Goal: Task Accomplishment & Management: Manage account settings

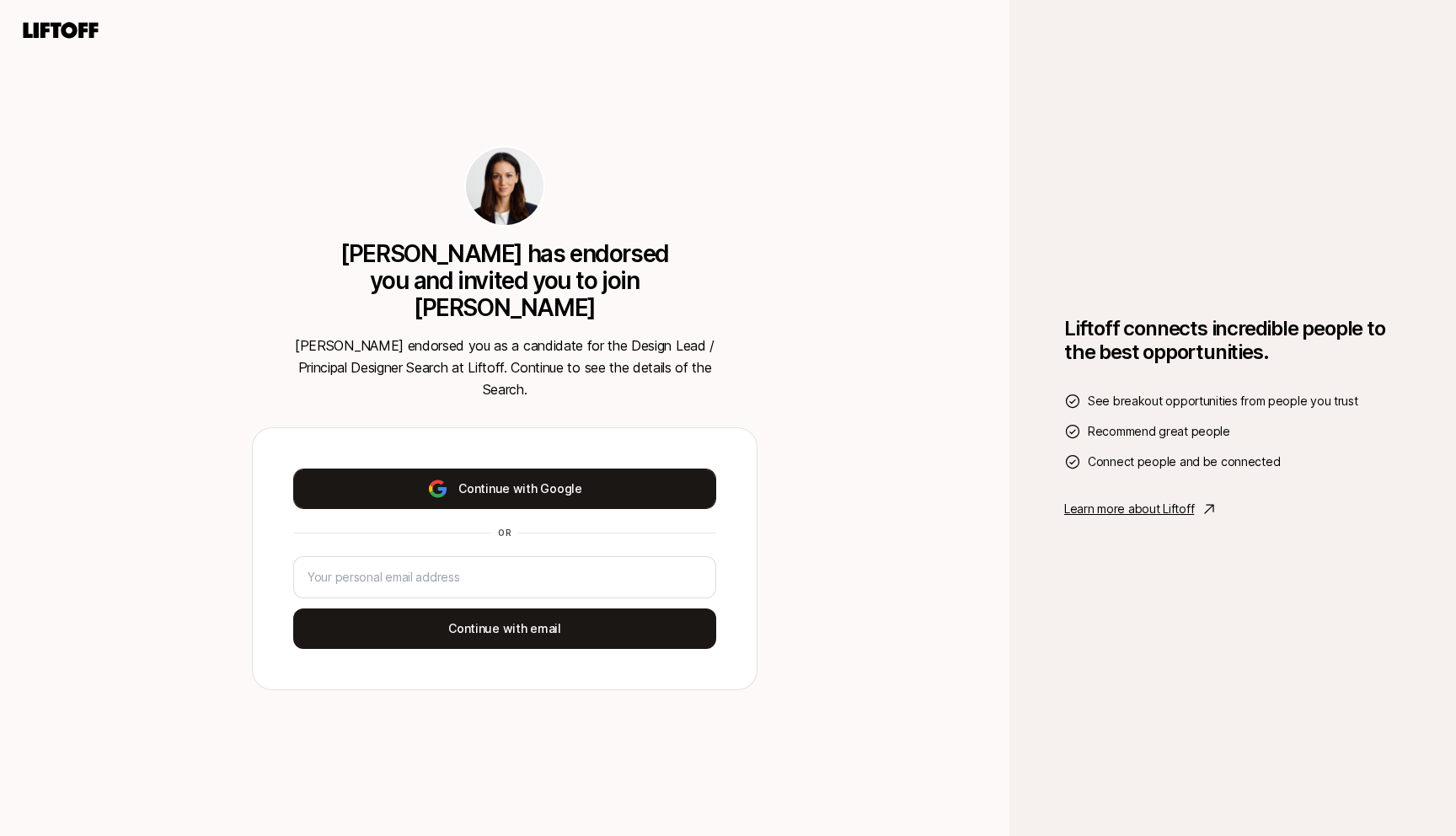
click at [645, 470] on button "Continue with Google" at bounding box center [504, 488] width 423 height 40
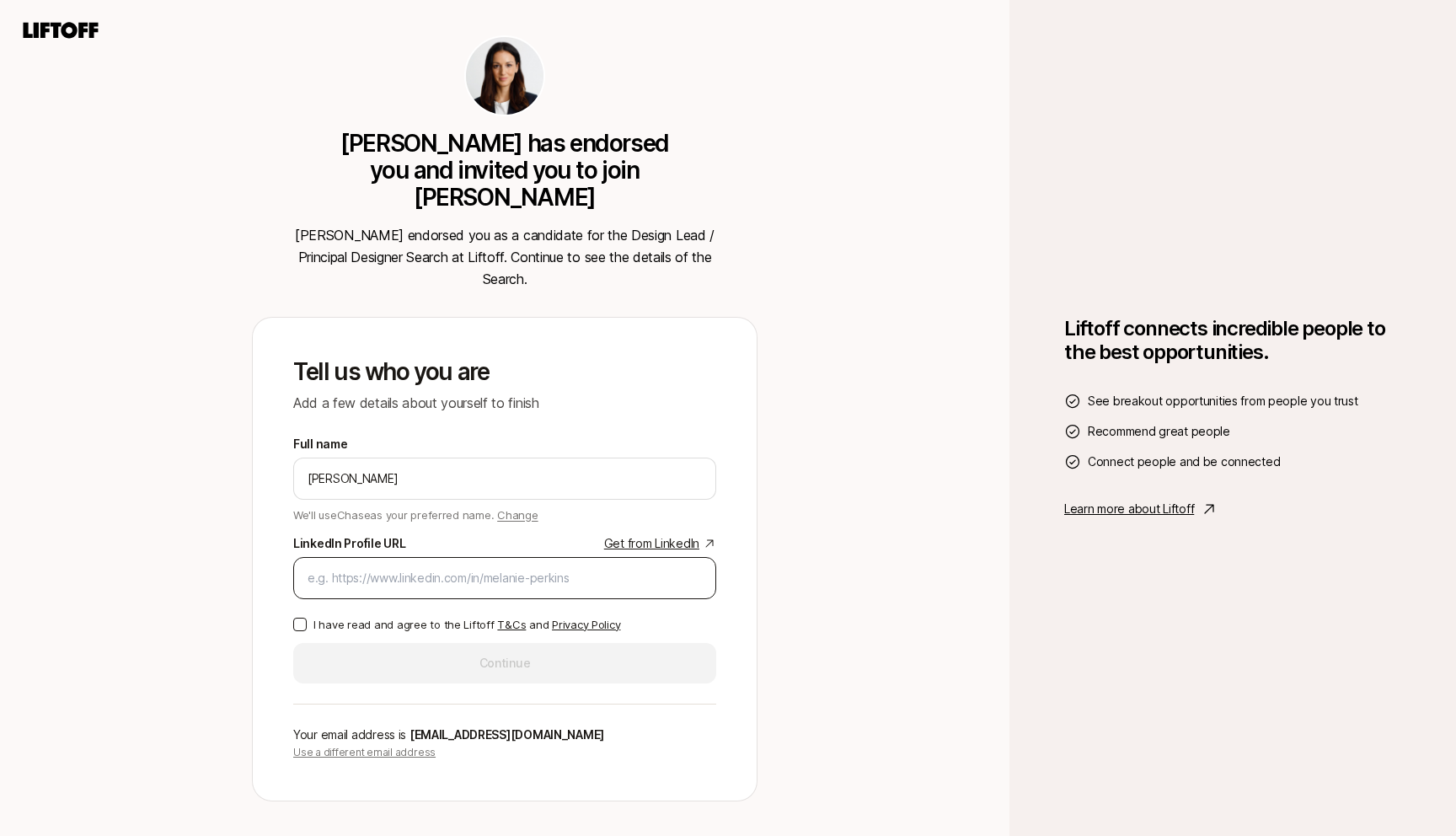
click at [584, 568] on input "LinkedIn Profile URL Get from LinkedIn" at bounding box center [504, 579] width 395 height 21
click at [866, 558] on div "Ashley Simon has endorsed you and invited you to join Liftoff Ashley endorsed y…" at bounding box center [504, 418] width 1009 height 836
click at [424, 568] on input "LinkedIn Profile URL Get from LinkedIn" at bounding box center [504, 579] width 395 height 21
paste input "https://www.linkedin.com/in/chase-morrison-247a8023/"
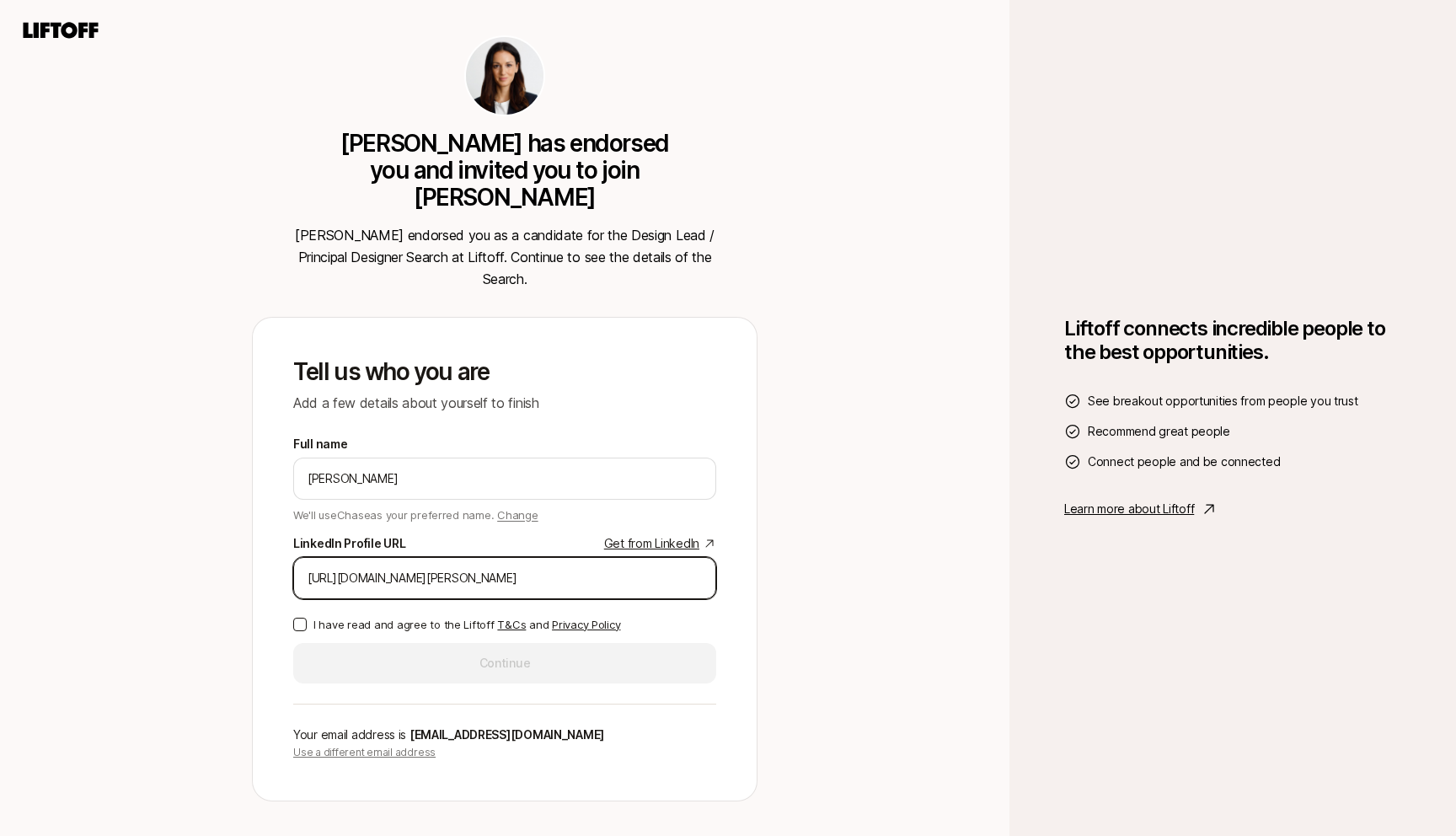
type input "https://www.linkedin.com/in/chase-morrison-247a8023/"
click at [329, 616] on p "I have read and agree to the Liftoff T&Cs and Privacy Policy" at bounding box center [466, 625] width 306 height 17
click at [306, 618] on button "I have read and agree to the Liftoff T&Cs and Privacy Policy" at bounding box center [300, 625] width 14 height 14
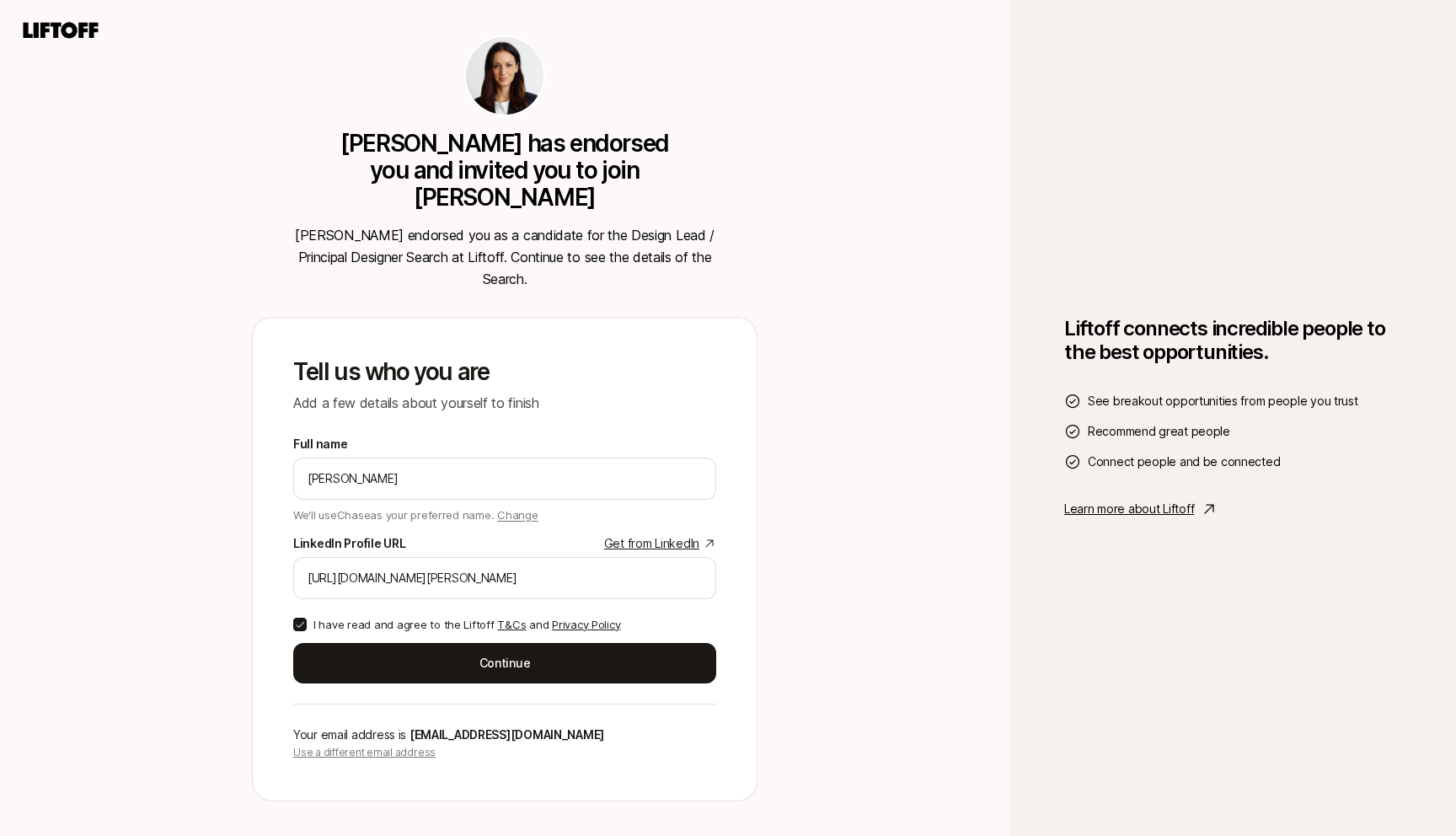
type button "on"
click at [1121, 507] on p "Learn more about Liftoff" at bounding box center [1128, 509] width 130 height 21
click at [862, 557] on div "Ashley Simon has endorsed you and invited you to join Liftoff Ashley endorsed y…" at bounding box center [504, 418] width 1009 height 836
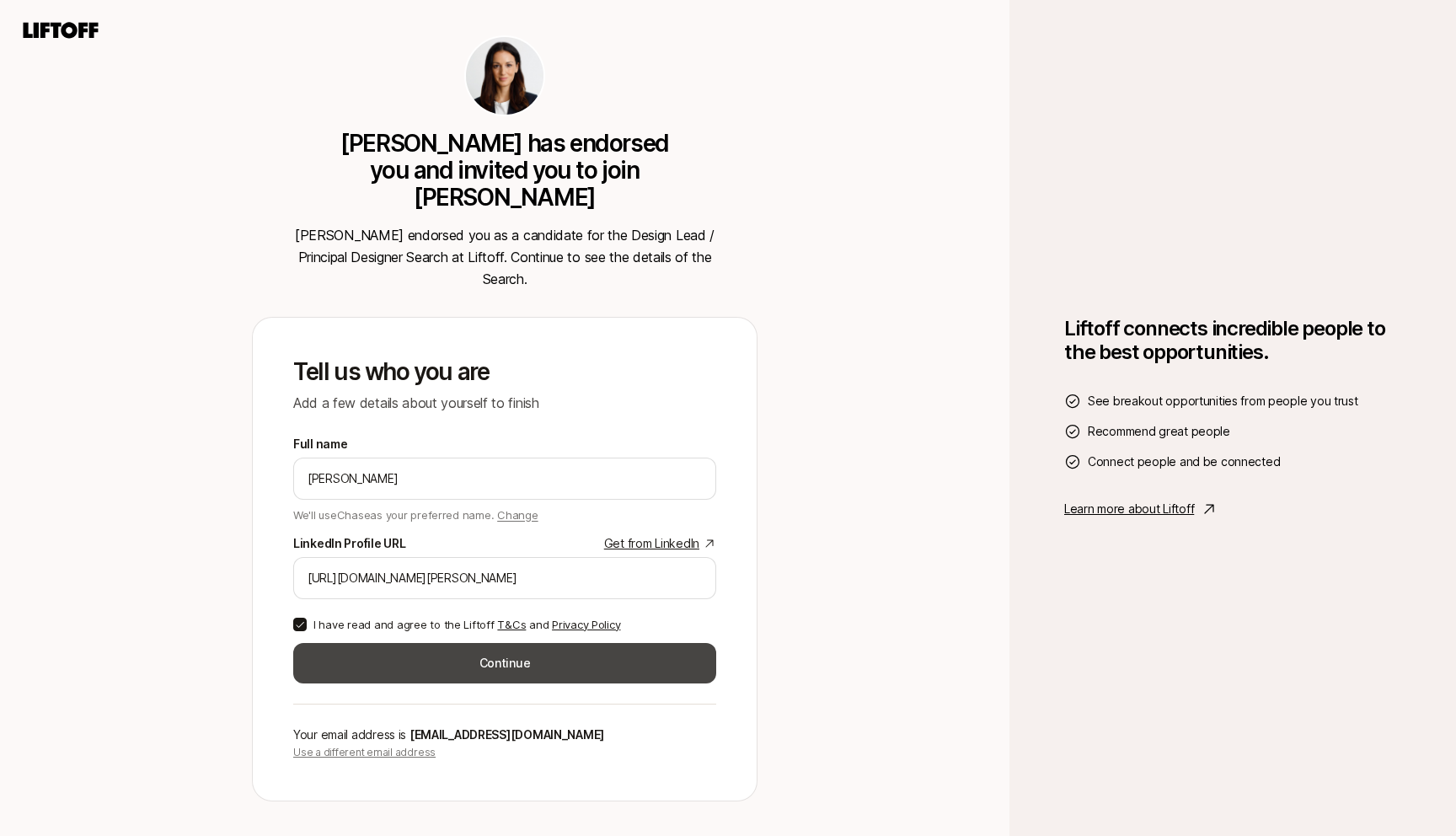
click at [463, 643] on button "Continue" at bounding box center [504, 663] width 423 height 40
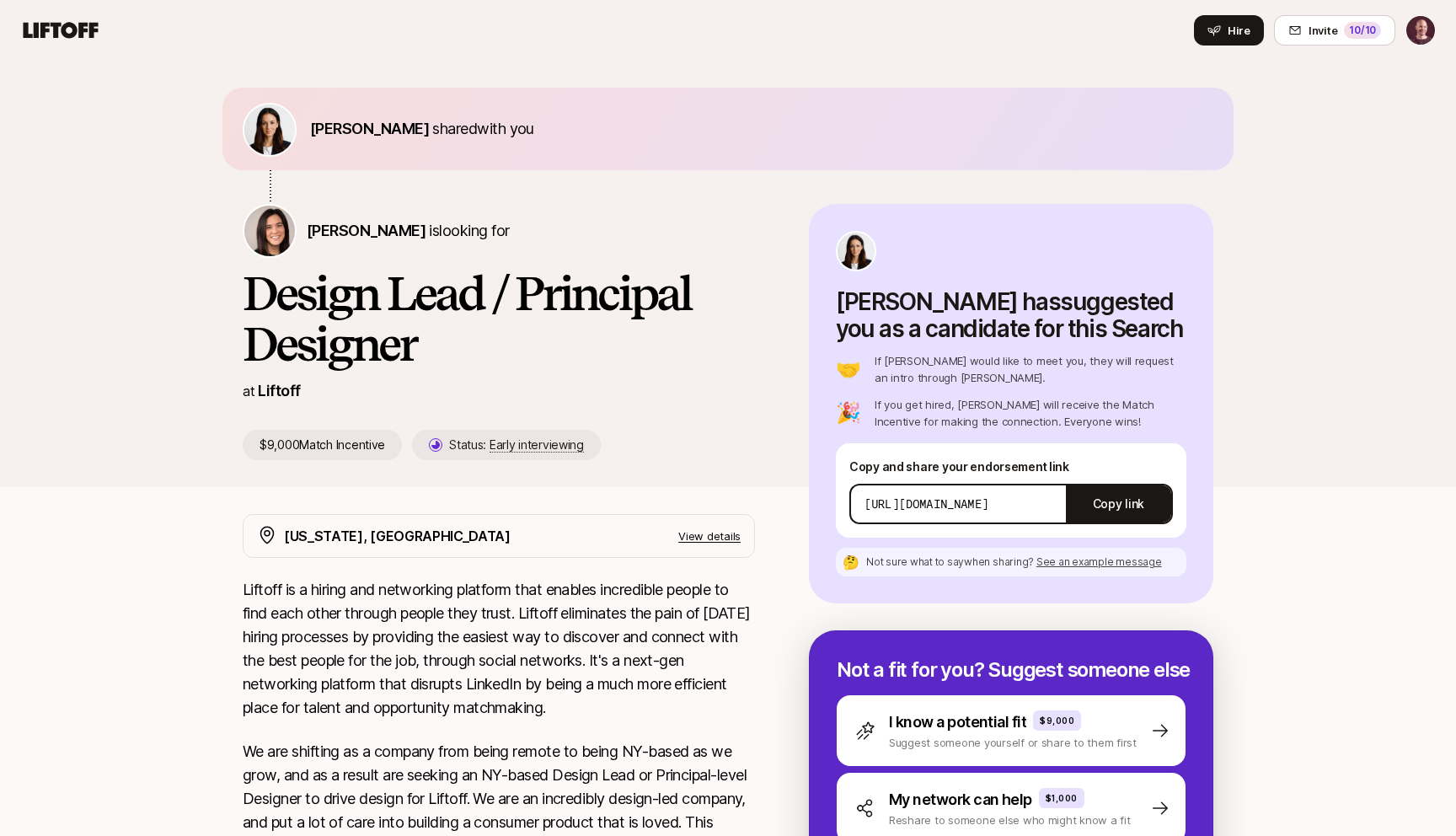
click at [1426, 32] on html "Home Searches People Your Private Network Hire Hire Invite 10 /10 Ashley Simon …" at bounding box center [728, 418] width 1456 height 836
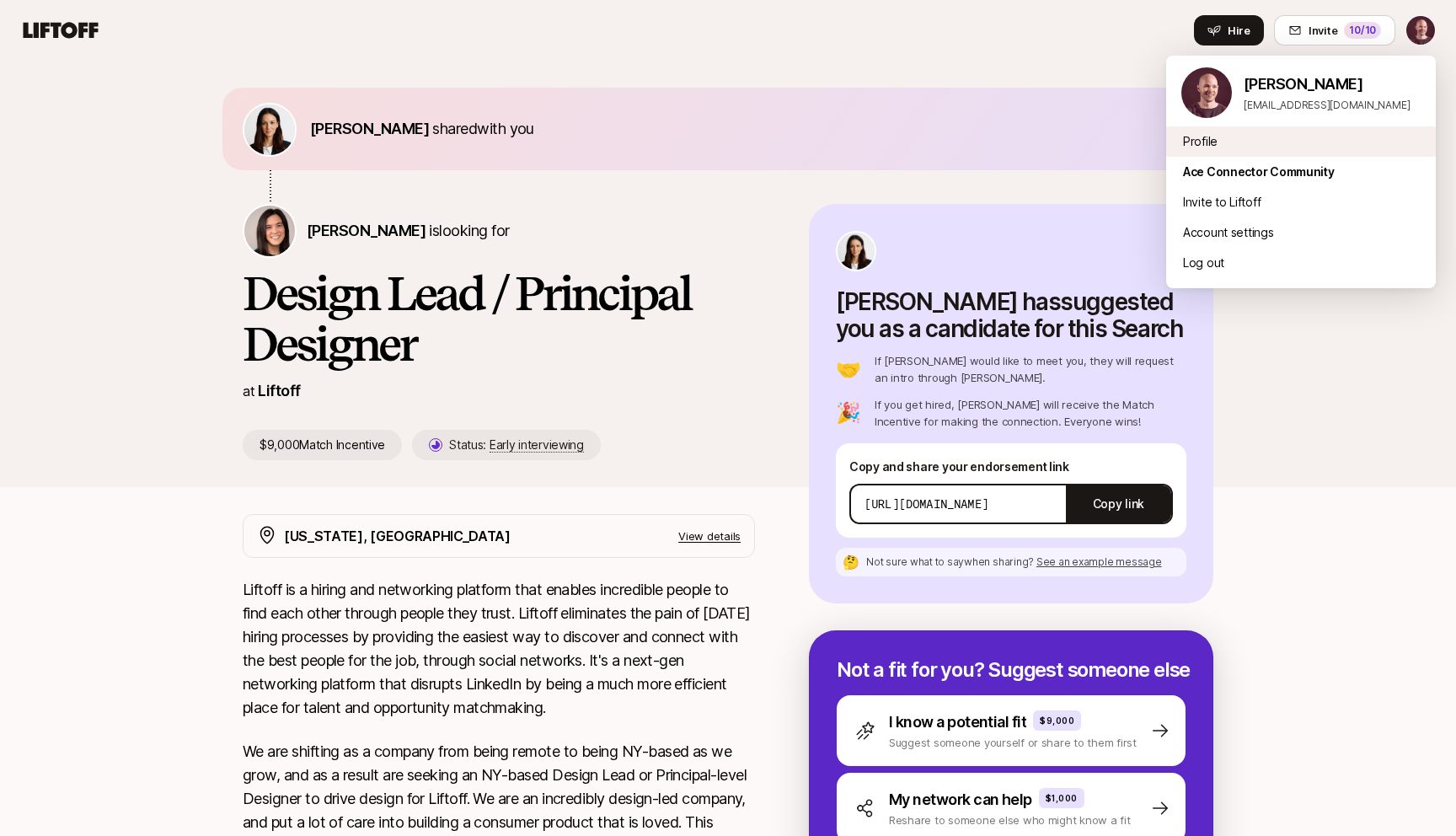
click at [1194, 136] on div "Profile" at bounding box center [1301, 141] width 269 height 30
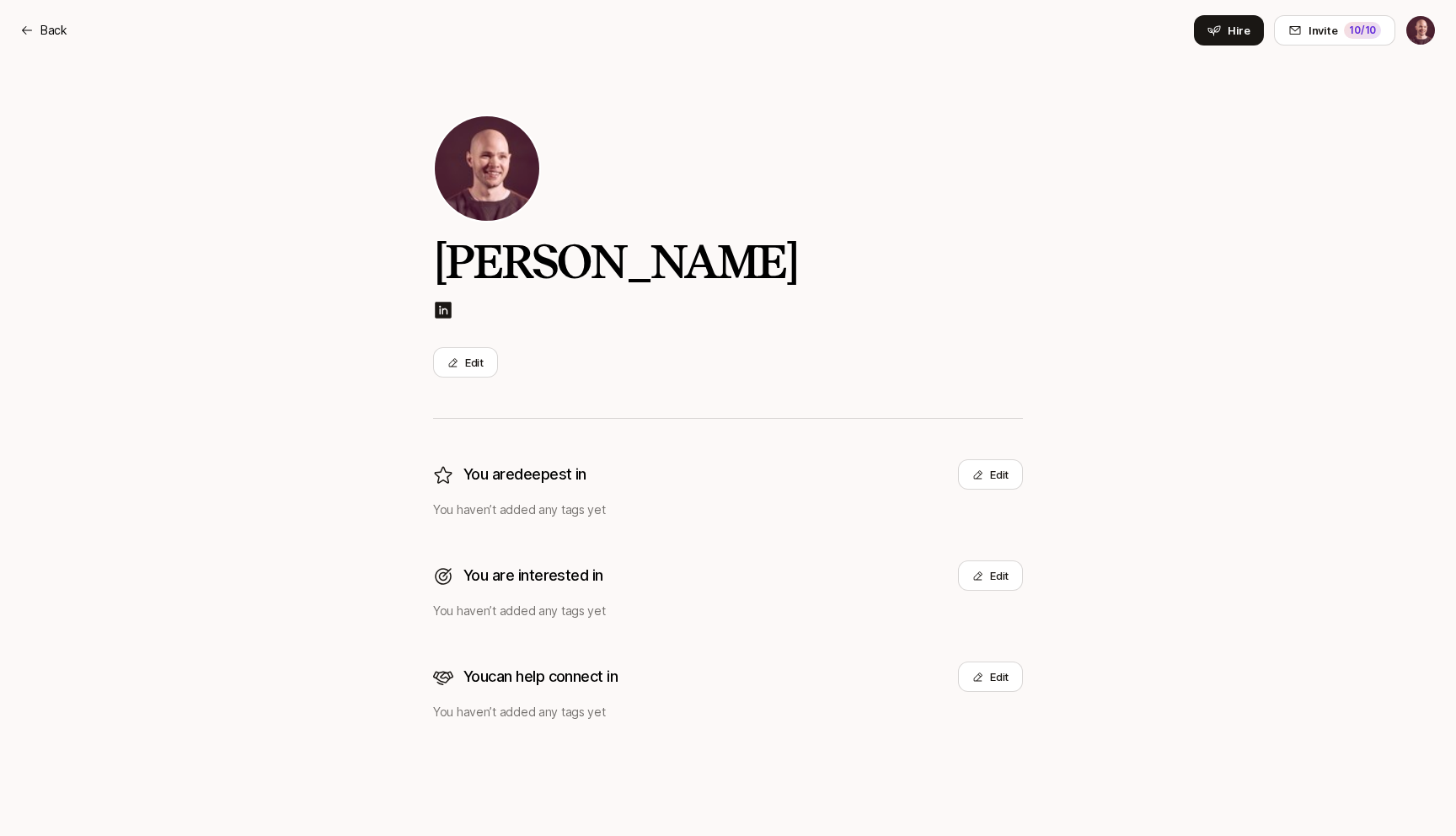
click at [501, 472] on p "You are deepest in" at bounding box center [524, 474] width 123 height 23
click at [481, 512] on p "You haven’t added any tags yet" at bounding box center [728, 510] width 589 height 21
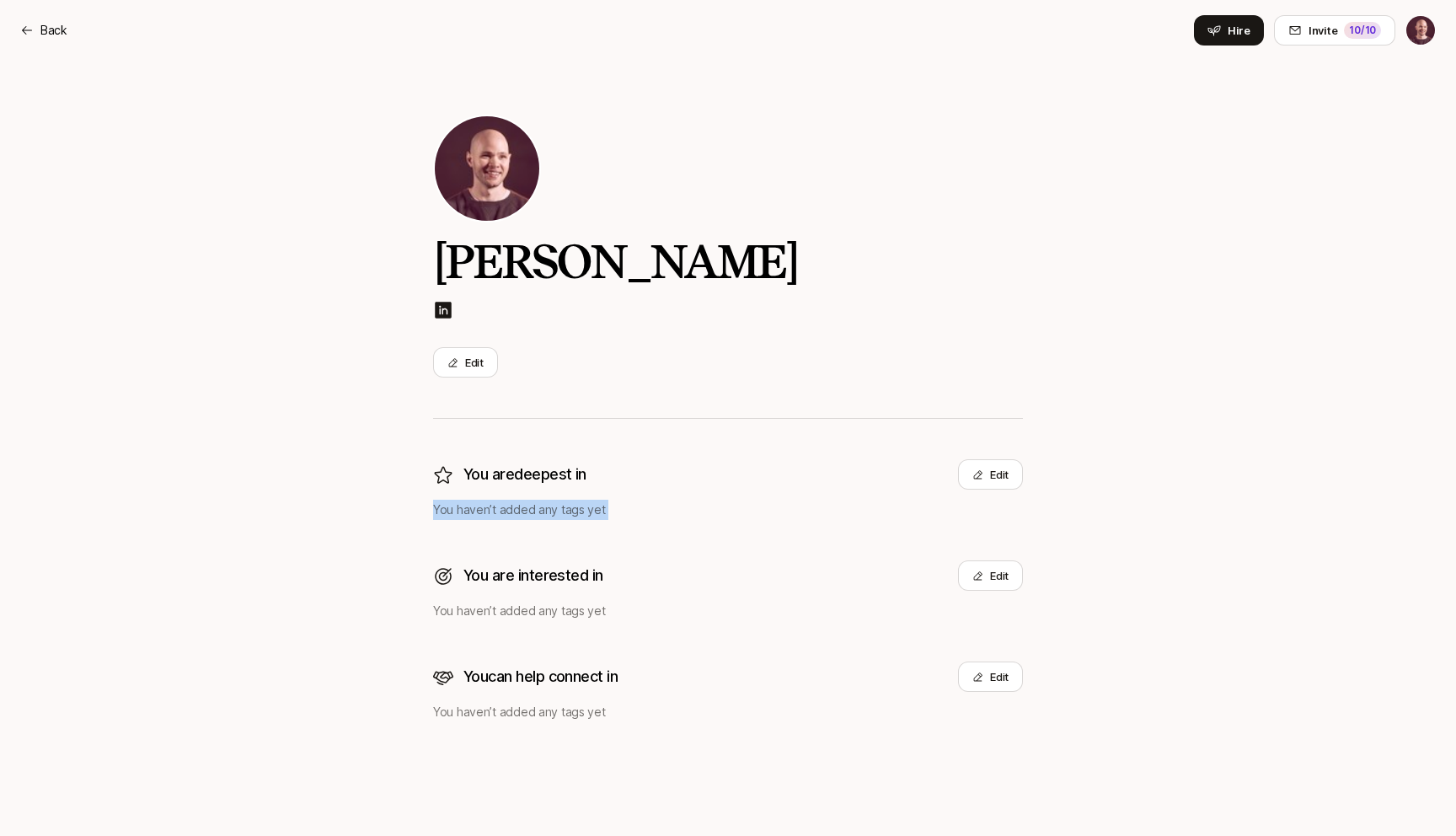
click at [481, 512] on p "You haven’t added any tags yet" at bounding box center [728, 510] width 589 height 21
click at [372, 542] on div "Chase Morrison Edit You are deepest in Edit You haven’t added any tags yet You …" at bounding box center [728, 448] width 1456 height 775
click at [439, 605] on p "You haven’t added any tags yet" at bounding box center [728, 611] width 589 height 21
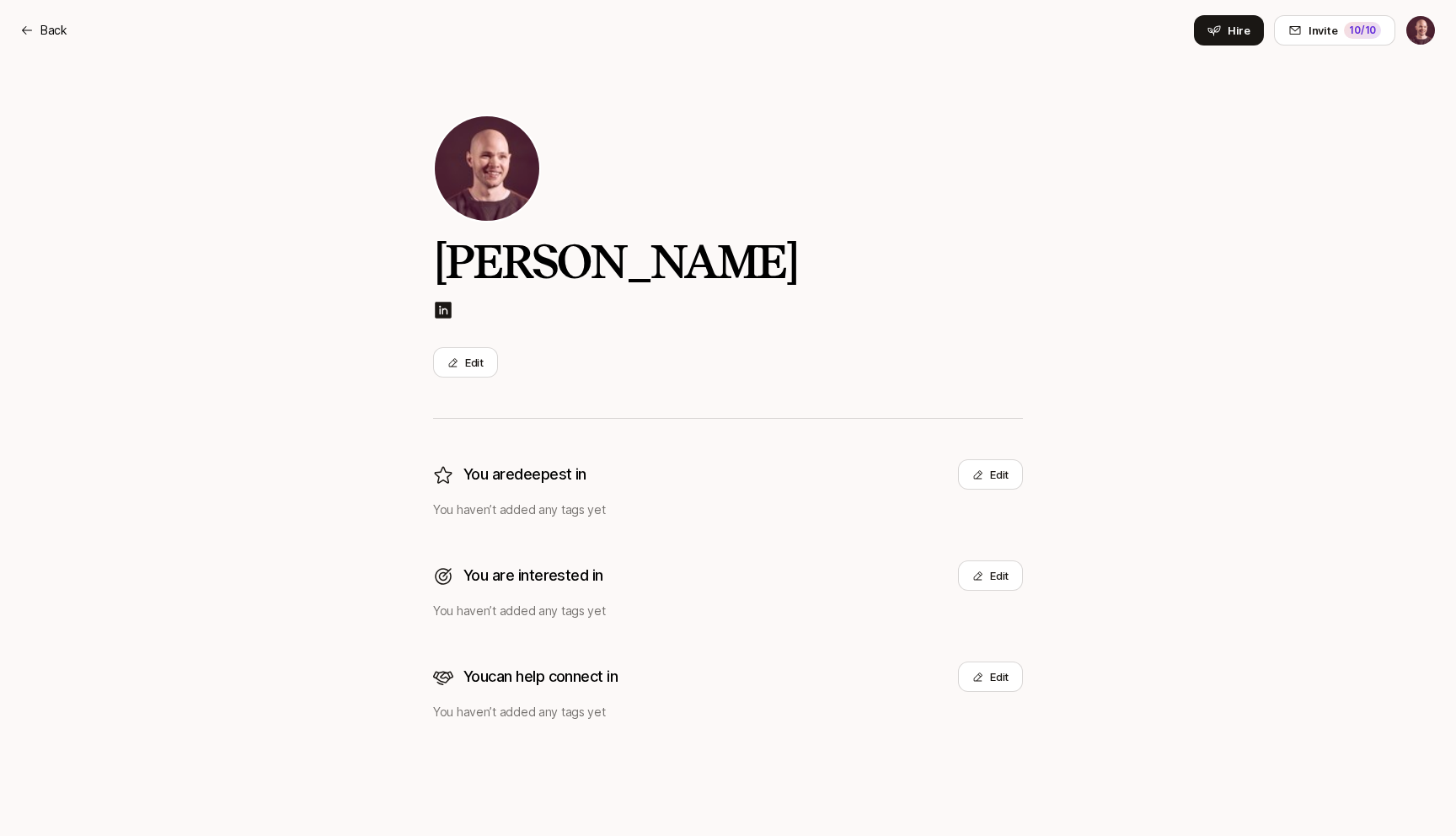
click at [372, 591] on div "Chase Morrison Edit You are deepest in Edit You haven’t added any tags yet You …" at bounding box center [728, 448] width 1456 height 775
drag, startPoint x: 571, startPoint y: 693, endPoint x: 575, endPoint y: 729, distance: 36.2
click at [575, 729] on div "Chase Morrison Edit You are deepest in Edit You haven’t added any tags yet You …" at bounding box center [728, 419] width 589 height 716
drag, startPoint x: 654, startPoint y: 651, endPoint x: 666, endPoint y: 642, distance: 15.0
click at [656, 650] on div "Chase Morrison Edit You are deepest in Edit You haven’t added any tags yet You …" at bounding box center [728, 419] width 589 height 608
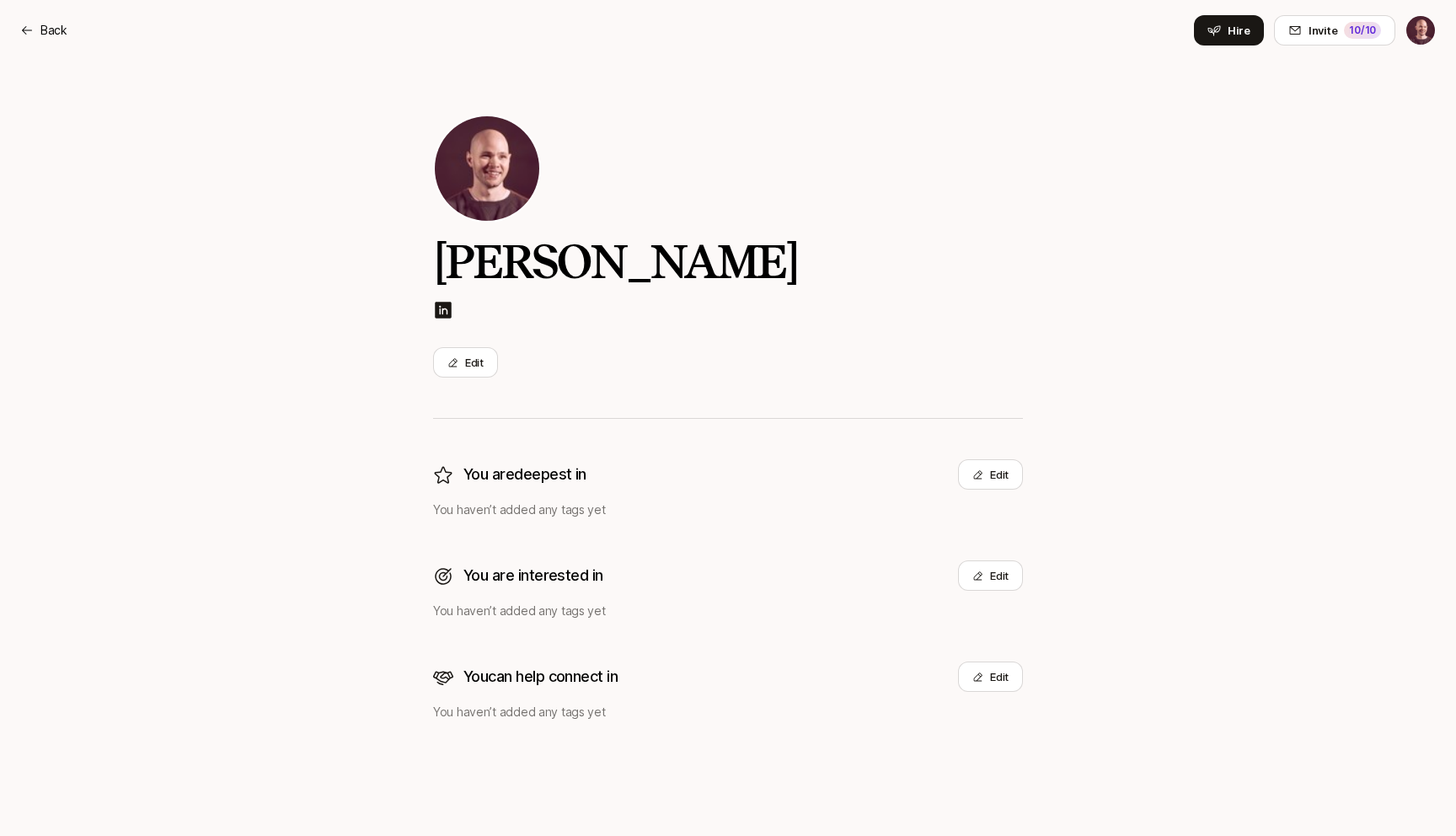
click at [1150, 82] on div "Chase Morrison Edit You are deepest in Edit You haven’t added any tags yet You …" at bounding box center [728, 448] width 1456 height 775
click at [1314, 33] on span "Invite" at bounding box center [1322, 31] width 28 height 17
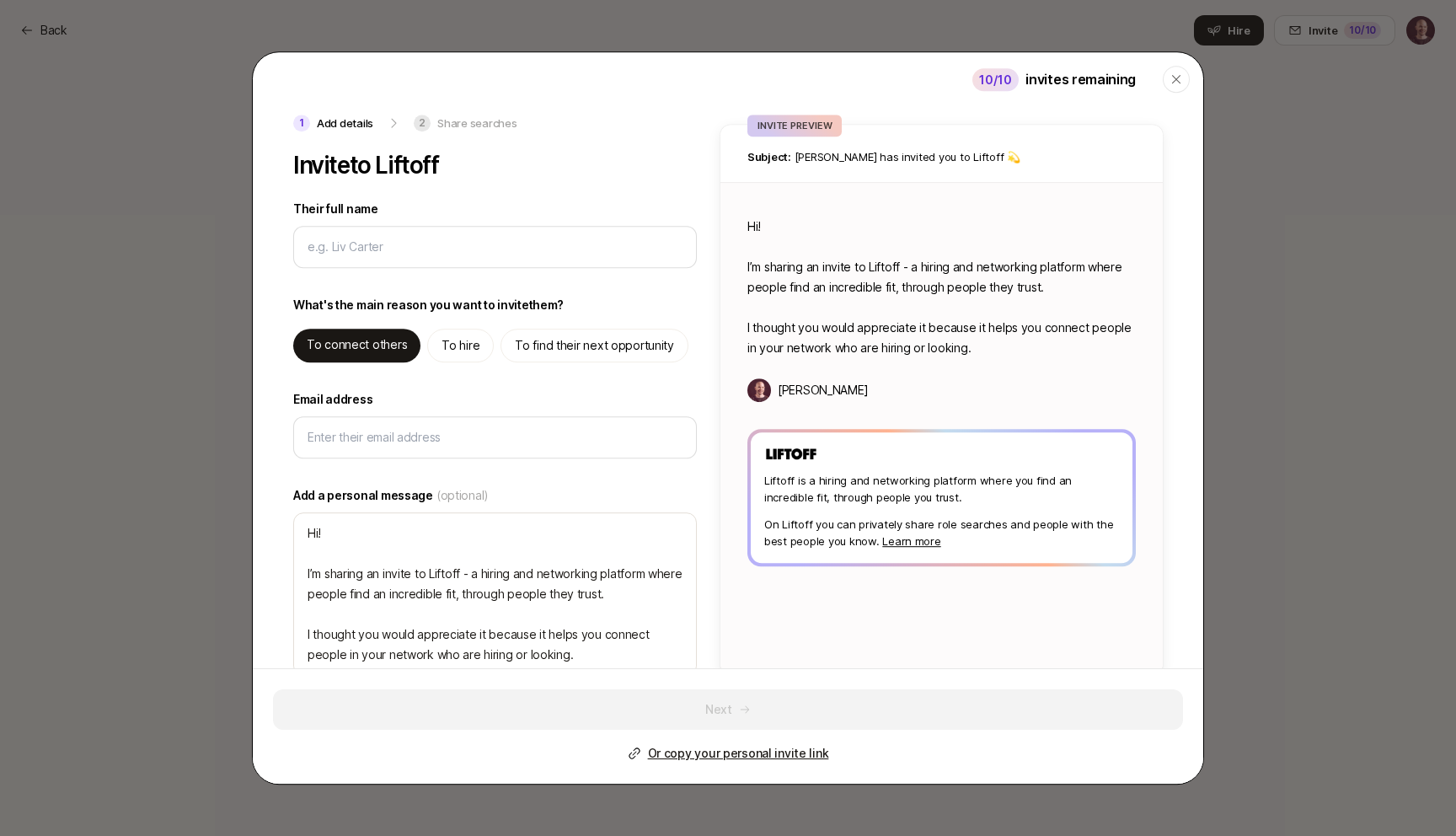
type textarea "x"
click at [889, 82] on header "10 /10 invites remaining Close" at bounding box center [728, 83] width 951 height 63
click at [467, 124] on p "Share searches" at bounding box center [477, 124] width 79 height 17
click at [373, 118] on div "1 Add details 2 Share searches" at bounding box center [405, 124] width 224 height 17
click at [456, 352] on p "To hire" at bounding box center [461, 346] width 38 height 21
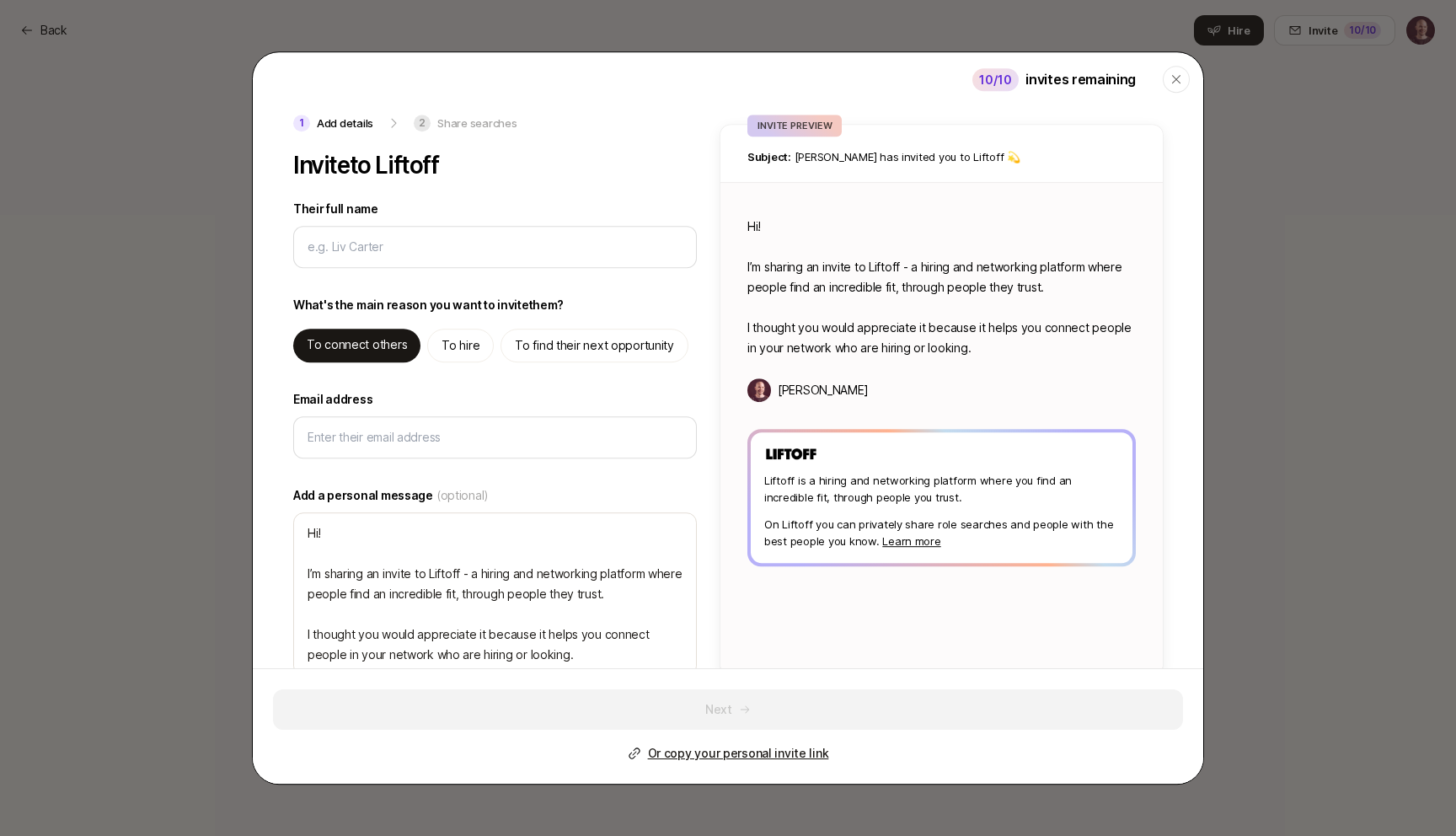
type textarea "Hi! I’m sharing an invite to Liftoff - you can use it to hire, and find high qu…"
type textarea "x"
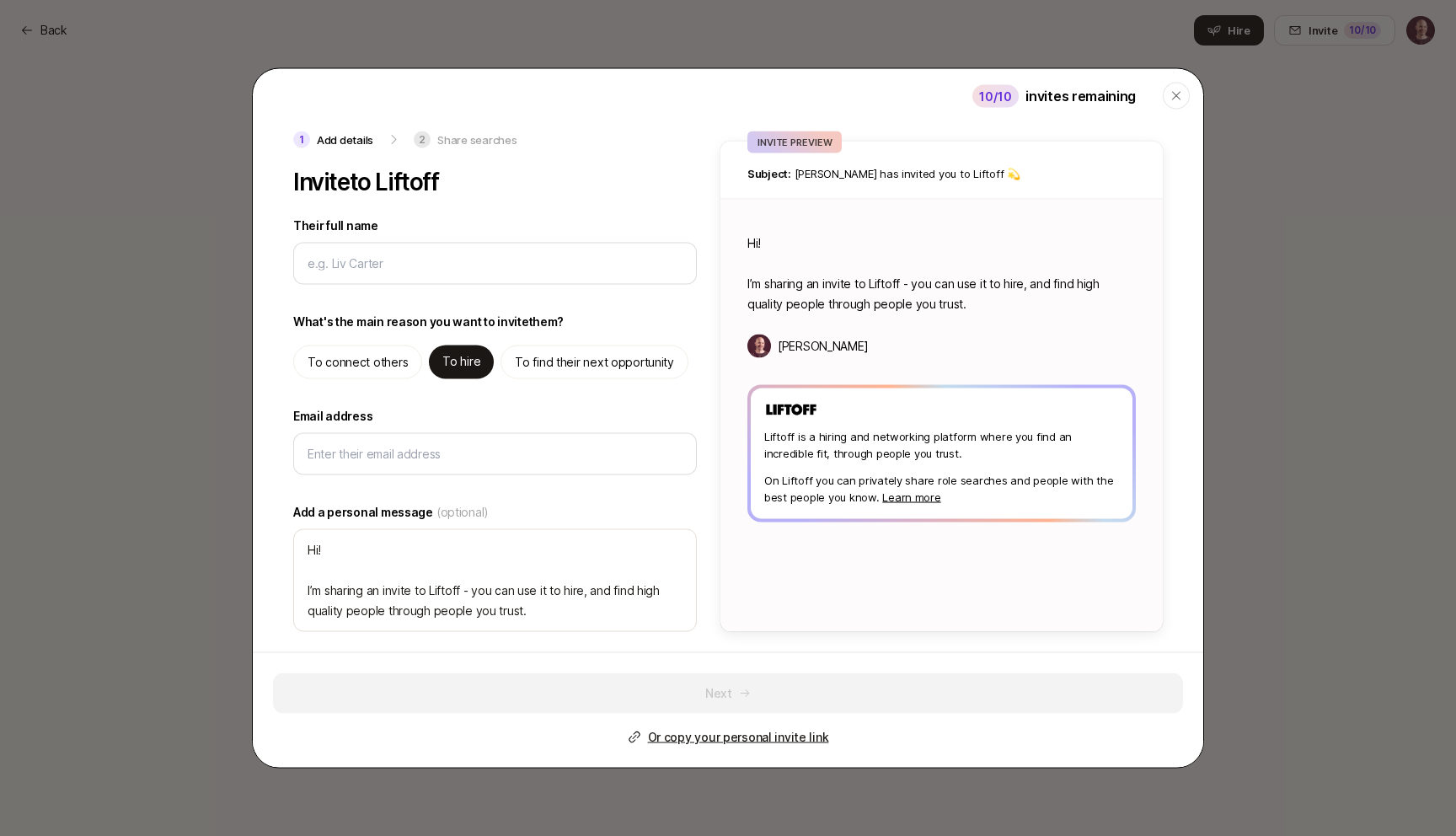
click at [538, 369] on p "To find their next opportunity" at bounding box center [595, 362] width 160 height 21
type textarea "Hi! I’m sharing an invite to Liftoff - you can use it to find high quality oppo…"
type textarea "x"
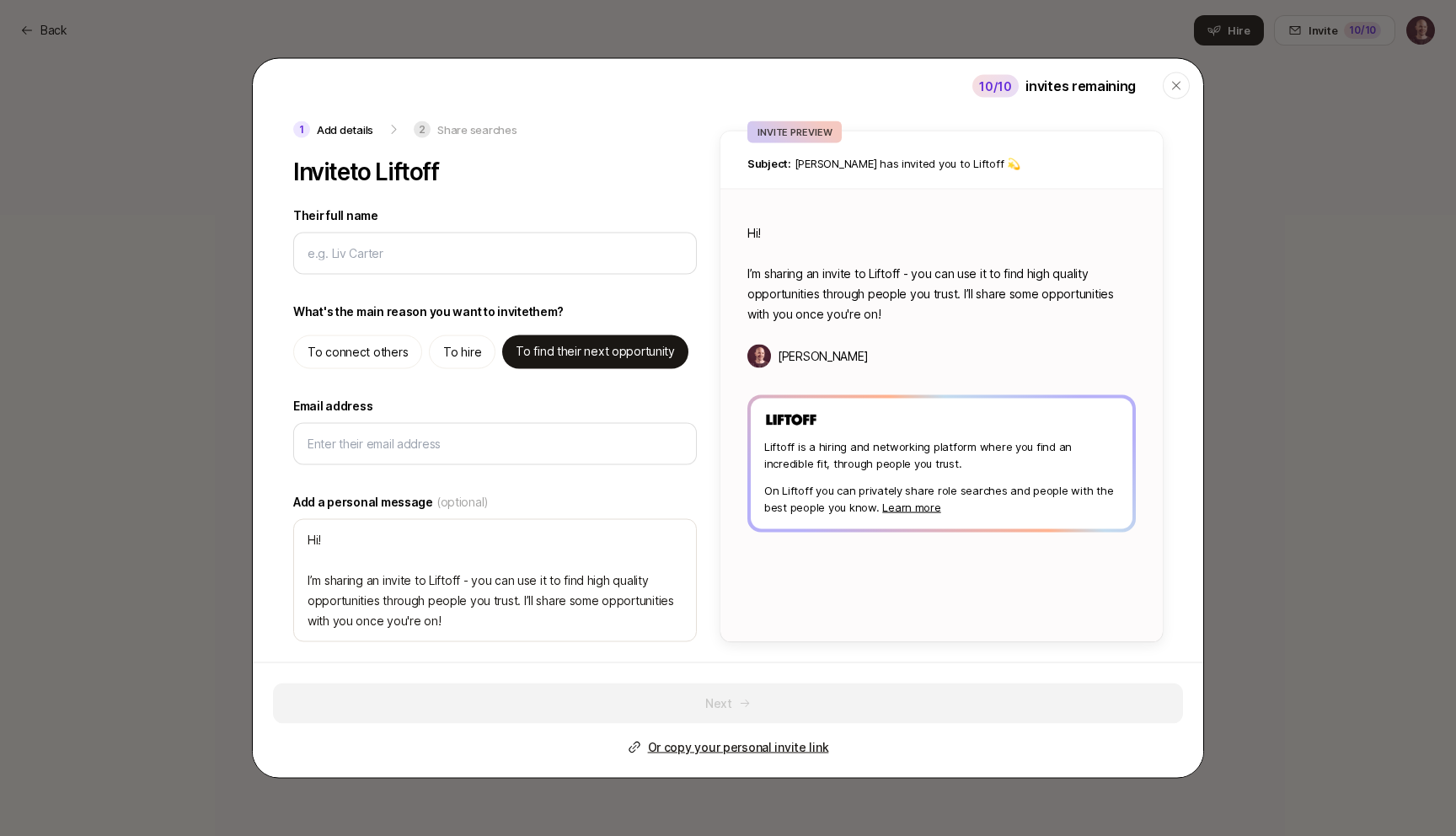
click at [376, 358] on p "To connect others" at bounding box center [357, 353] width 100 height 21
type textarea "Hi! I’m sharing an invite to Liftoff - a hiring and networking platform where p…"
type textarea "x"
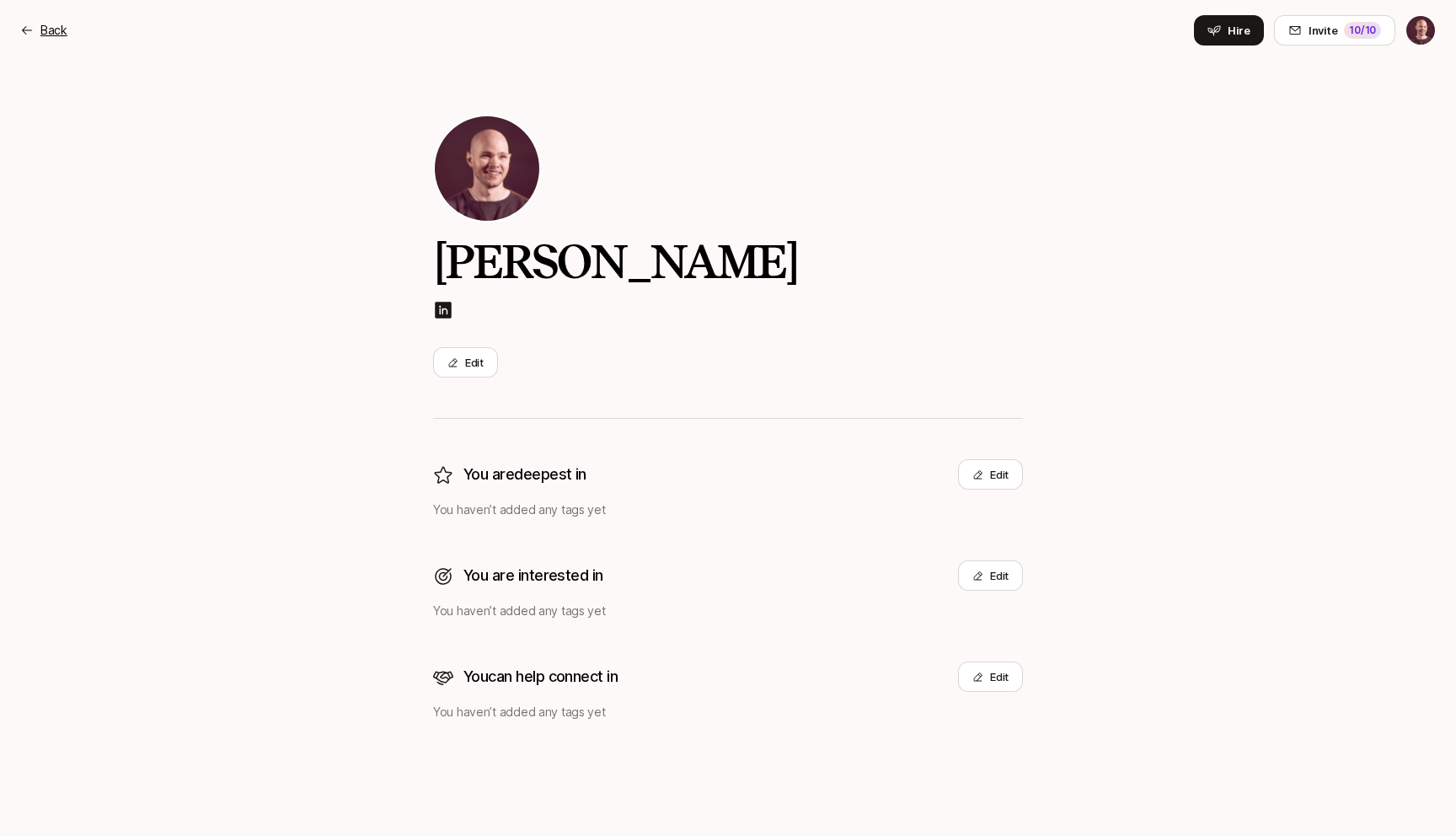
click at [33, 38] on div "Back" at bounding box center [44, 31] width 47 height 21
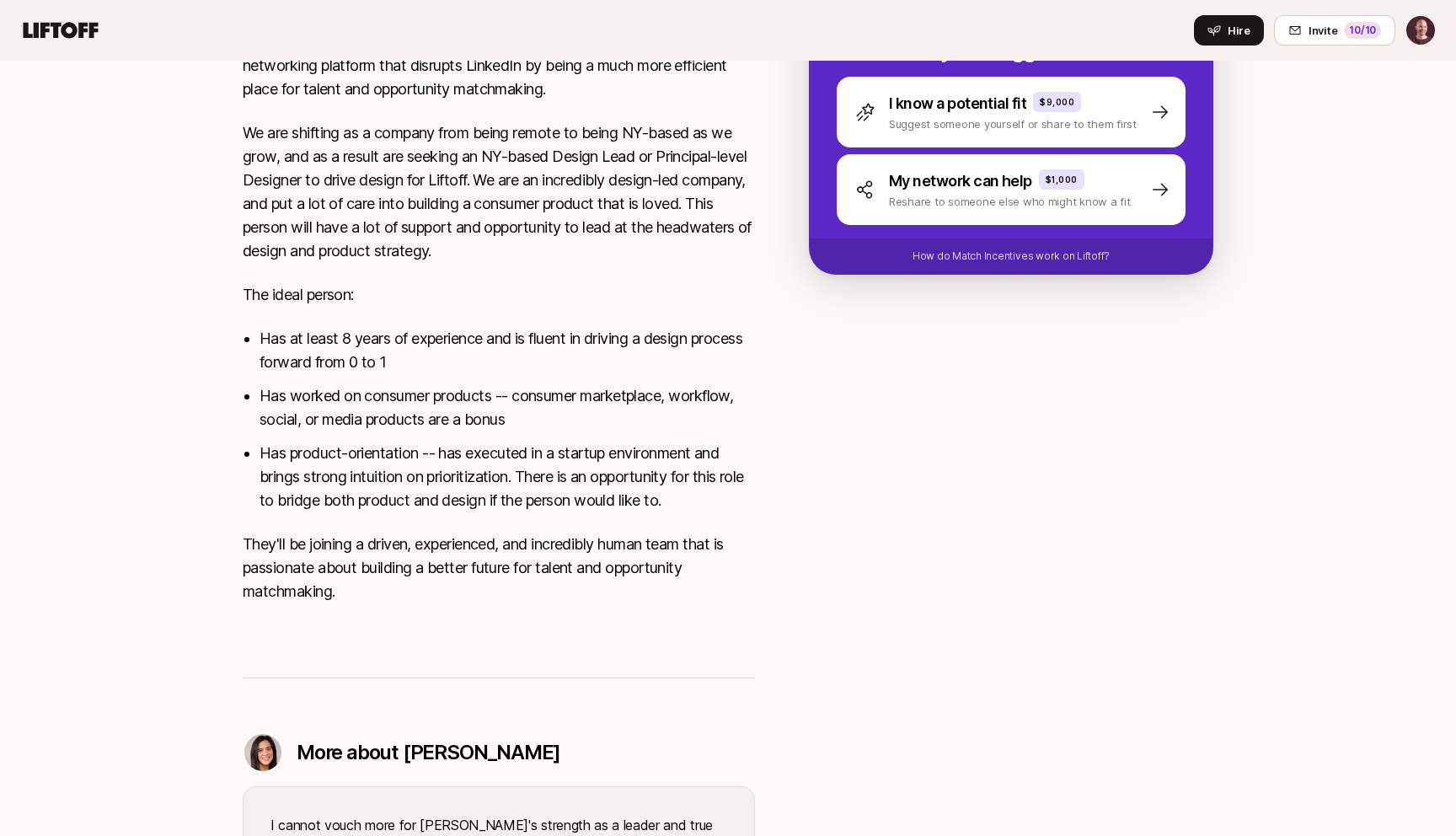
scroll to position [619, 0]
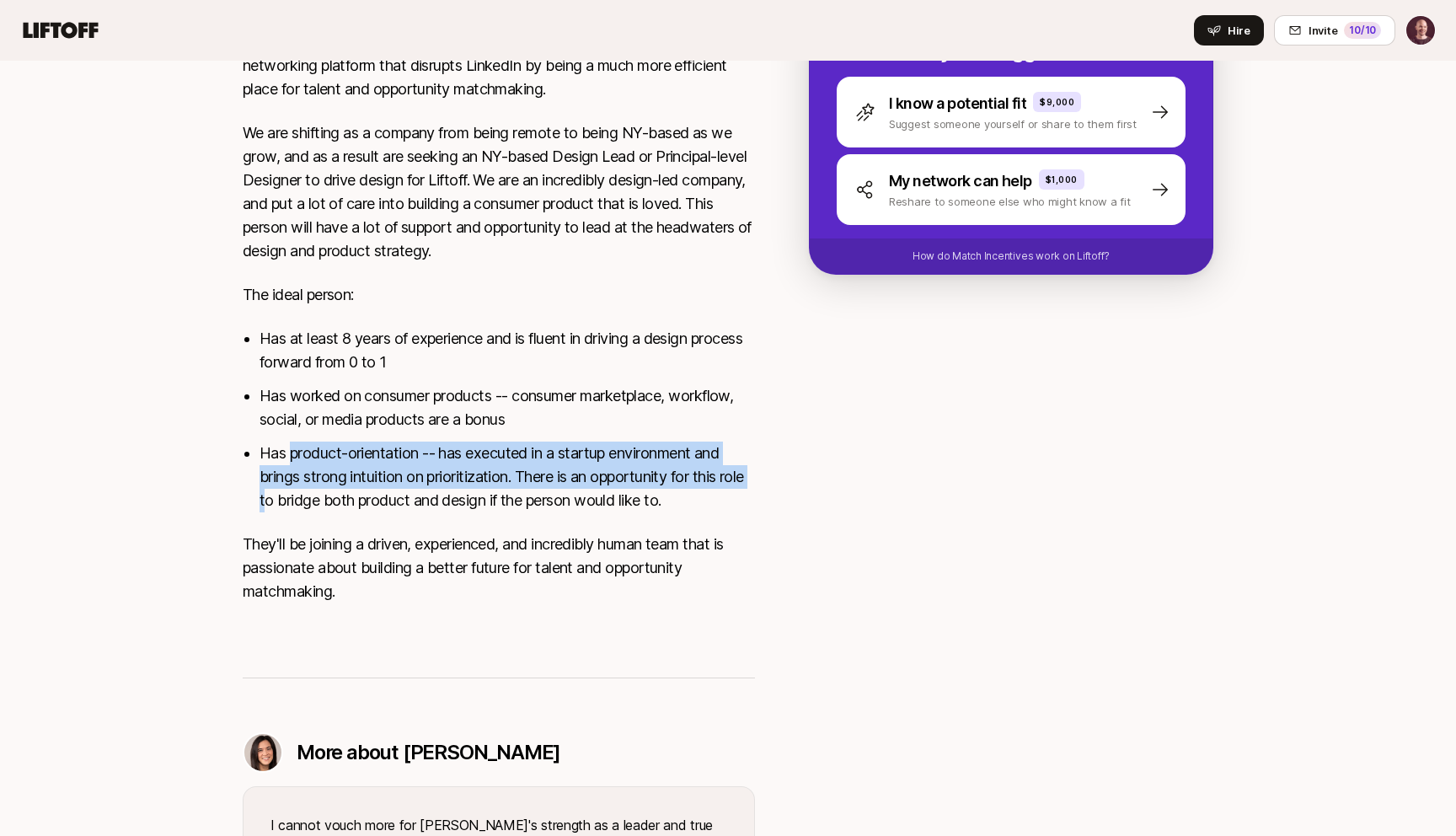
drag, startPoint x: 293, startPoint y: 463, endPoint x: 299, endPoint y: 496, distance: 33.5
click at [298, 497] on li "Has product-orientation -- has executed in a startup environment and brings str…" at bounding box center [506, 477] width 495 height 70
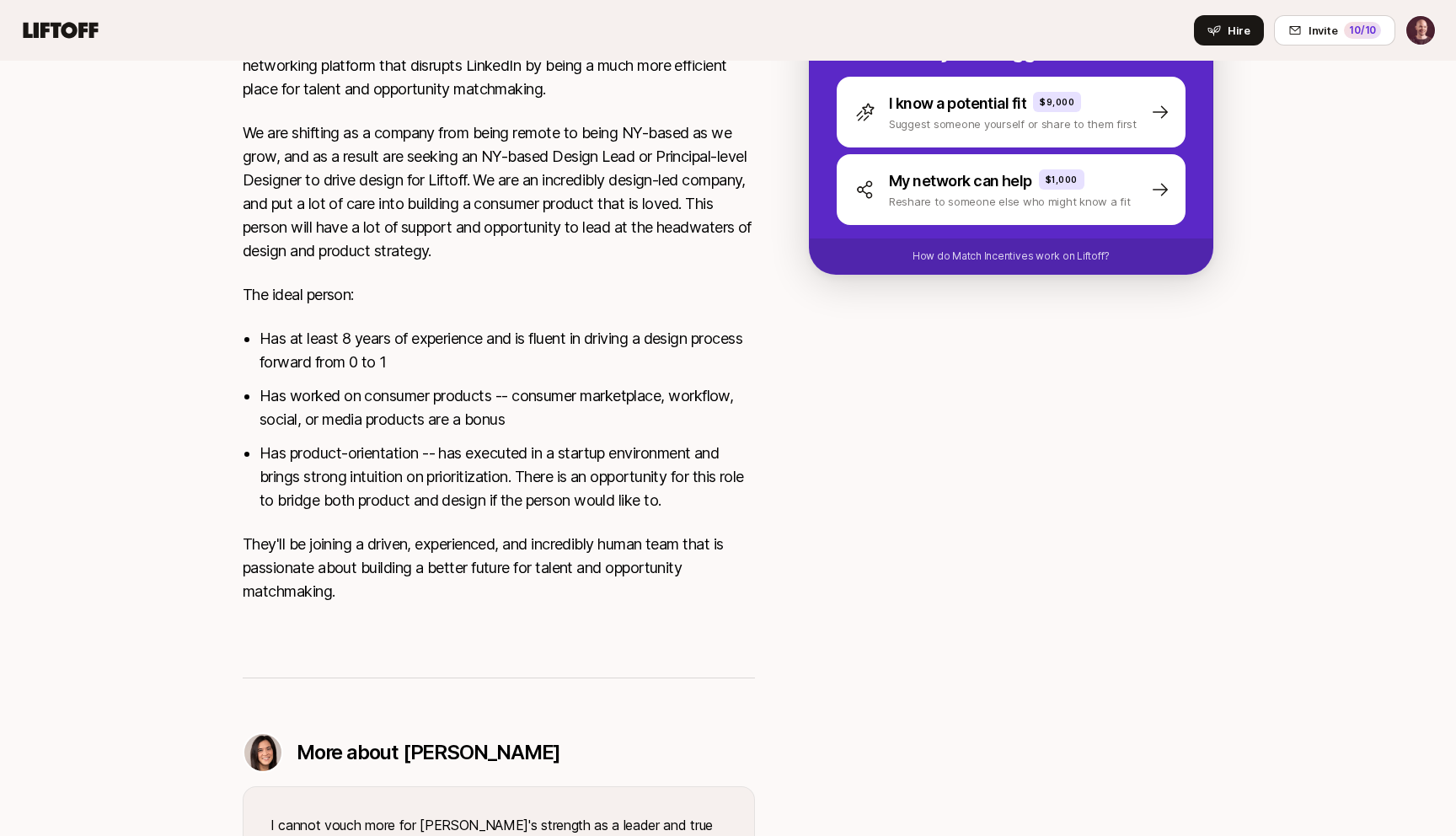
click at [305, 489] on li "Has product-orientation -- has executed in a startup environment and brings str…" at bounding box center [506, 477] width 495 height 70
click at [306, 543] on p "They'll be joining a driven, experienced, and incredibly human team that is pas…" at bounding box center [498, 568] width 512 height 70
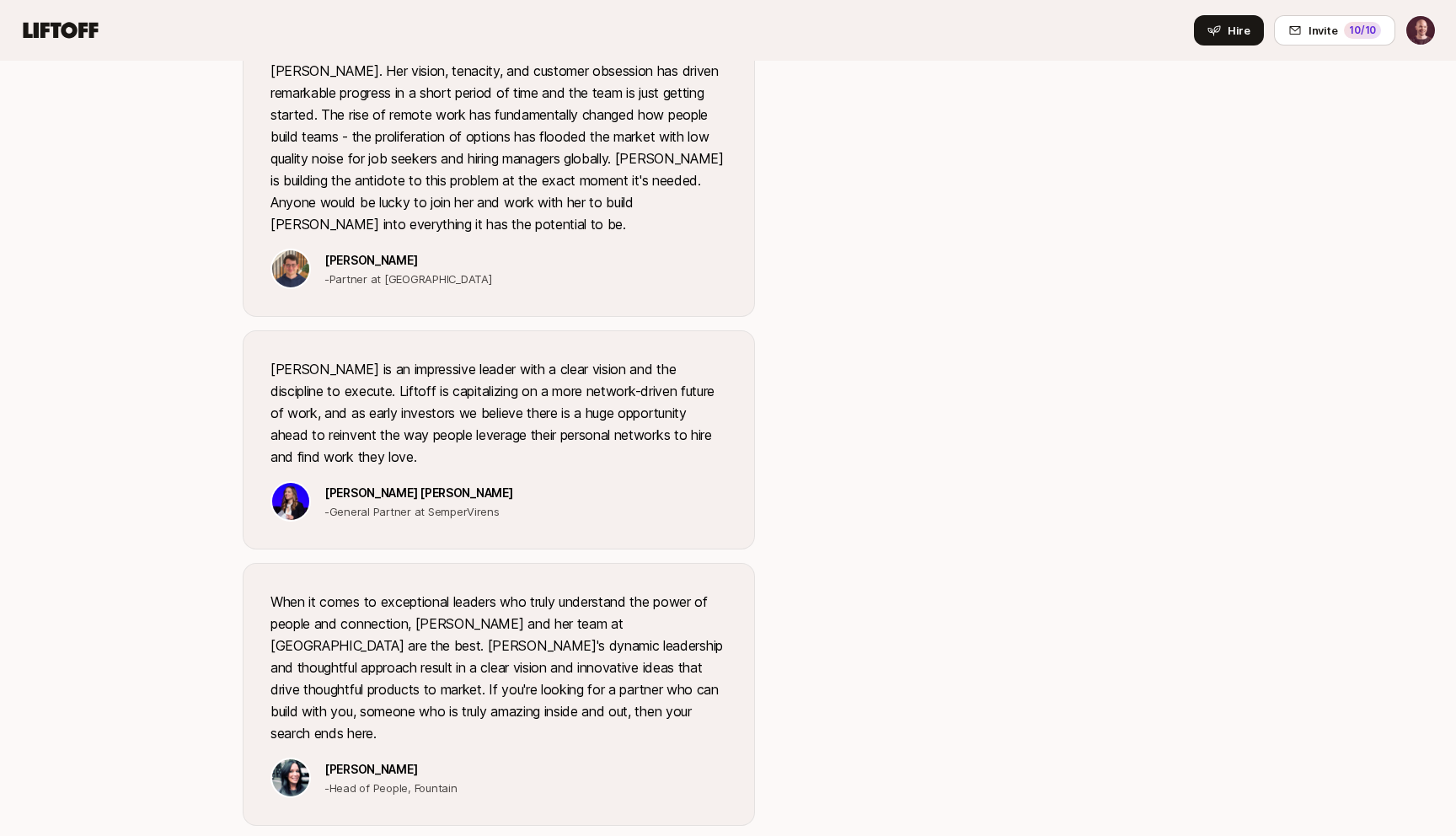
scroll to position [0, 0]
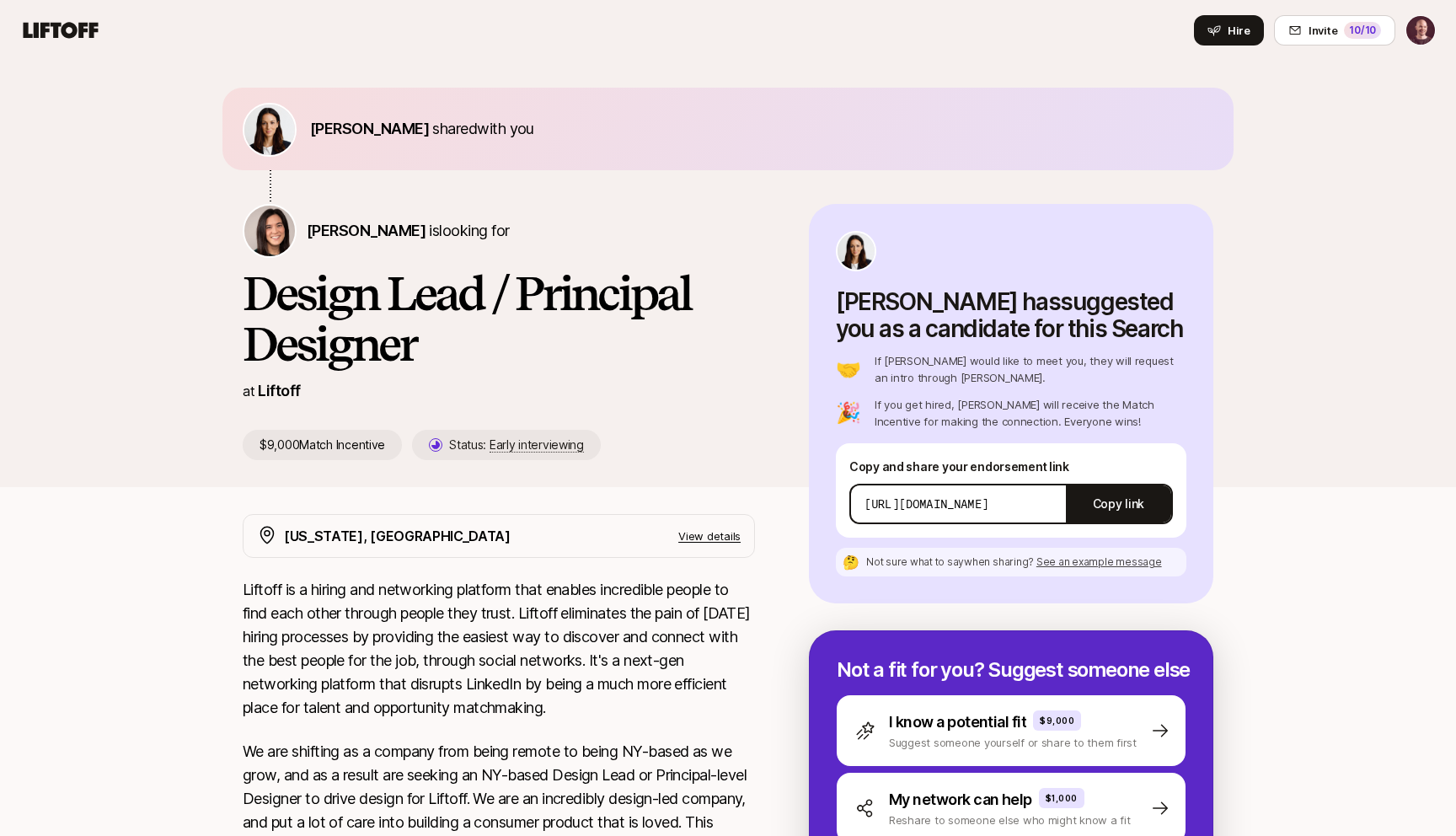
click at [1294, 186] on div "Ashley Simon shared with you Eleanor Morgan is looking for Design Lead / Princi…" at bounding box center [728, 274] width 1456 height 427
click at [1423, 32] on html "Home Searches People Your Private Network Hire Hire Invite 10 /10 Ashley Simon …" at bounding box center [728, 418] width 1456 height 836
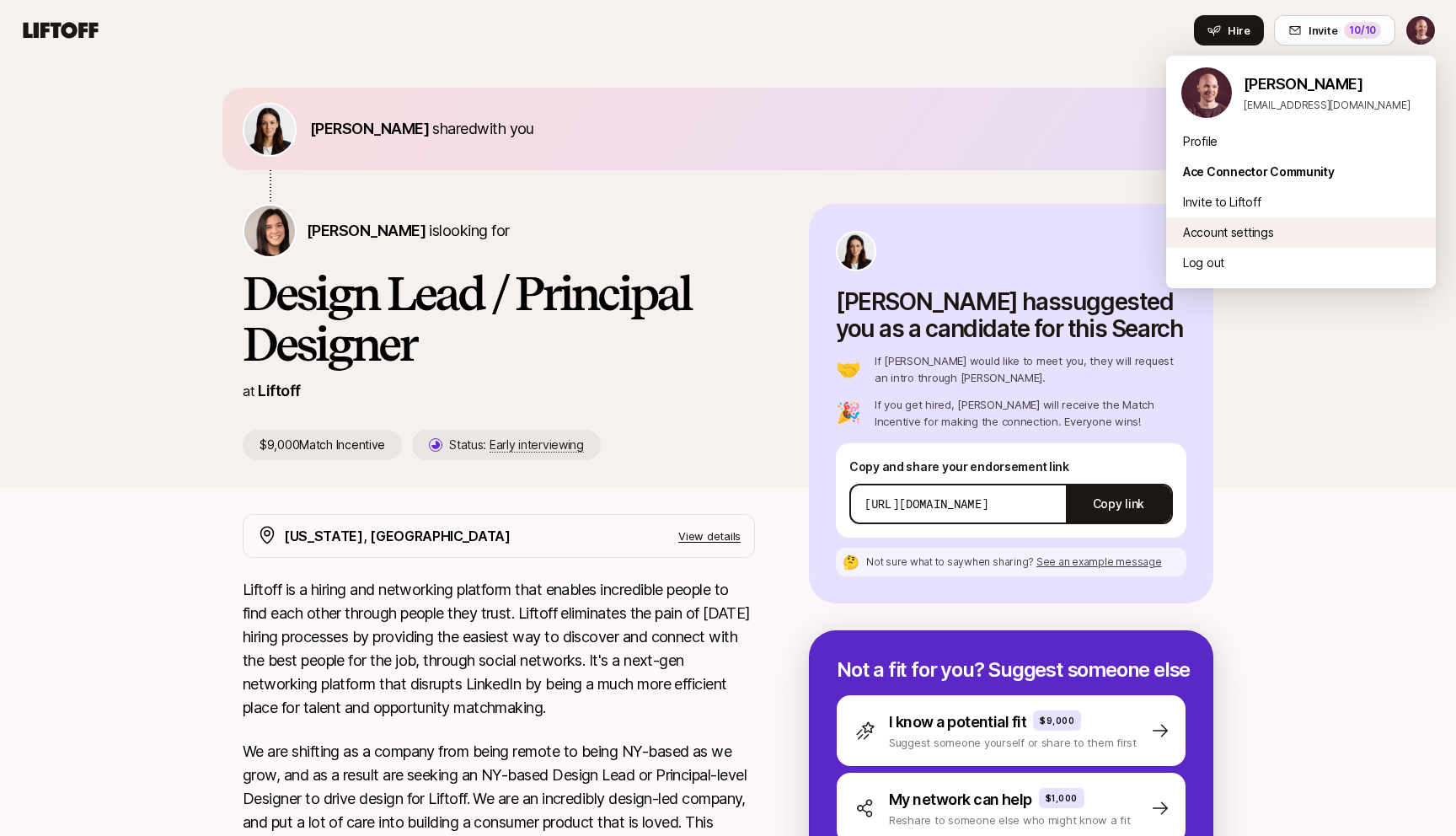
click at [1219, 233] on div "Account settings" at bounding box center [1301, 232] width 269 height 30
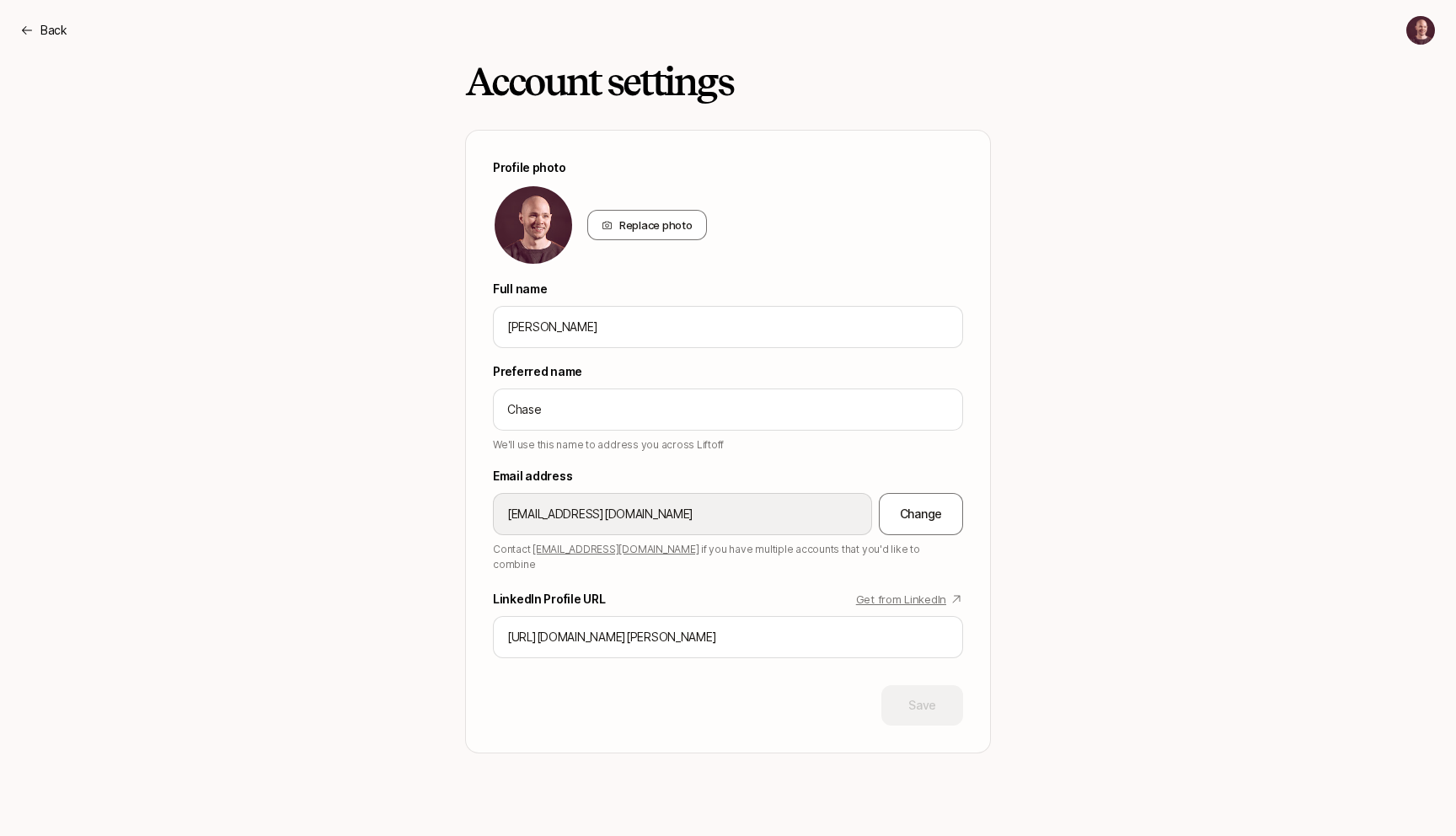
click at [1039, 706] on div "Account settings Profile photo Replace photo Full name Chase Morrison Preferred…" at bounding box center [728, 407] width 970 height 693
click at [581, 336] on input "Chase Morrison" at bounding box center [728, 327] width 442 height 21
click at [372, 238] on div "Account settings Profile photo Replace photo Full name Chase Morrison Preferred…" at bounding box center [728, 407] width 970 height 693
click at [553, 84] on h2 "Account settings" at bounding box center [598, 82] width 267 height 42
click at [678, 225] on div "Replace photo" at bounding box center [646, 225] width 119 height 30
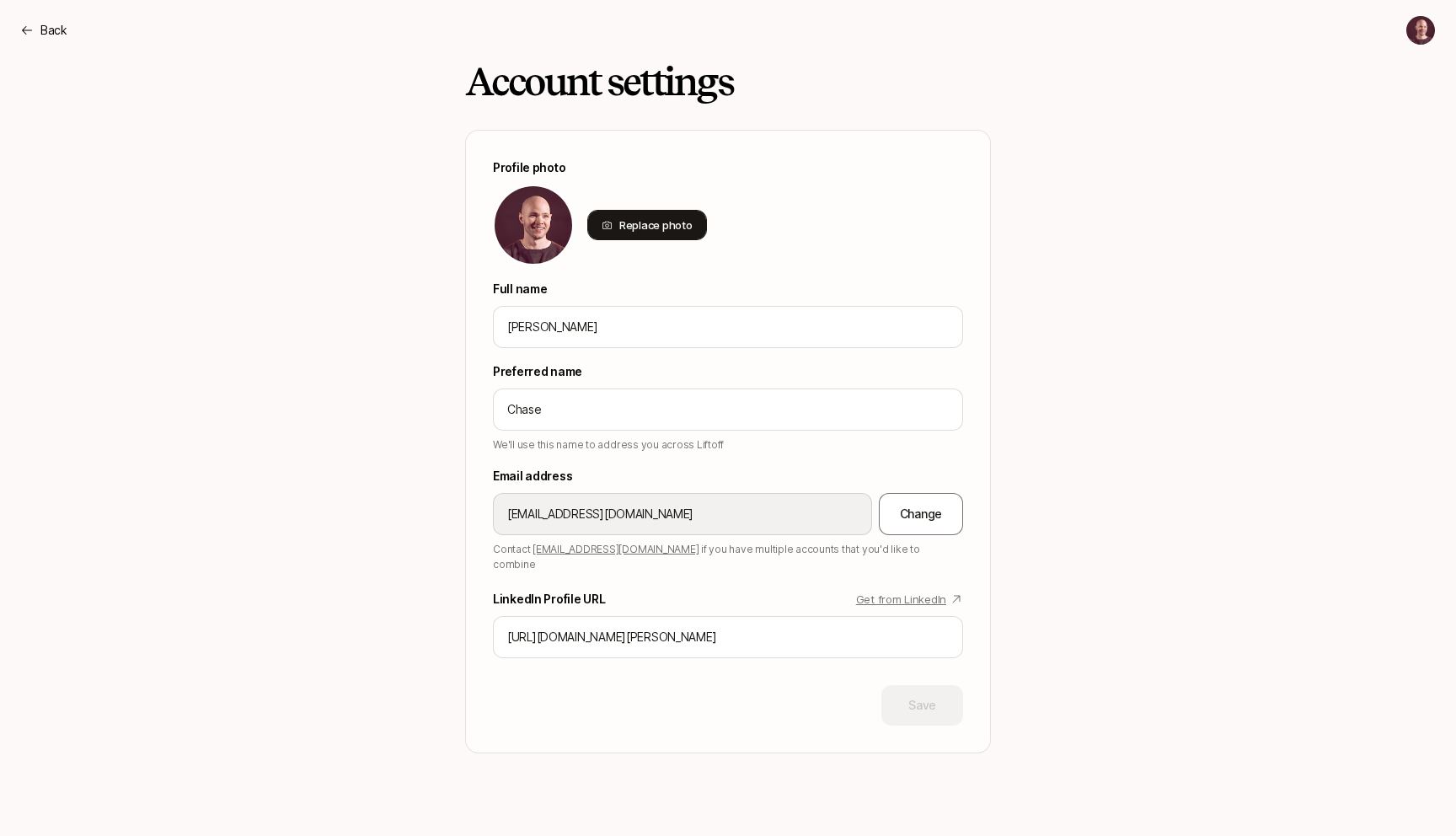
click at [704, 237] on input "Replace photo" at bounding box center [705, 239] width 3 height 3
click at [601, 338] on div "Chase Morrison" at bounding box center [728, 326] width 470 height 42
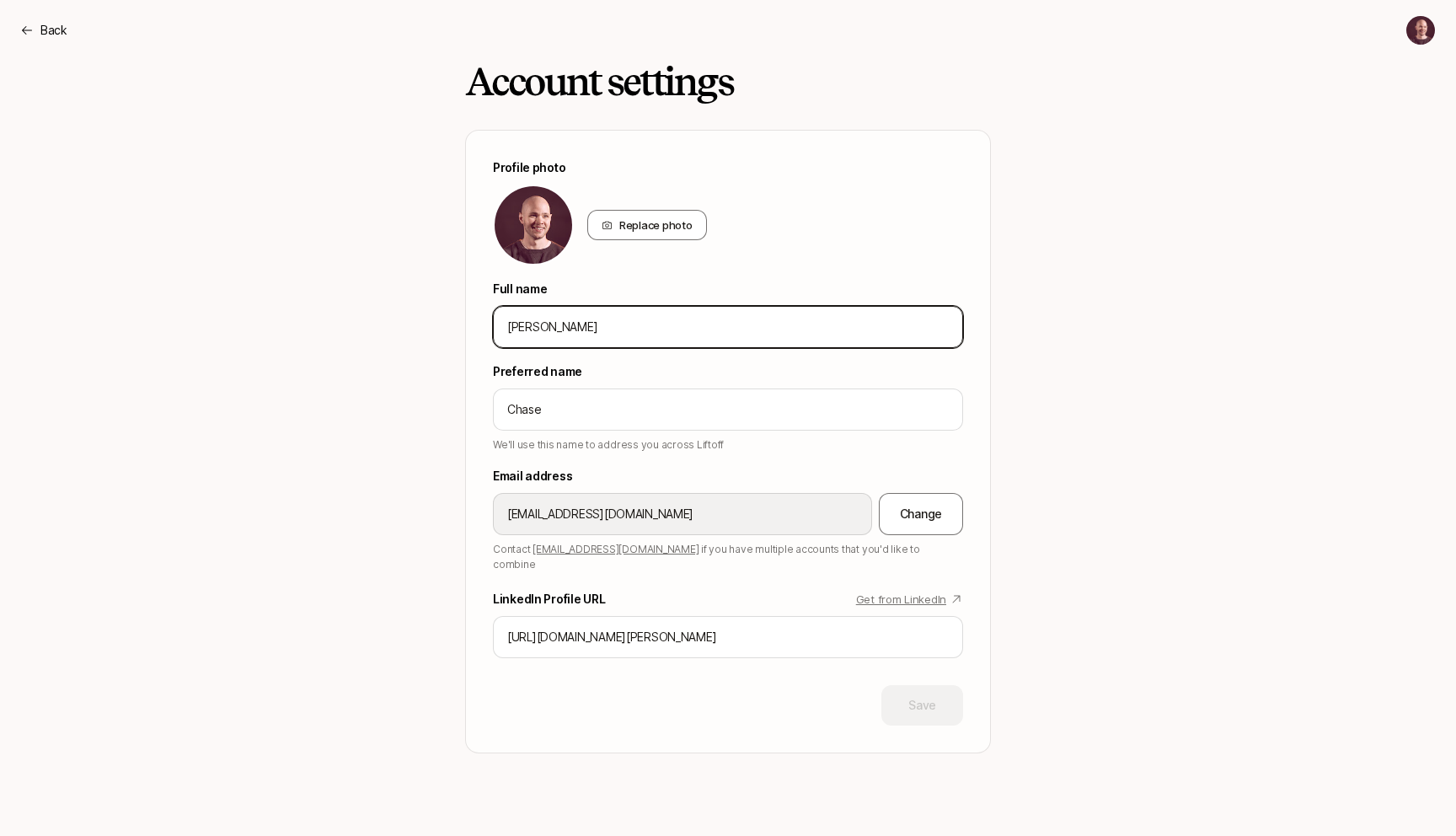
click at [595, 325] on input "Chase Morrison" at bounding box center [728, 327] width 442 height 21
click at [534, 321] on input "Chase Morrison" at bounding box center [728, 327] width 442 height 21
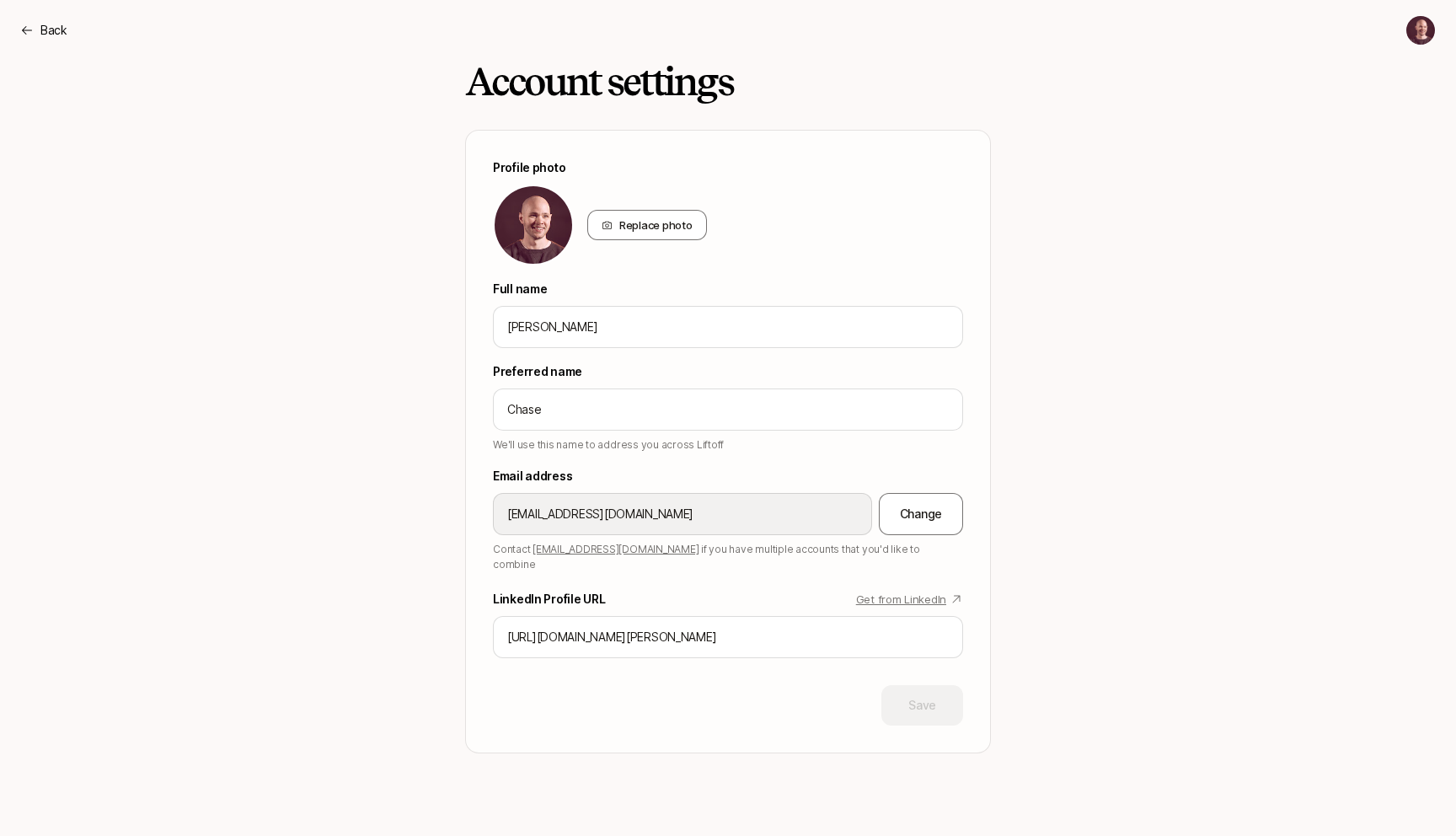
click at [323, 359] on div "Account settings Profile photo Replace photo Full name Chase Morrison Preferred…" at bounding box center [728, 407] width 970 height 693
click at [37, 26] on div "Back" at bounding box center [44, 31] width 47 height 21
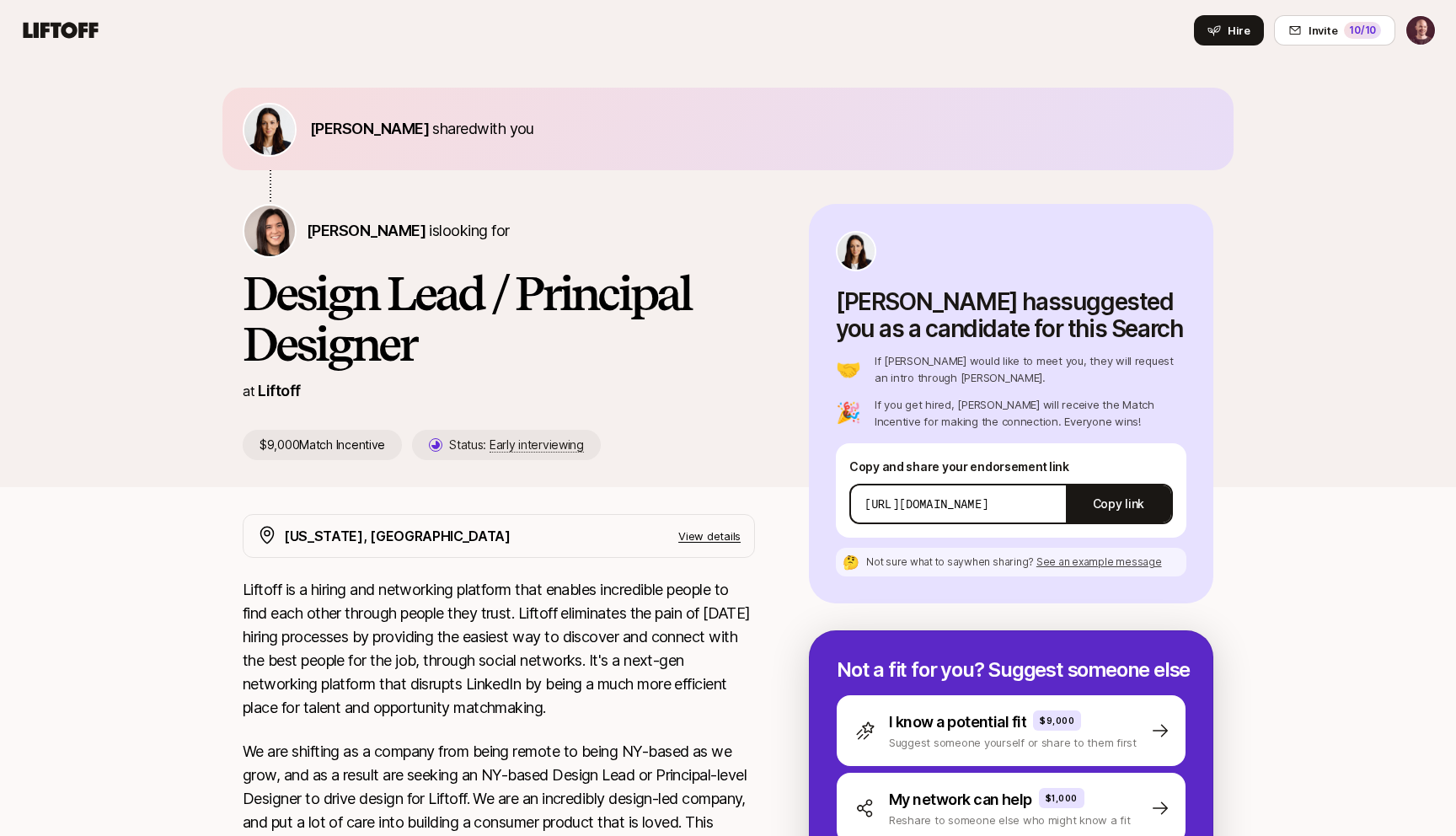
click at [100, 233] on div "Ashley Simon shared with you Eleanor Morgan is looking for Design Lead / Princi…" at bounding box center [728, 274] width 1456 height 427
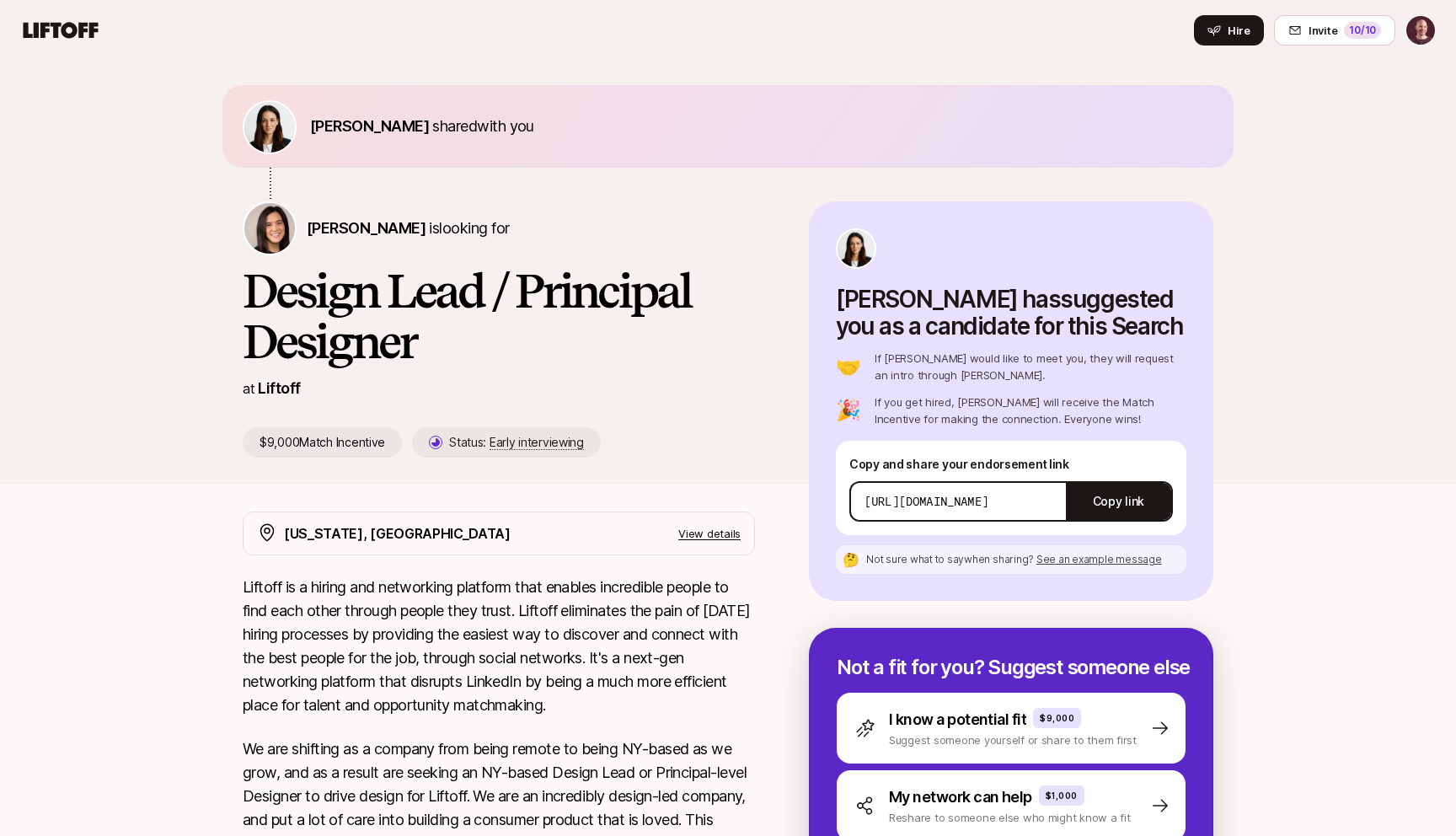
scroll to position [3, 0]
click at [3, 15] on nav "Hire Invite 10 /10" at bounding box center [728, 30] width 1456 height 61
click at [32, 29] on icon at bounding box center [61, 30] width 81 height 23
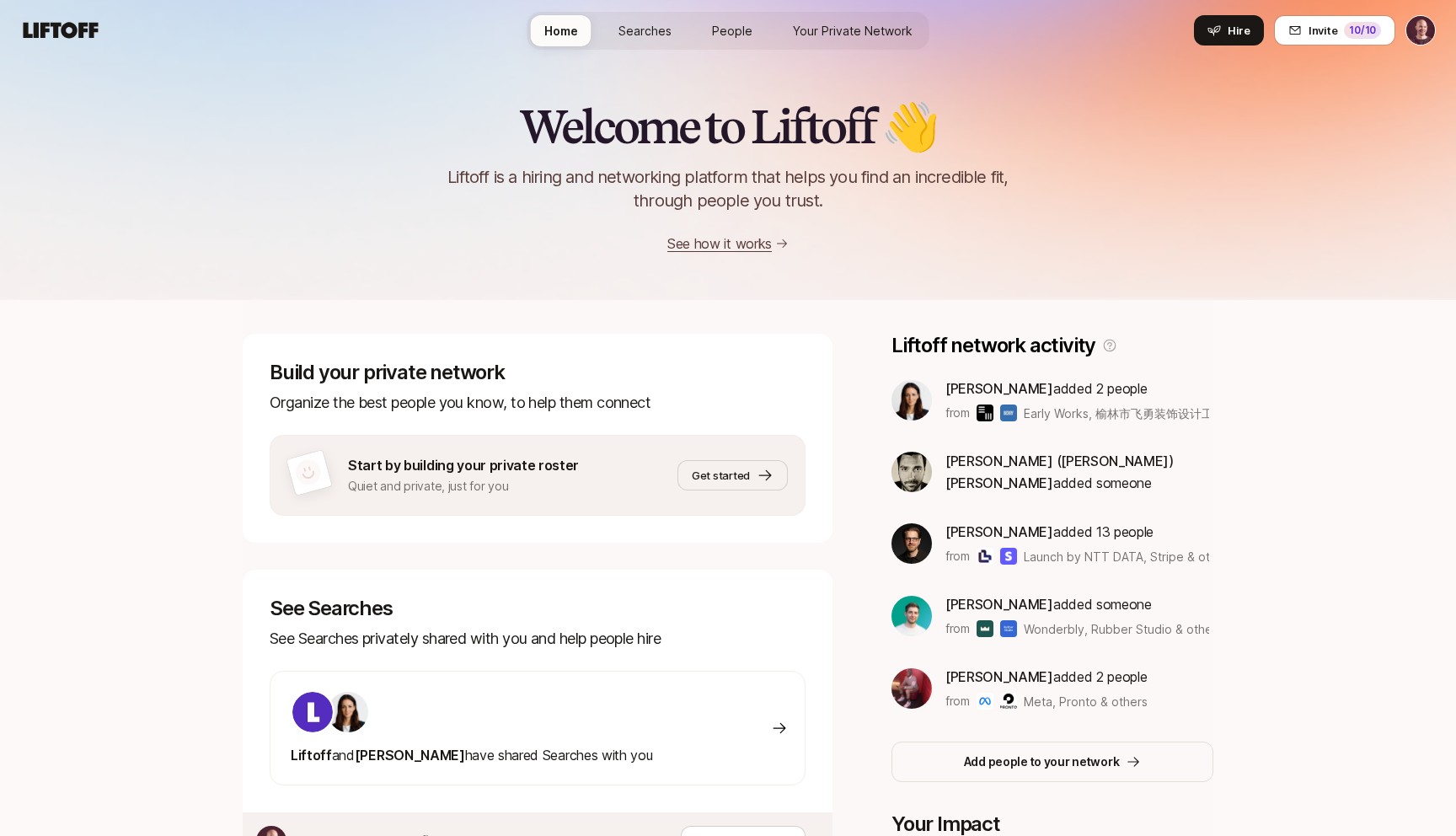
click at [717, 23] on span "People" at bounding box center [732, 31] width 40 height 18
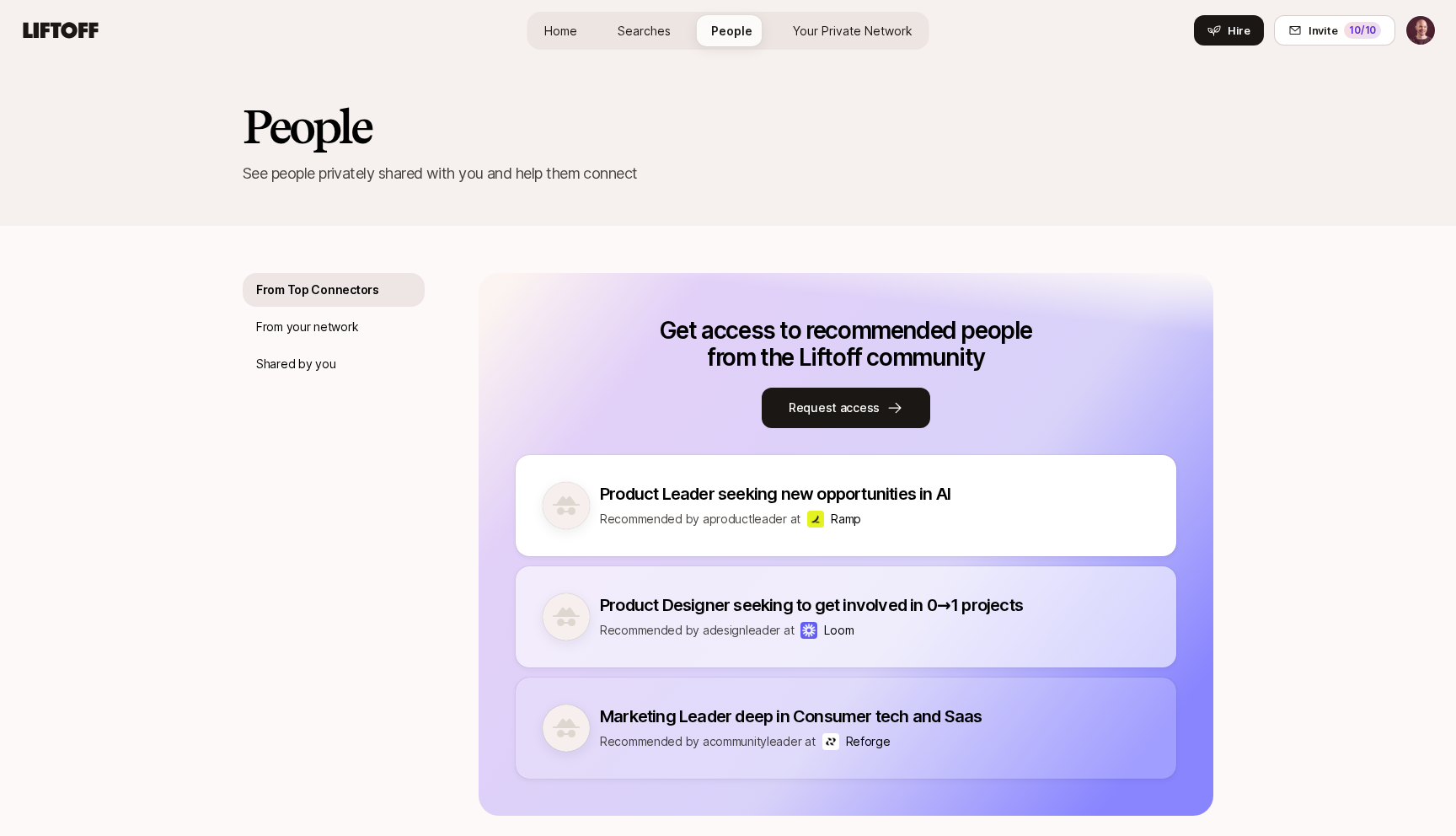
click at [655, 35] on span "Searches" at bounding box center [644, 31] width 53 height 18
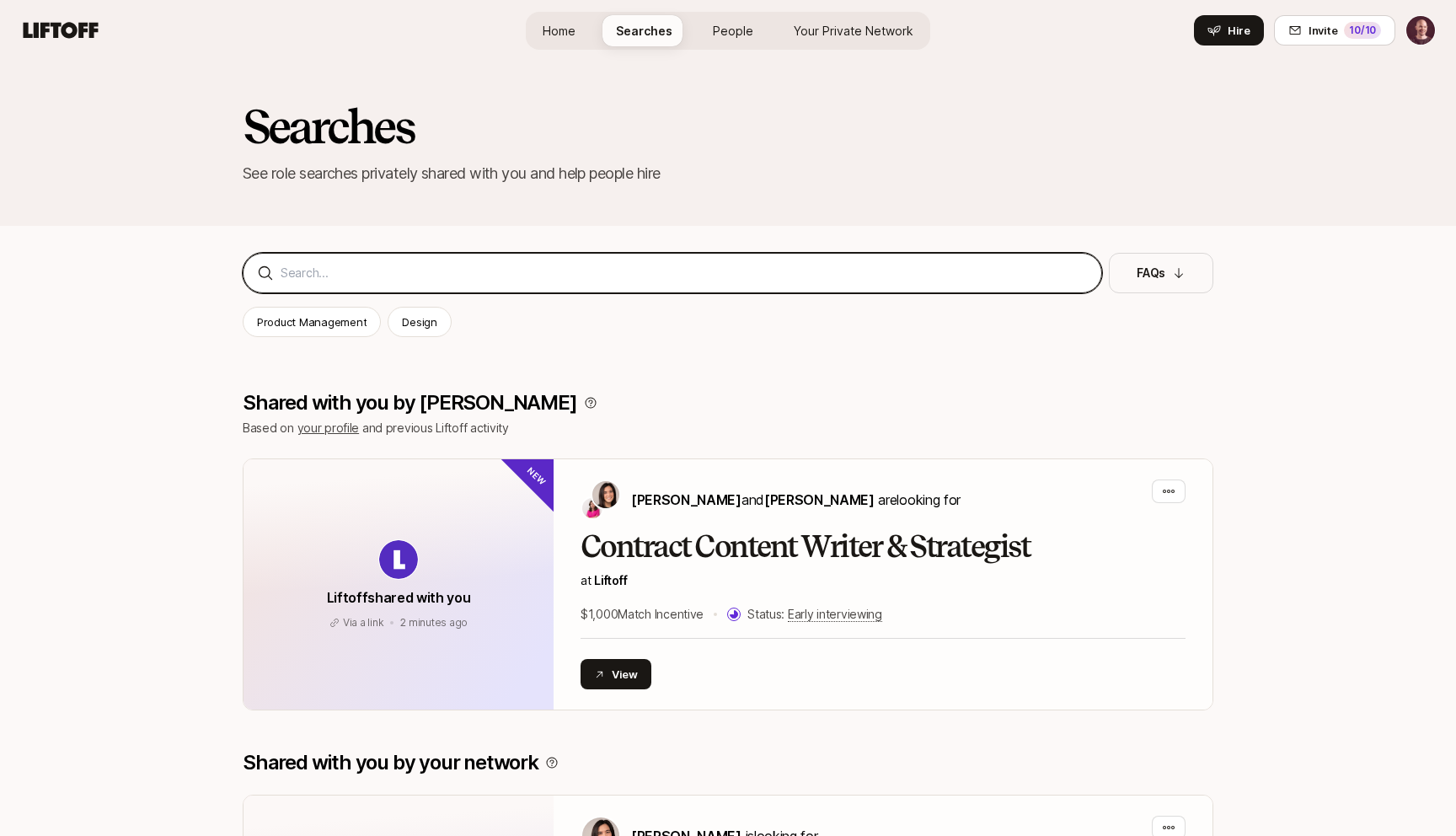
click at [380, 274] on input at bounding box center [684, 273] width 807 height 21
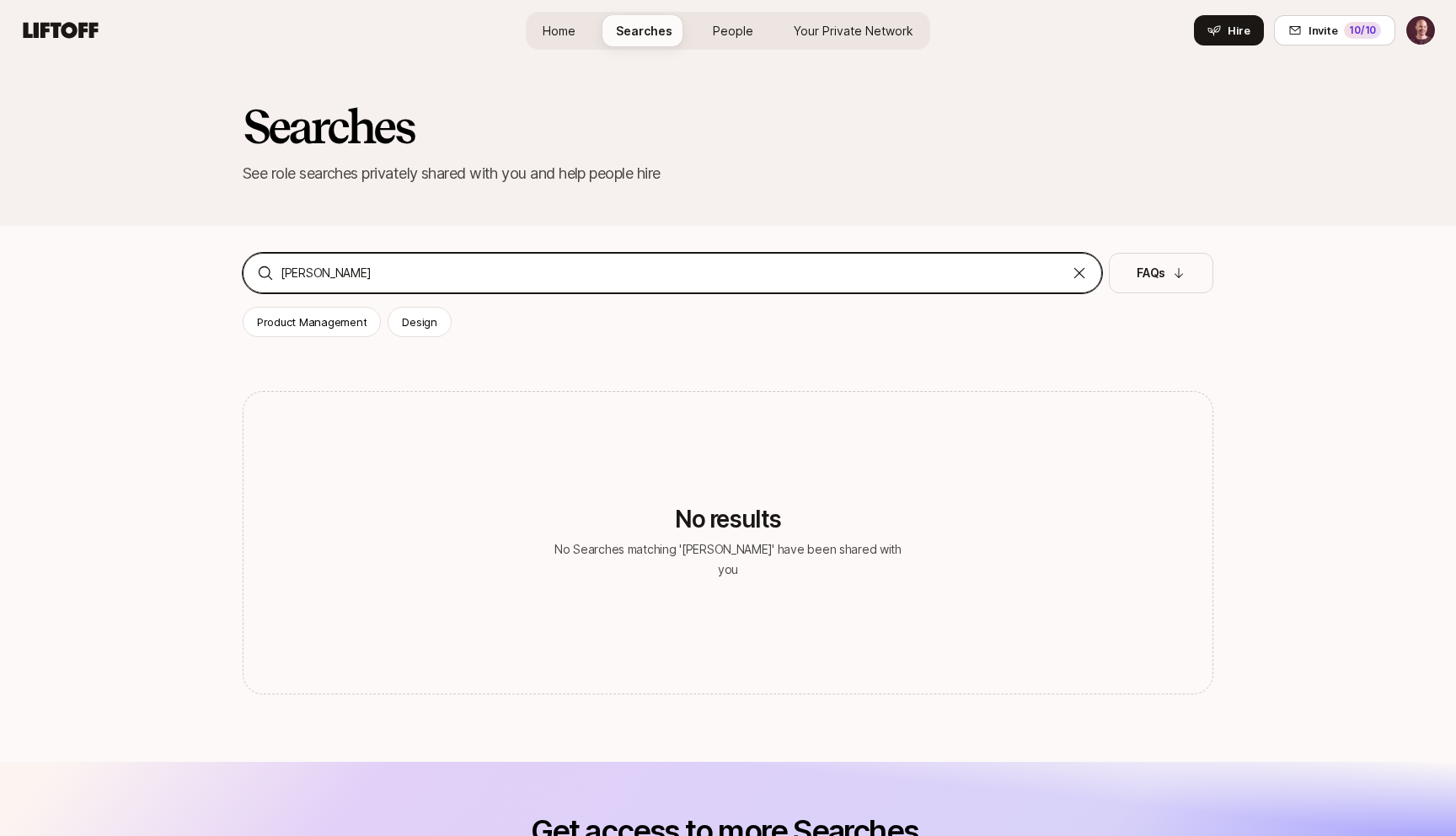
type input "Chase Morrison"
type input "Chase"
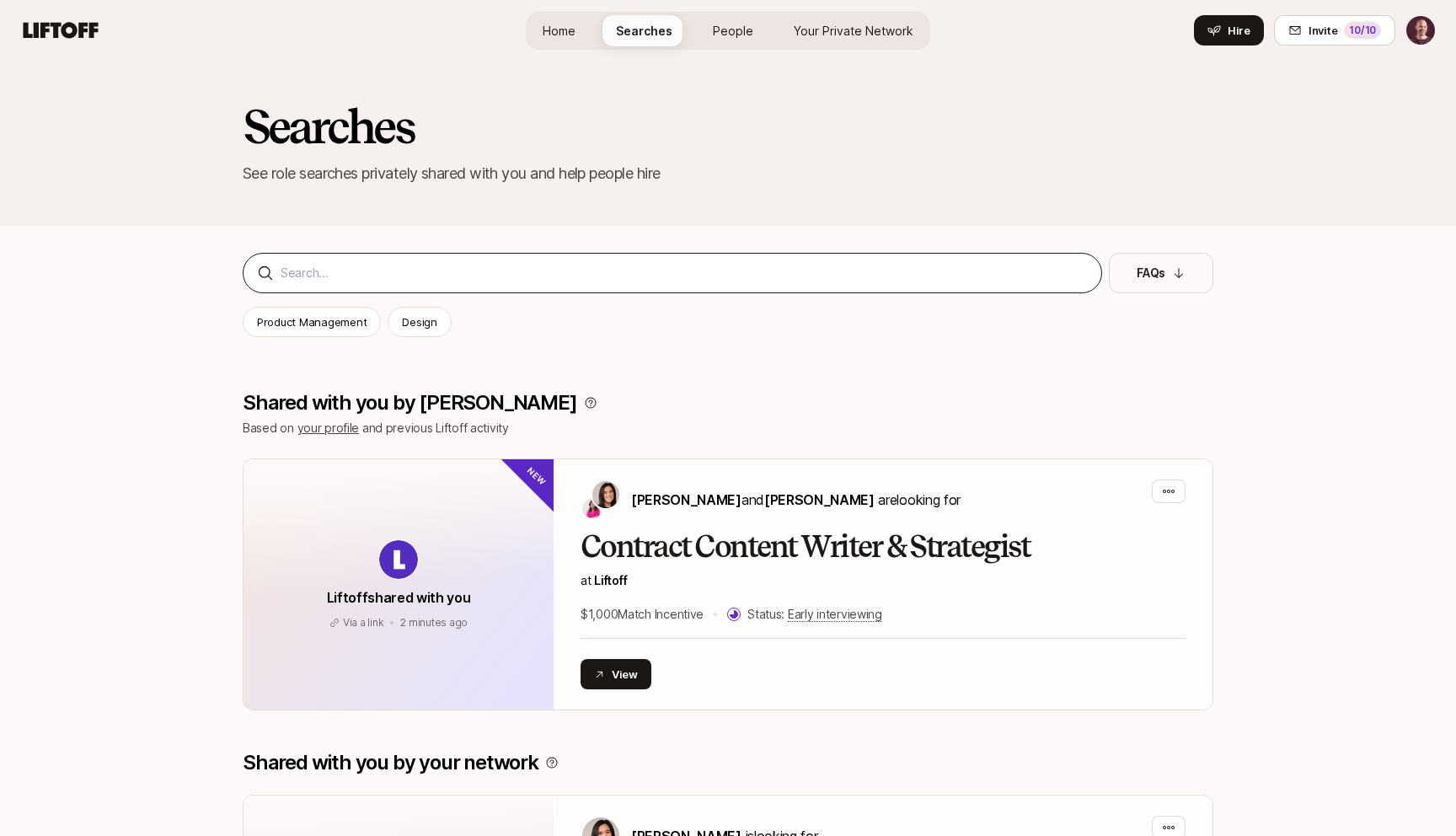
click at [576, 288] on div at bounding box center [673, 273] width 860 height 40
click at [837, 39] on span "Your Private Network" at bounding box center [853, 31] width 119 height 18
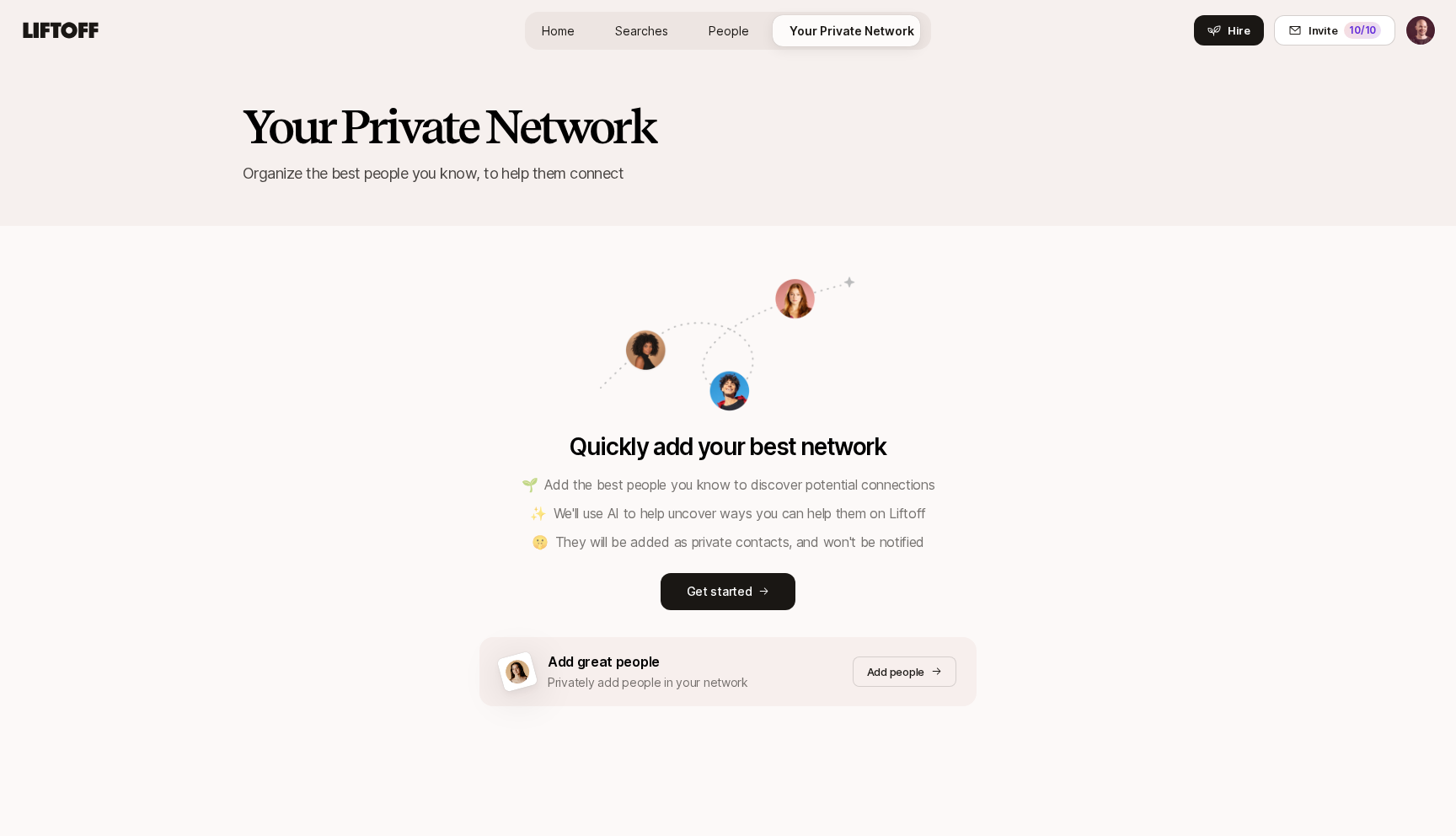
click at [734, 28] on span "People" at bounding box center [728, 31] width 40 height 18
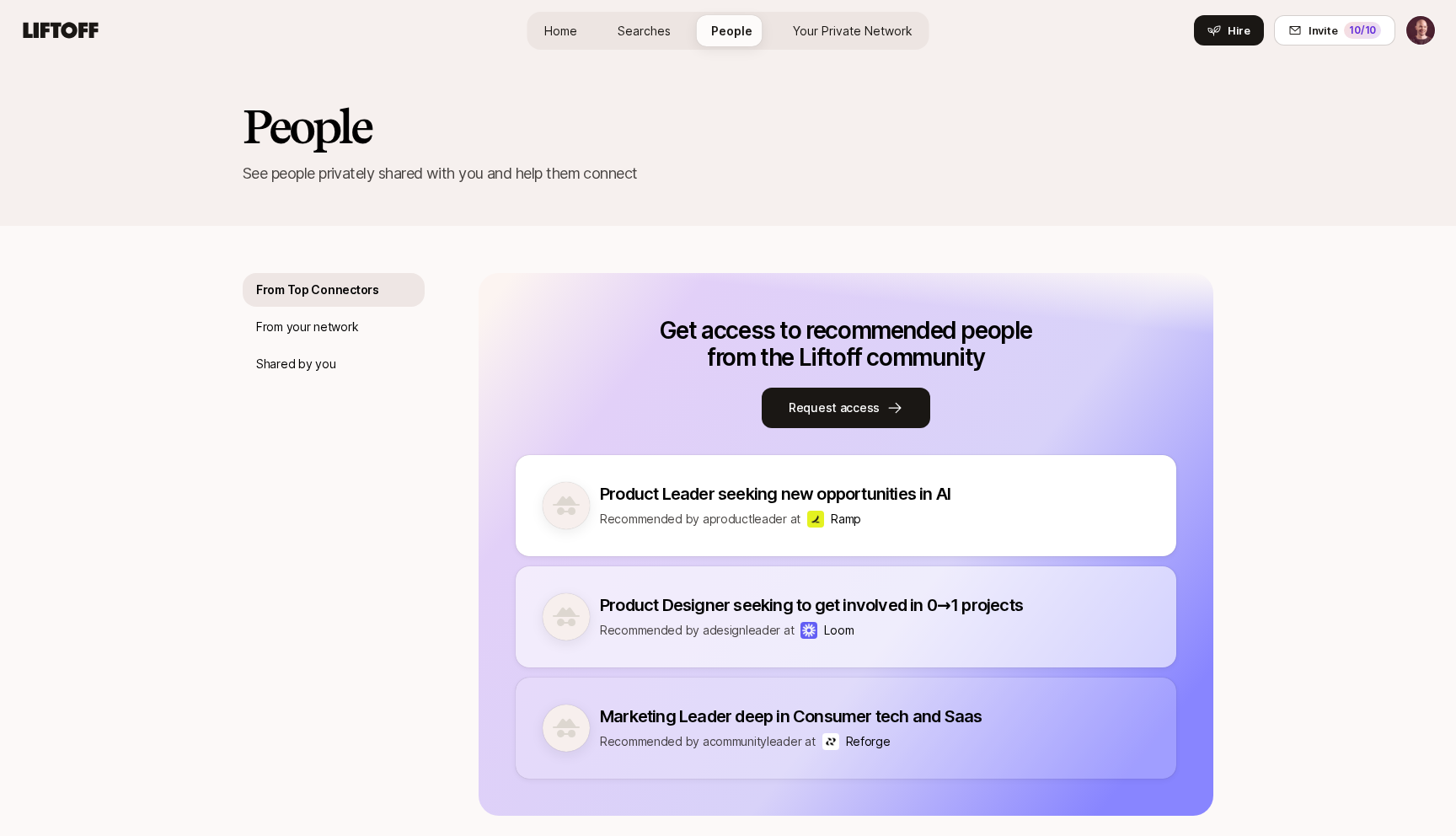
click at [676, 23] on link "Searches" at bounding box center [643, 31] width 80 height 31
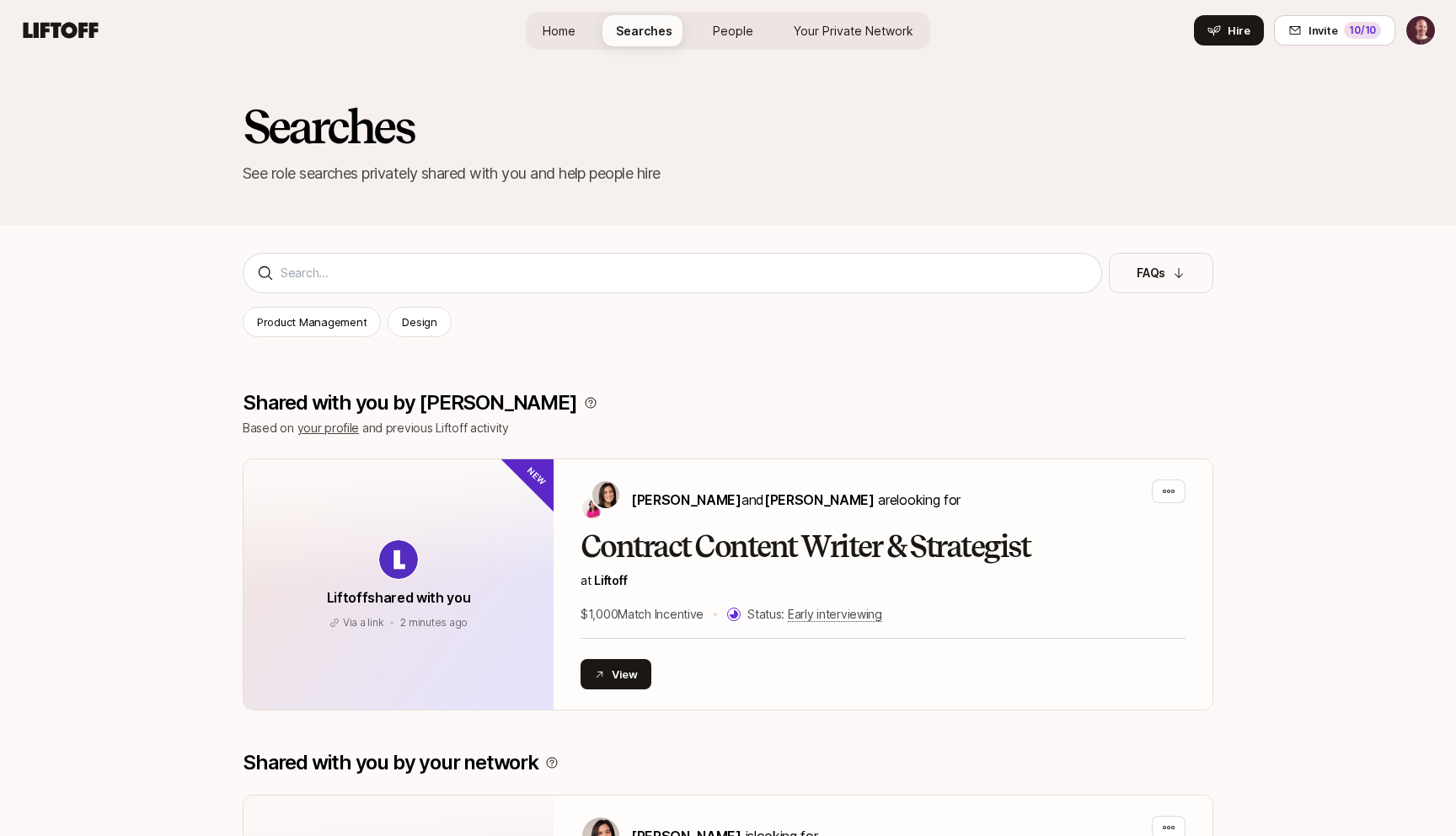
click at [571, 36] on span "Home" at bounding box center [559, 31] width 33 height 18
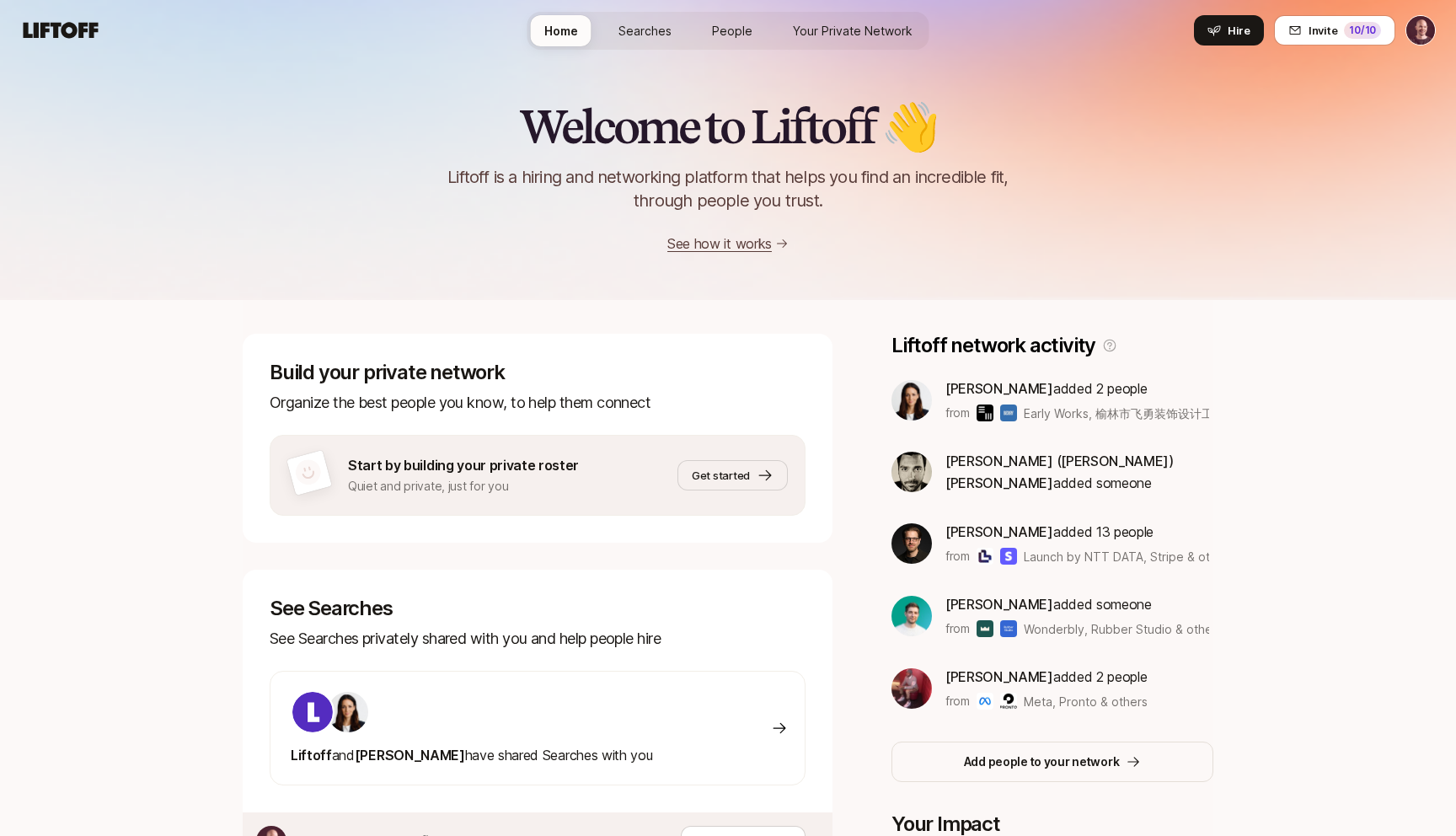
click at [622, 26] on span "Searches" at bounding box center [645, 31] width 53 height 18
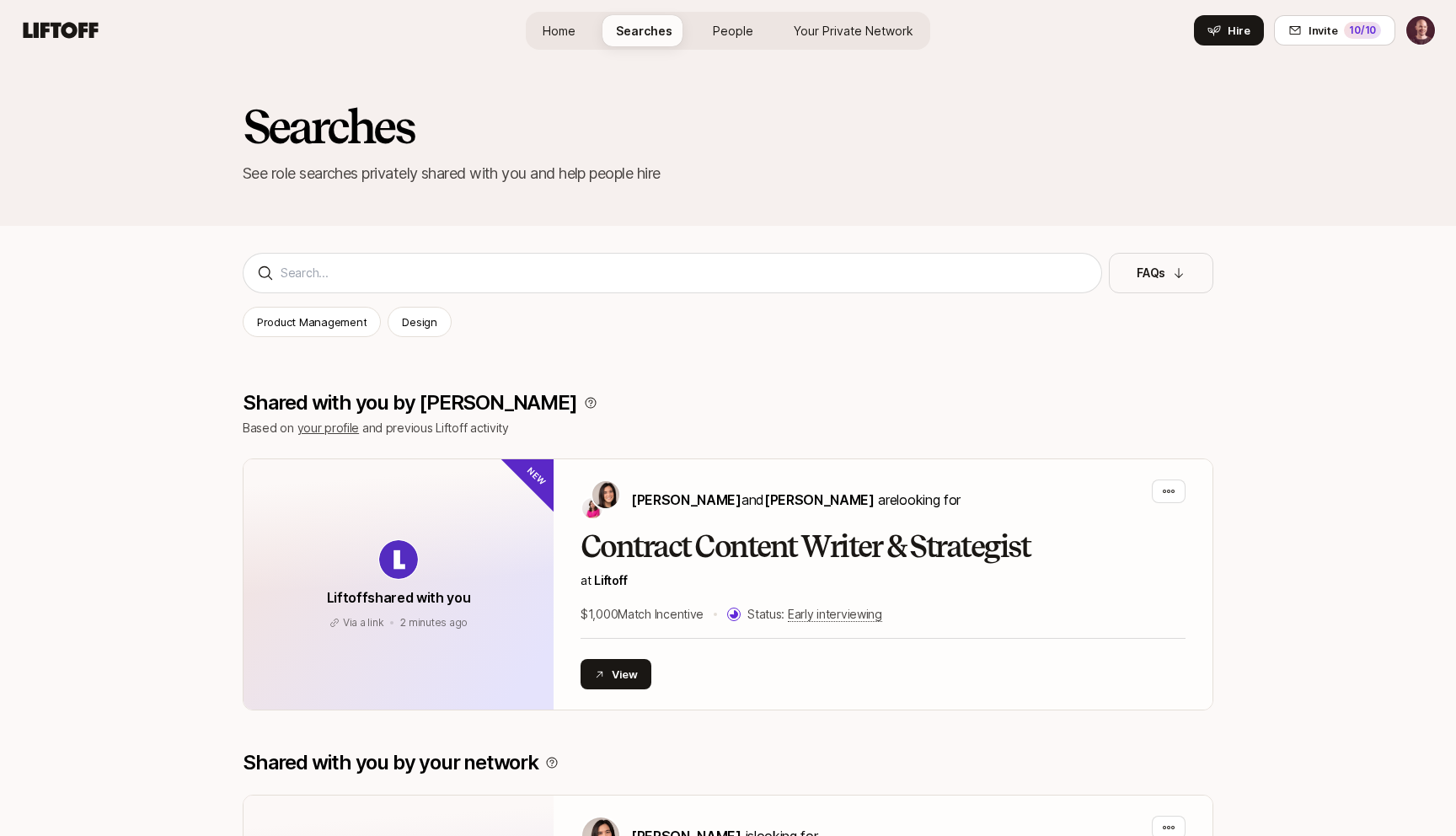
click at [704, 28] on link "People" at bounding box center [733, 31] width 68 height 31
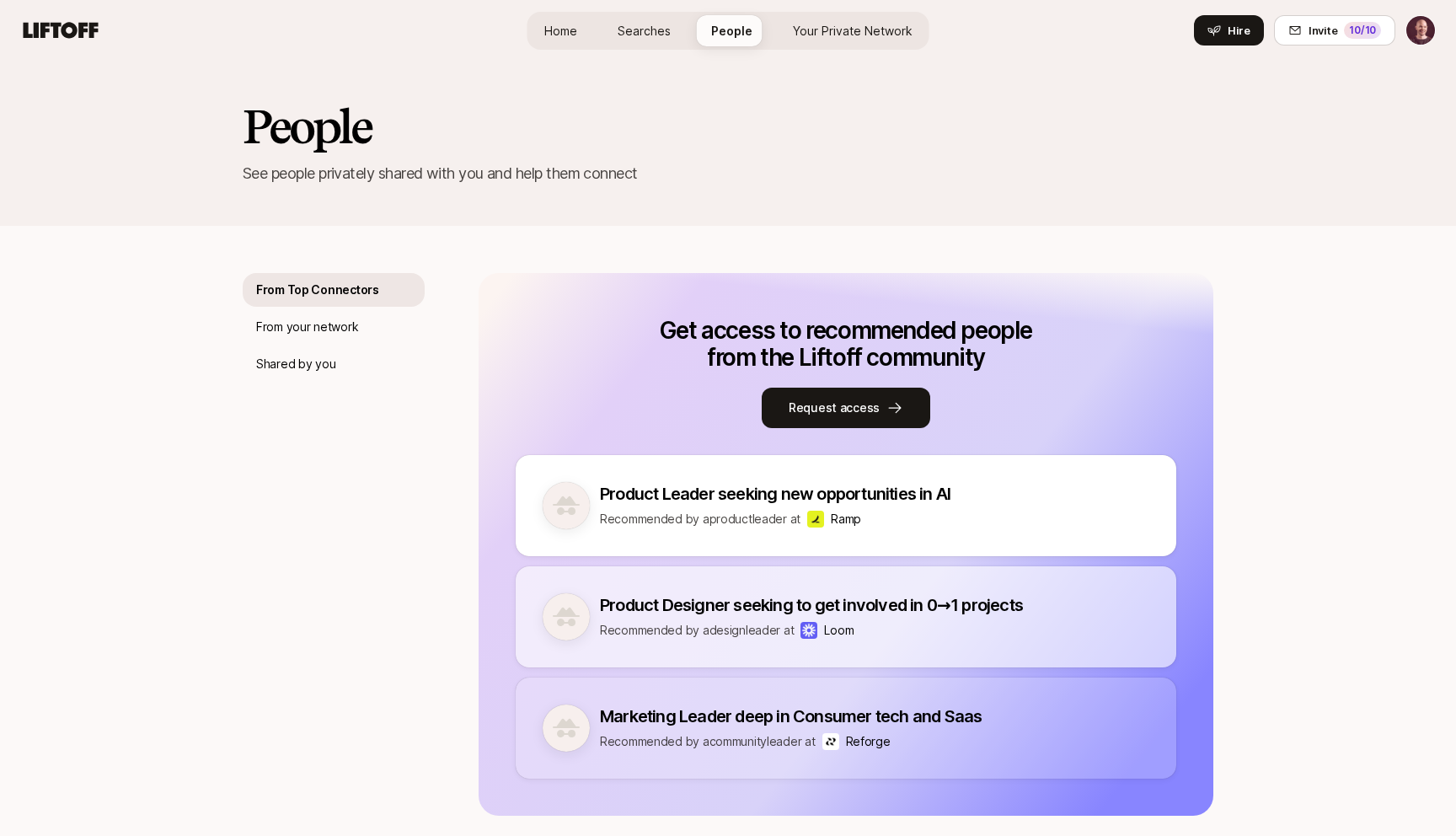
click at [785, 30] on link "Your Private Network" at bounding box center [852, 31] width 147 height 31
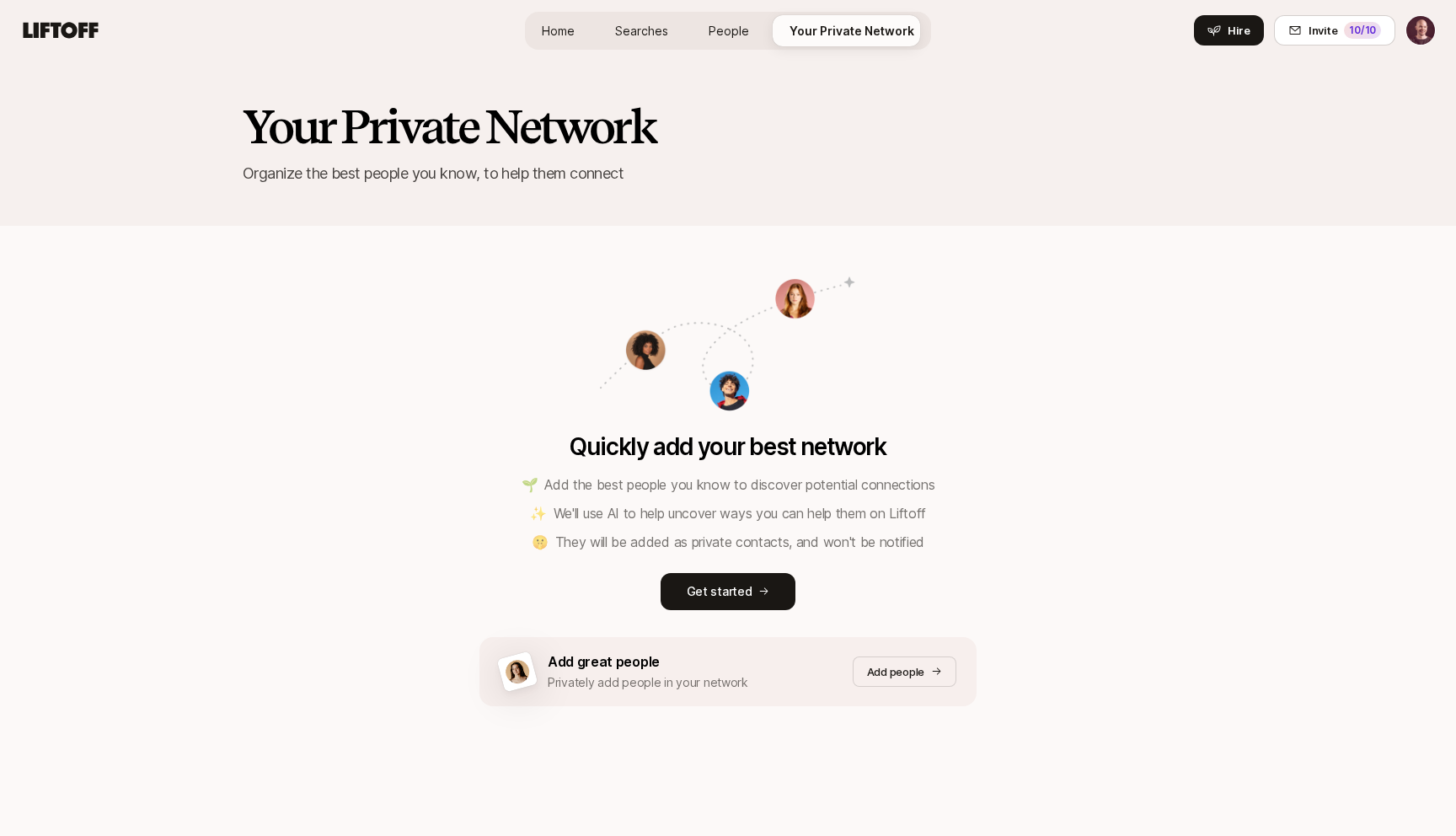
click at [704, 27] on link "People" at bounding box center [728, 31] width 68 height 31
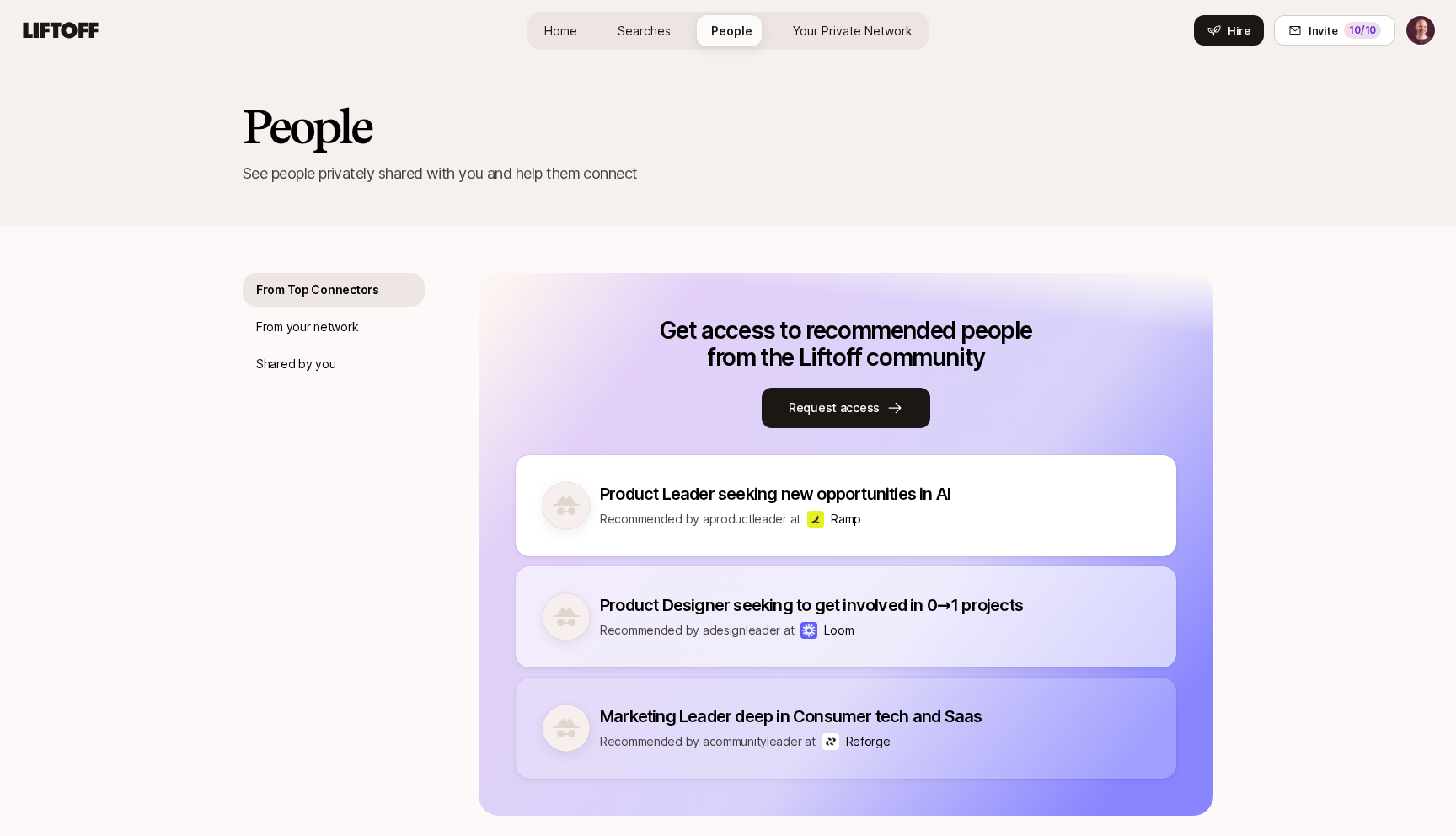
click at [576, 32] on span "Home" at bounding box center [560, 31] width 33 height 18
click at [633, 30] on span "Searches" at bounding box center [644, 31] width 53 height 18
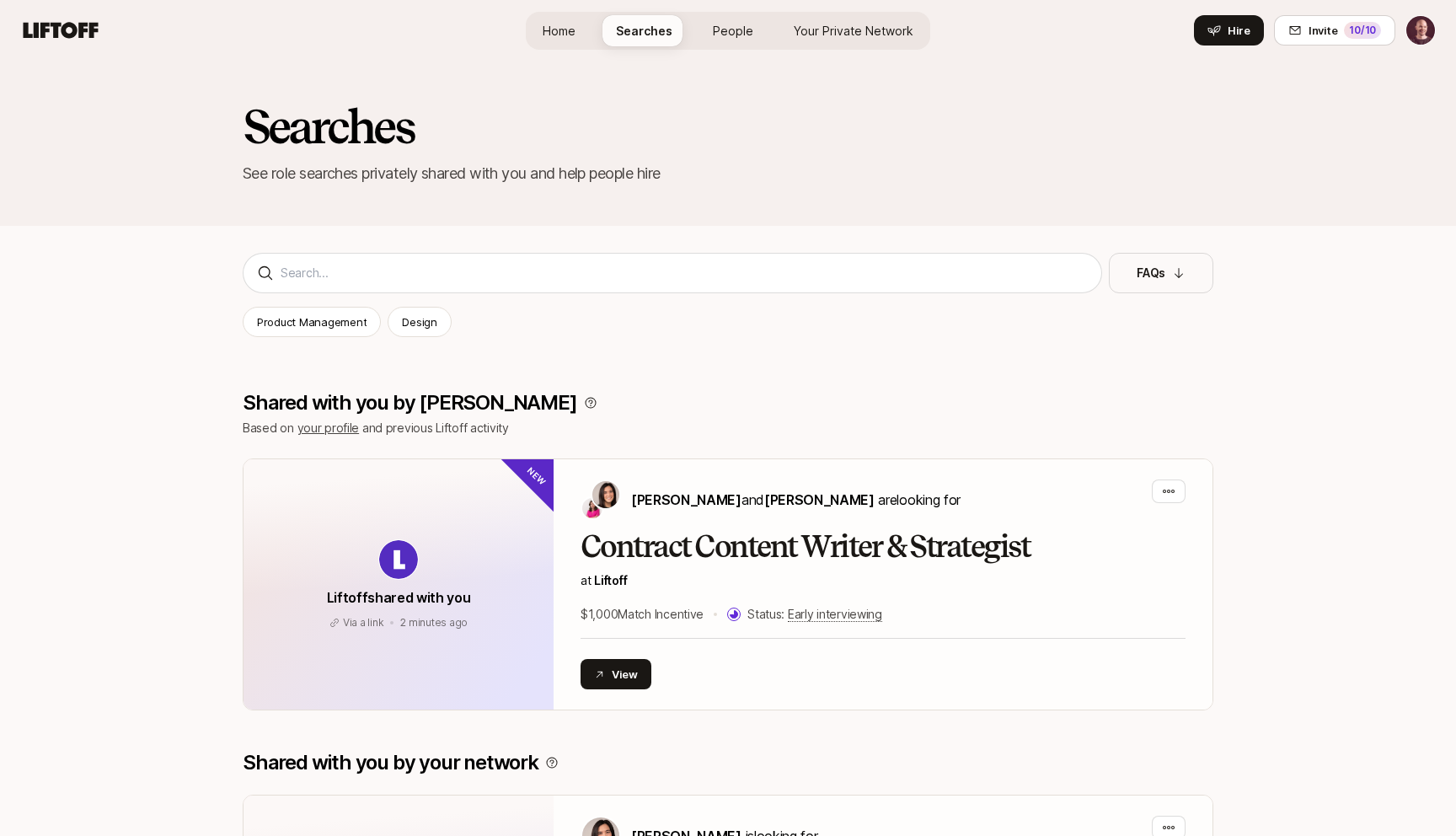
click at [1169, 201] on div "Searches See role searches privately shared with you and help people hire" at bounding box center [728, 143] width 1456 height 165
click at [1423, 45] on html "Home Searches People Your Private Network Hire Home Searches People Your Privat…" at bounding box center [728, 418] width 1456 height 836
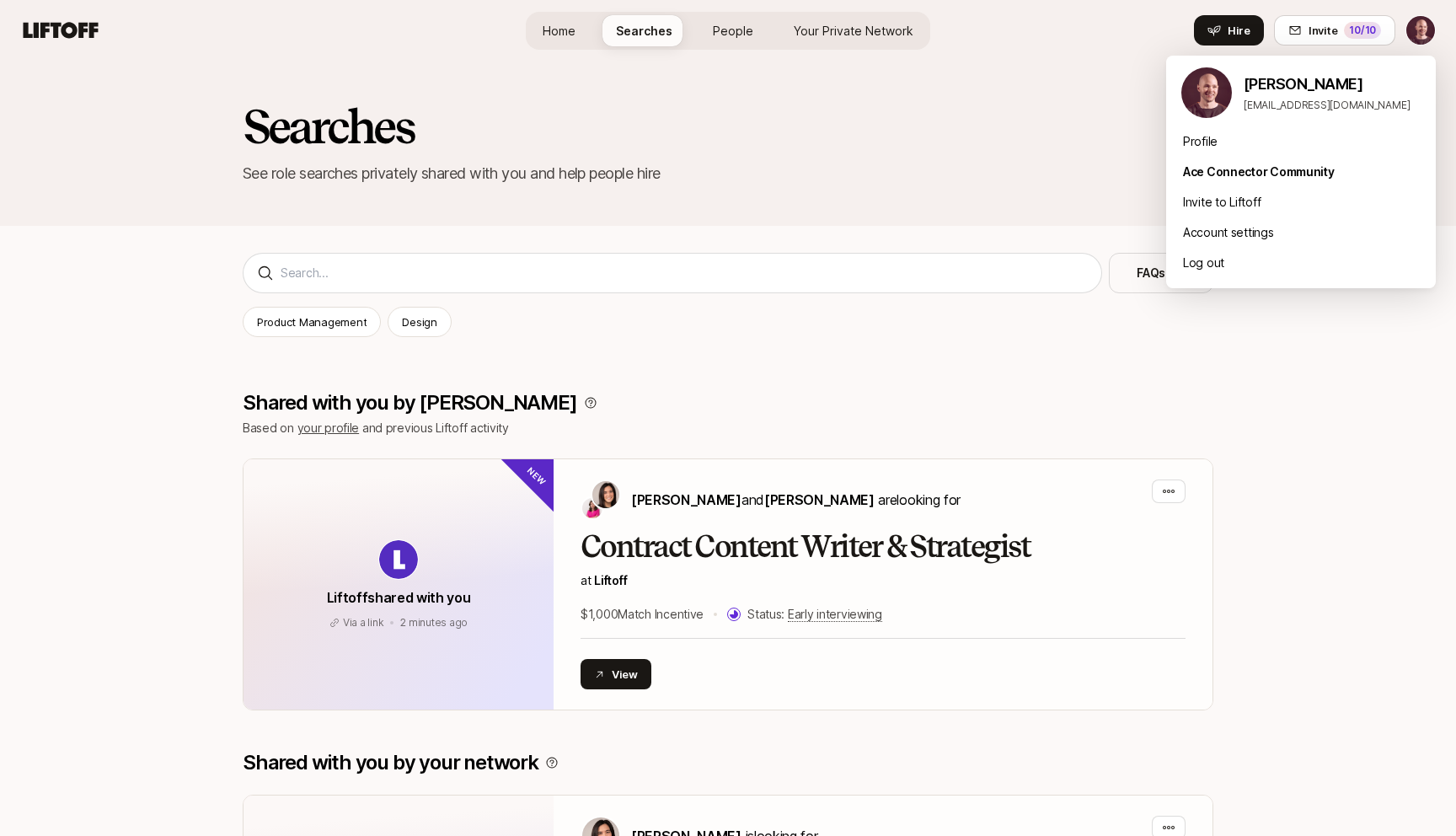
click at [1279, 375] on html "Home Searches People Your Private Network Hire Home Searches People Your Privat…" at bounding box center [728, 418] width 1456 height 836
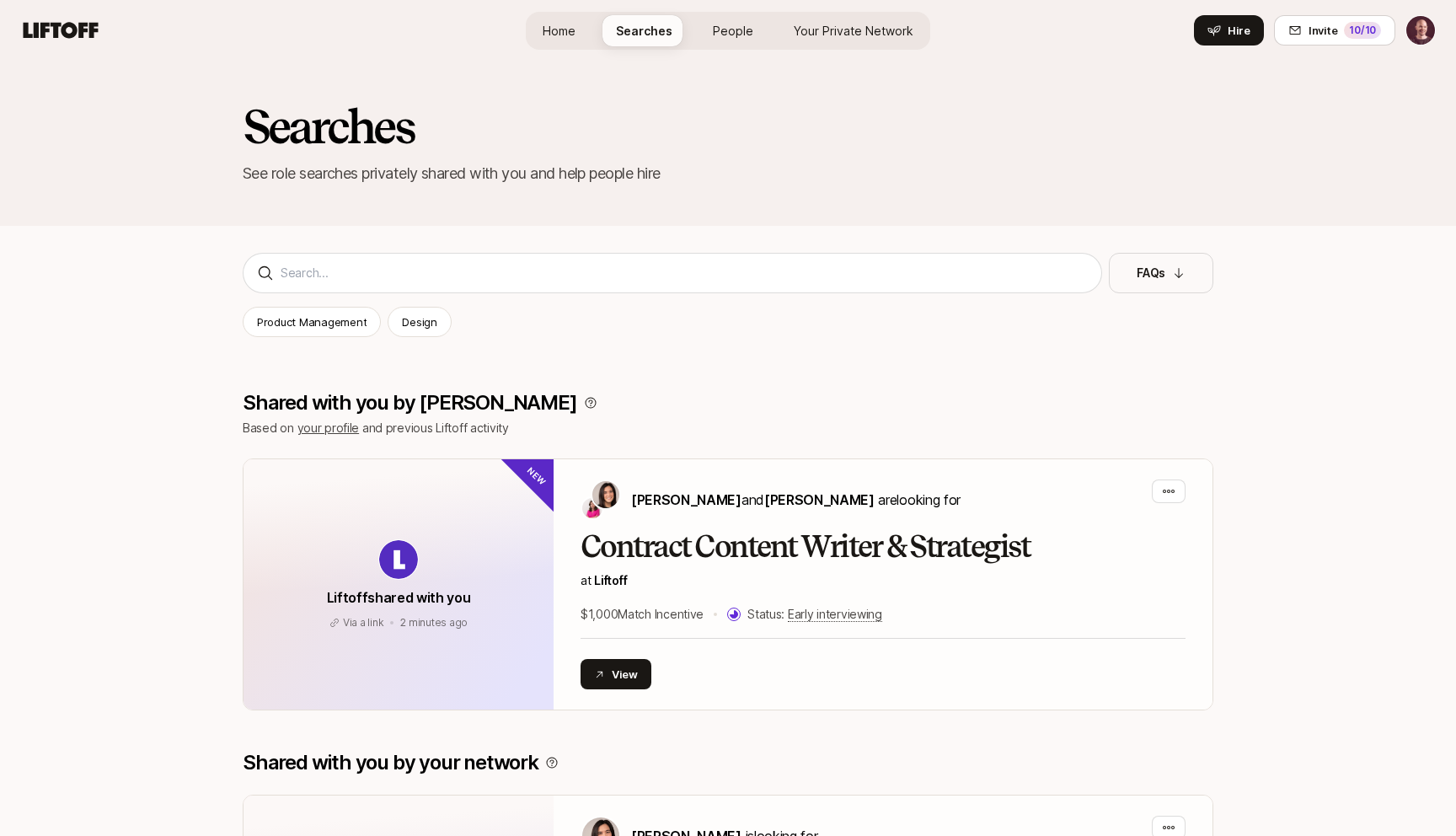
click at [82, 21] on icon at bounding box center [61, 30] width 81 height 23
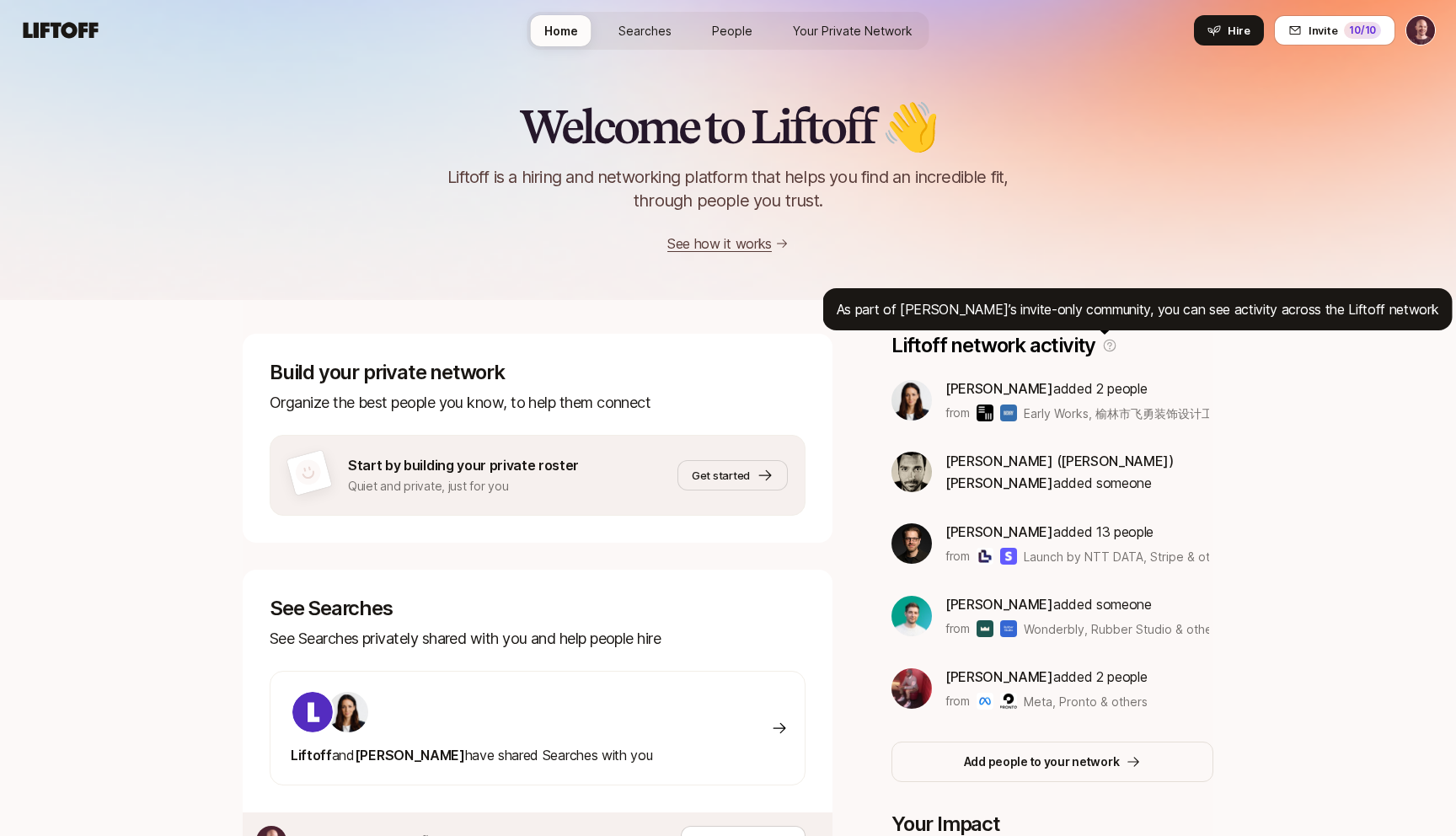
click at [1105, 339] on icon at bounding box center [1110, 346] width 15 height 15
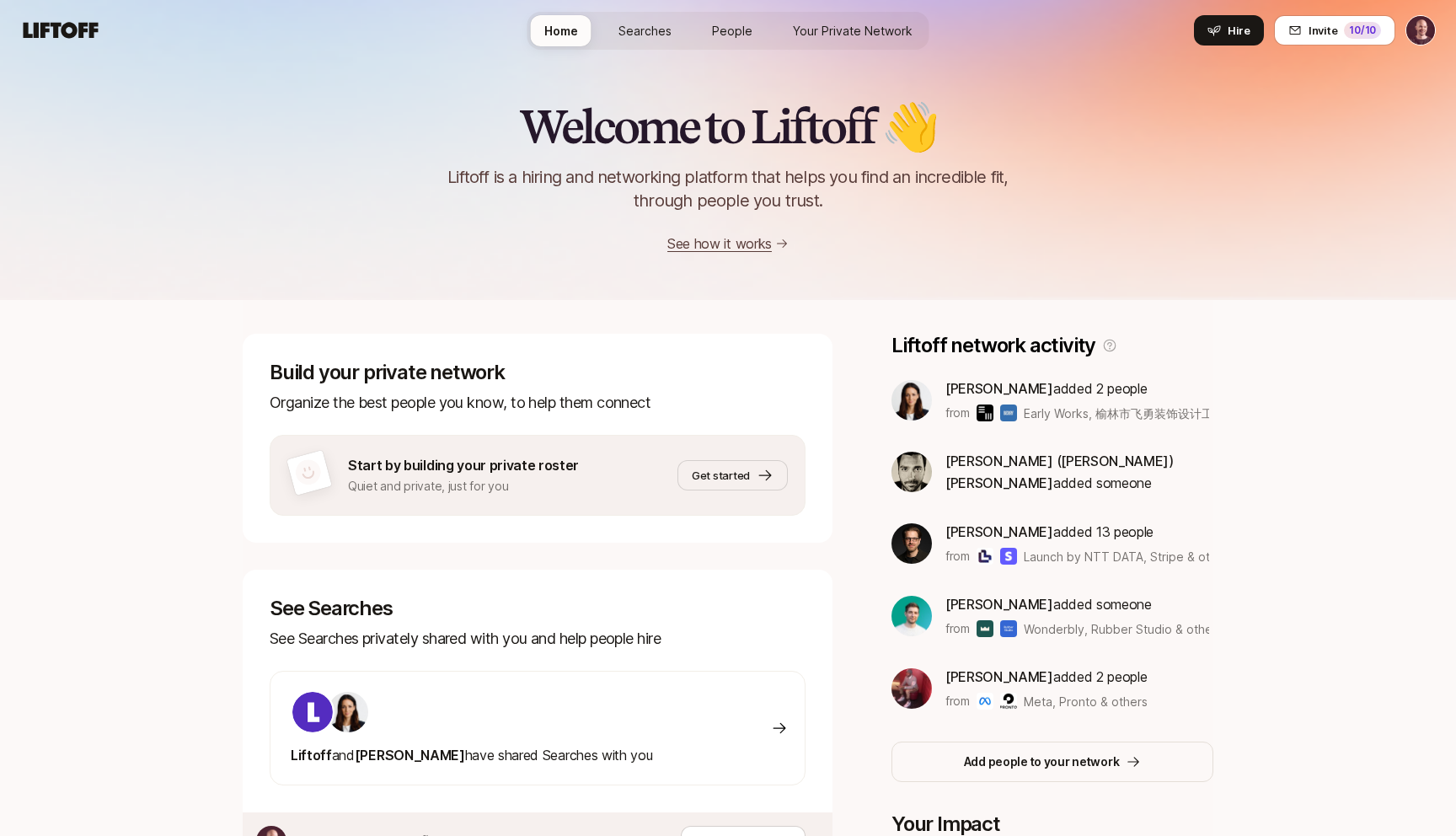
click at [911, 406] on img at bounding box center [911, 400] width 40 height 40
click at [974, 403] on div "from Early Works, 榆林市飞勇装饰设计工程有限公司 & others" at bounding box center [1077, 413] width 263 height 21
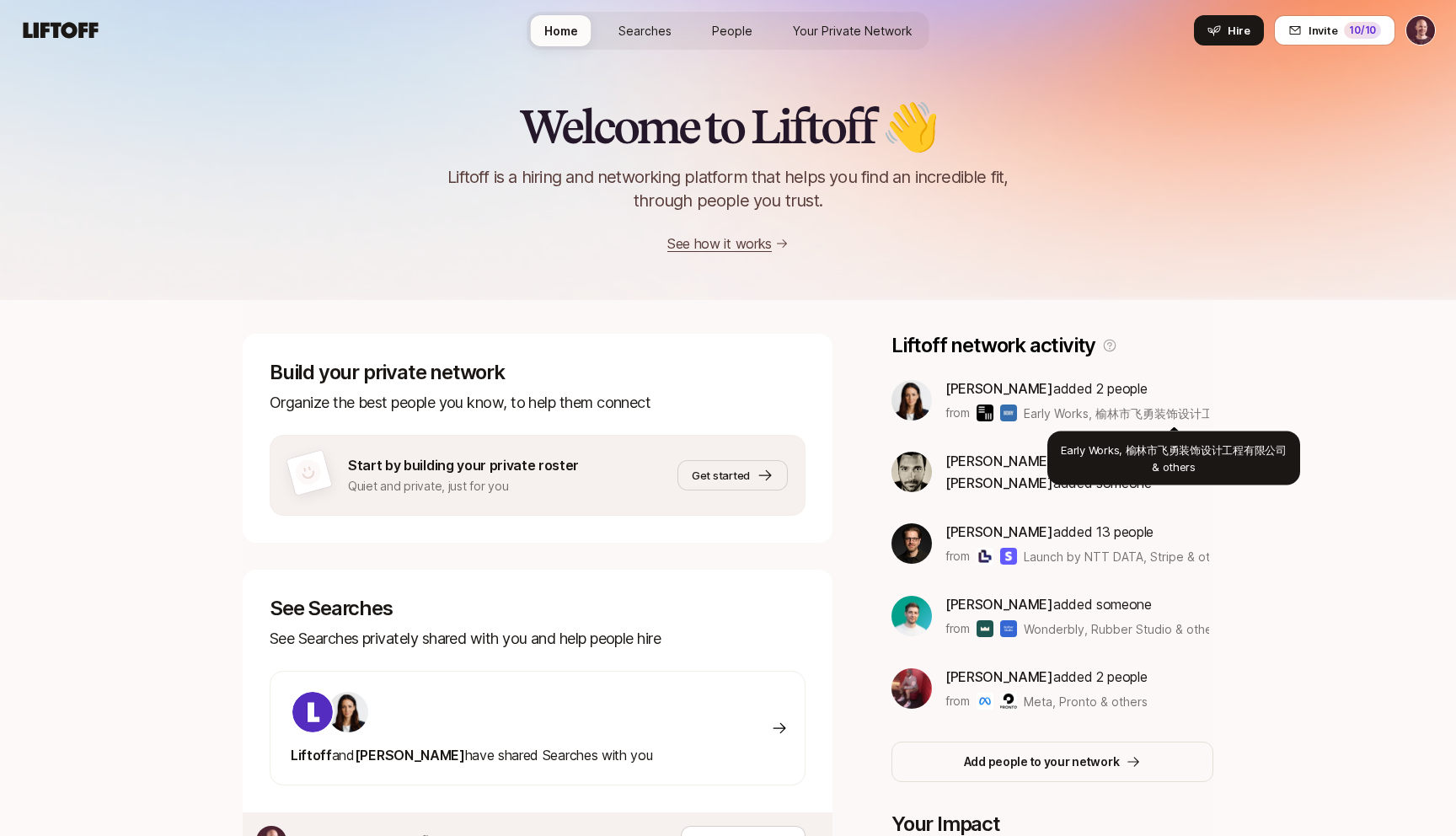
click at [1050, 413] on span "Early Works, 榆林市飞勇装饰设计工程有限公司 & others" at bounding box center [1173, 413] width 299 height 15
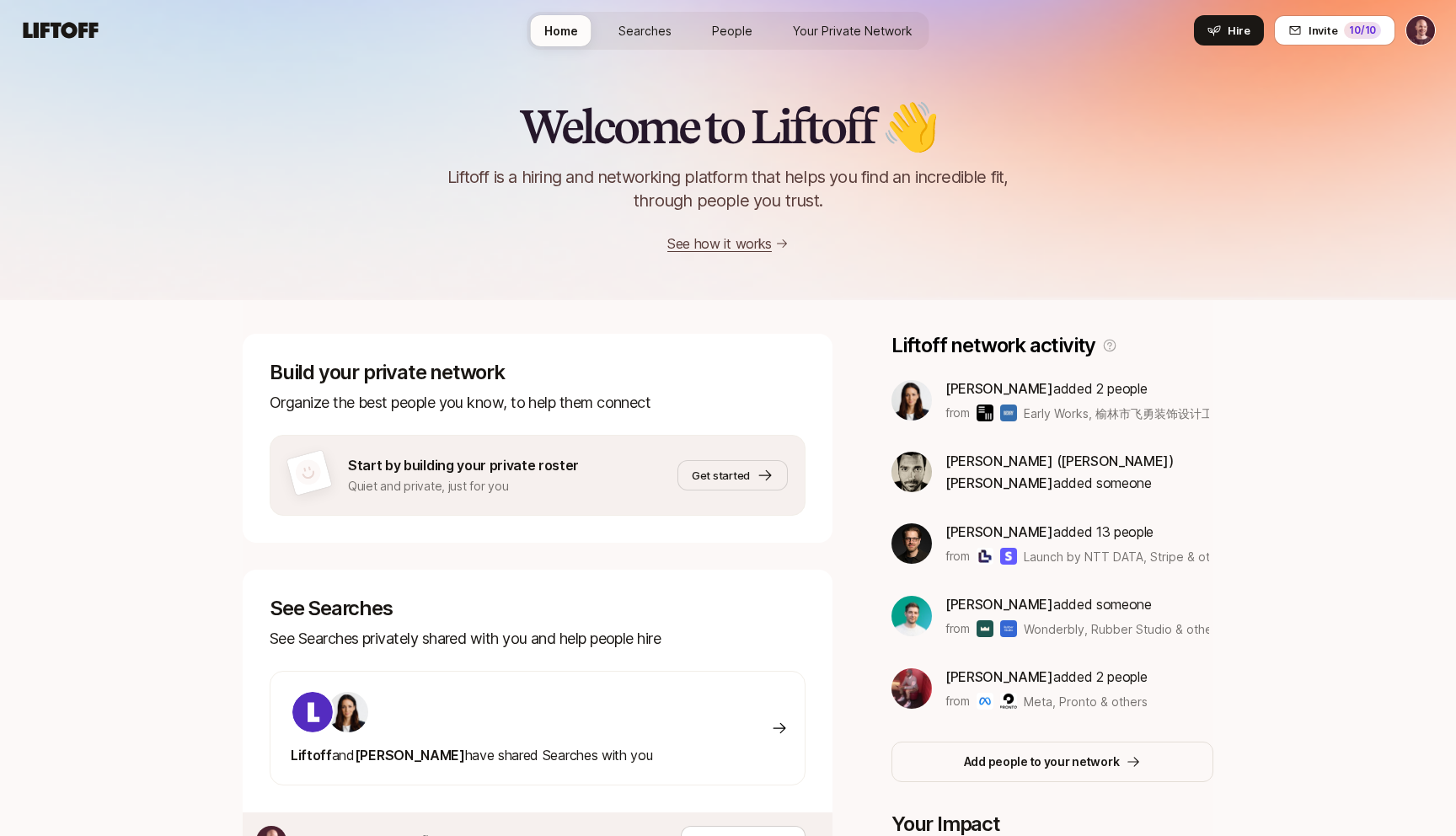
click at [1130, 412] on span "Early Works, 榆林市飞勇装饰设计工程有限公司 & others" at bounding box center [1173, 413] width 299 height 15
drag, startPoint x: 1005, startPoint y: 460, endPoint x: 1010, endPoint y: 491, distance: 31.4
click at [1010, 491] on p "Jonathan (Jasper) Sherman-Presser added someone" at bounding box center [1079, 471] width 268 height 44
click at [1051, 494] on div "Ashley Simon added 2 people from Early Works, 榆林市飞勇装饰设计工程有限公司 & others Jonathan…" at bounding box center [1052, 544] width 322 height 334
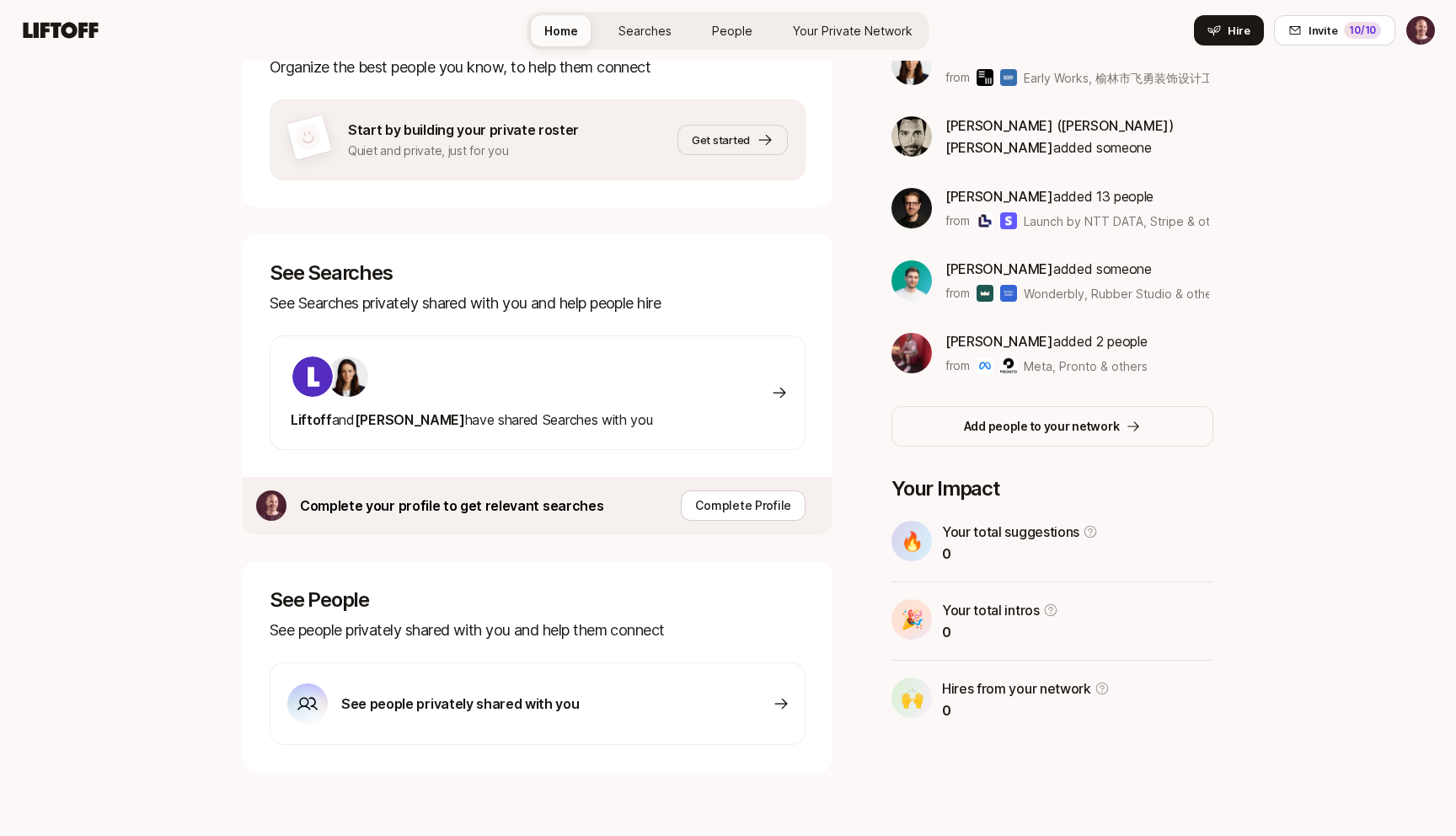
scroll to position [336, 0]
click at [731, 508] on p "Complete Profile" at bounding box center [743, 506] width 96 height 21
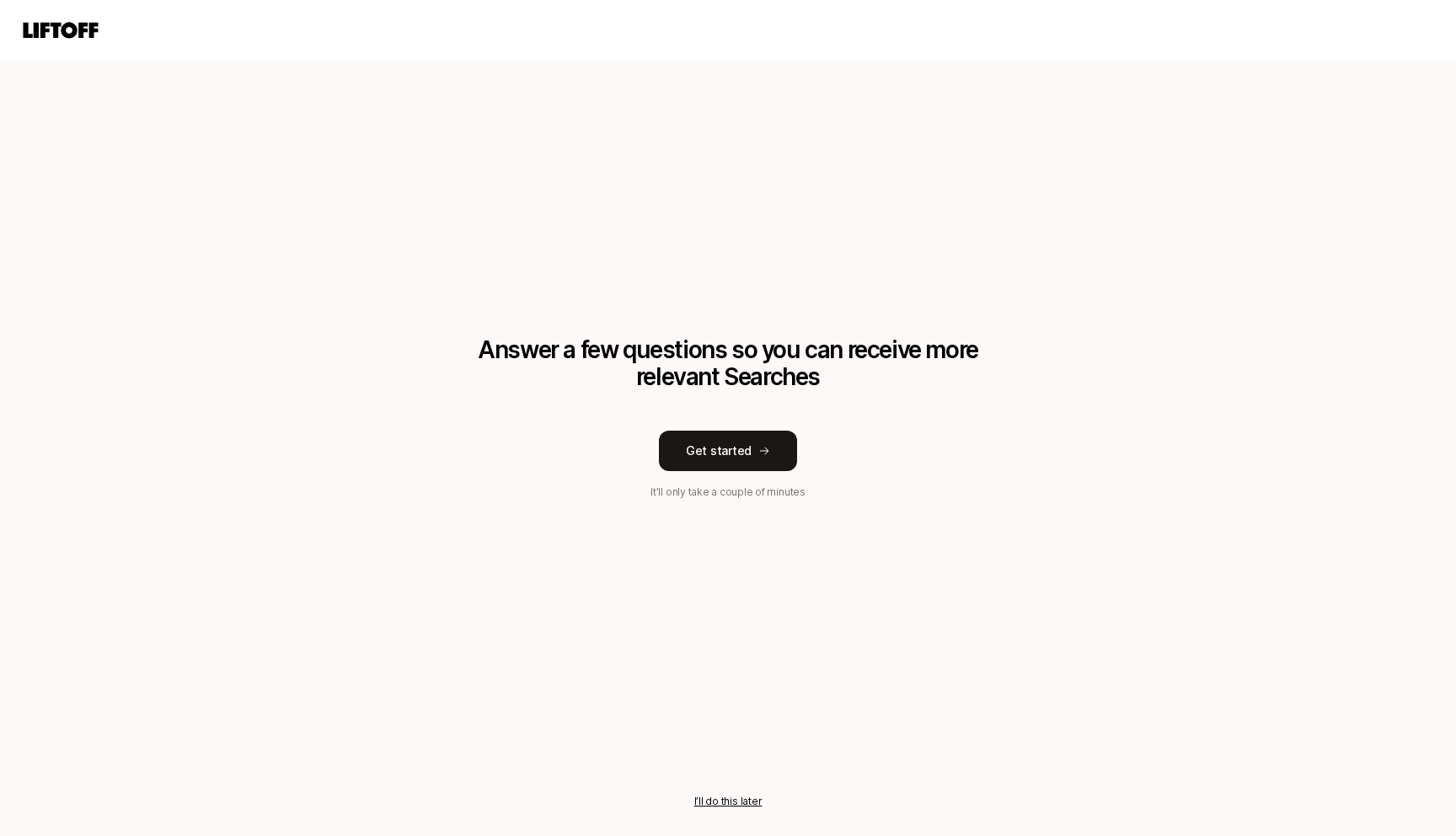
click at [233, 217] on div "Answer a few questions so you can receive more relevant Searches Get started It…" at bounding box center [728, 418] width 1456 height 836
click at [717, 797] on button "I’ll do this later" at bounding box center [728, 802] width 69 height 15
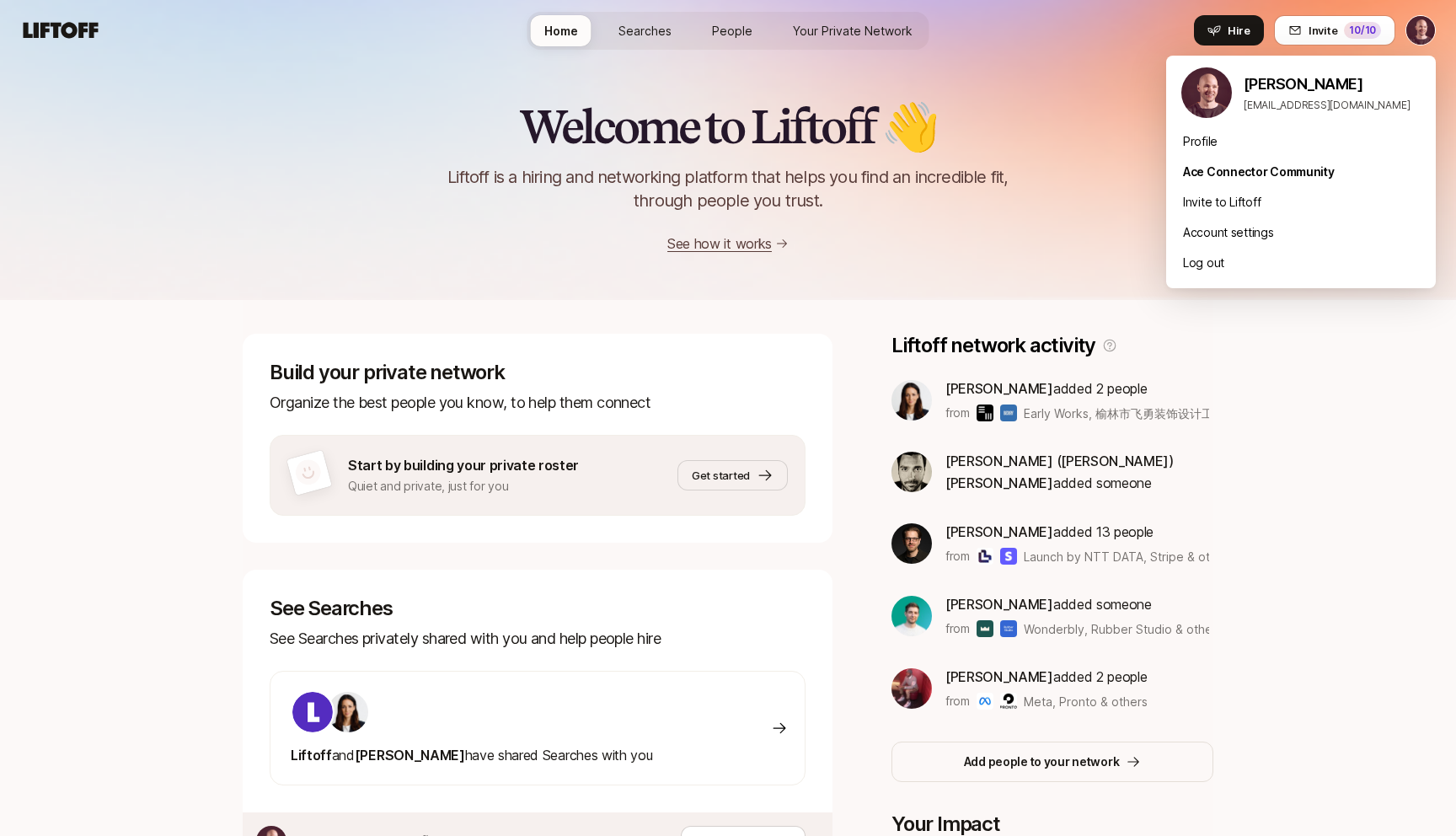
click at [1423, 31] on html "Home Searches People Your Private Network Hire Home Searches People Your Privat…" at bounding box center [728, 418] width 1456 height 836
click at [1229, 229] on div "Account settings" at bounding box center [1301, 232] width 269 height 30
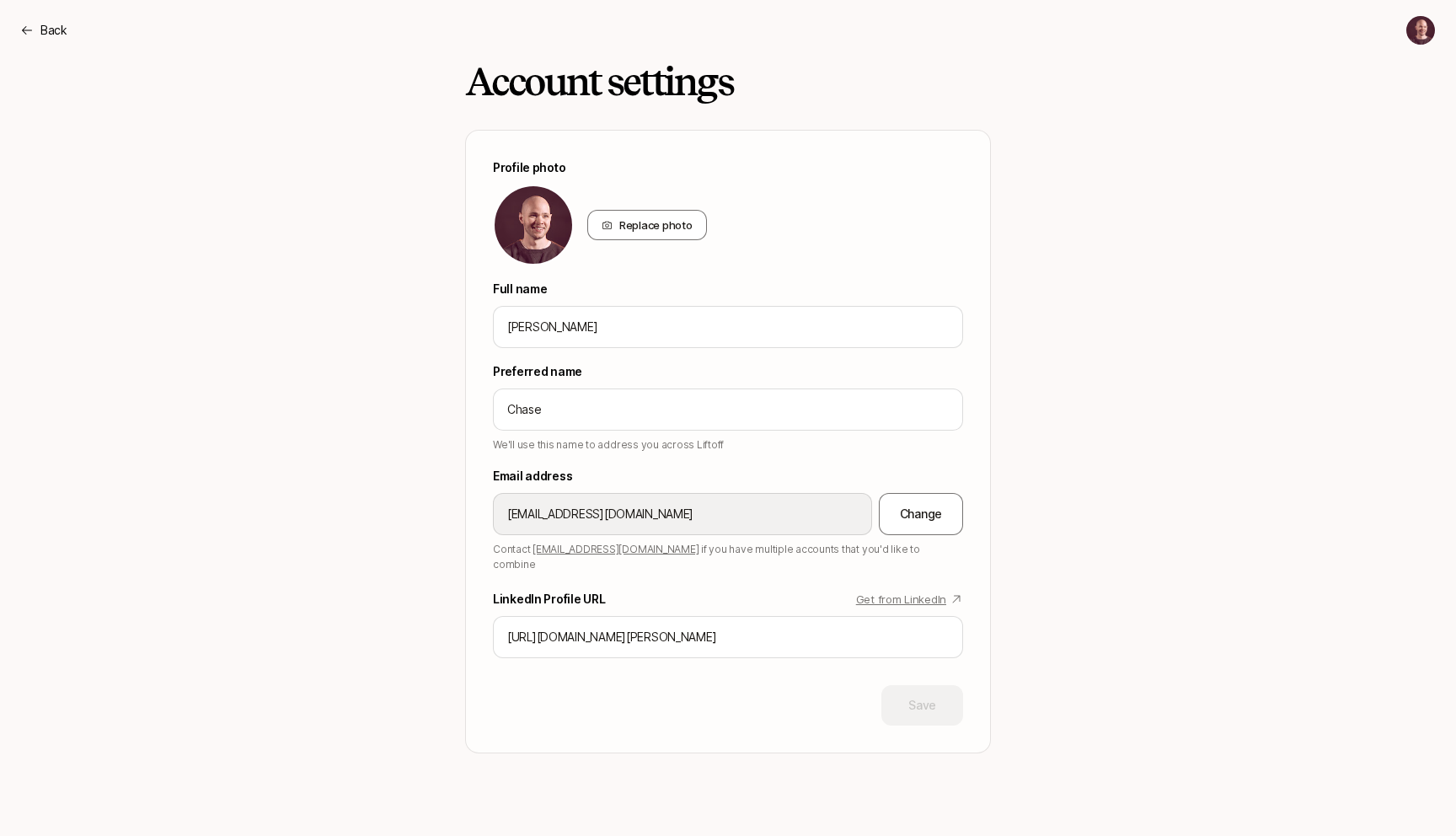
click at [367, 573] on div "Account settings Profile photo Replace photo Full name Chase Morrison Preferred…" at bounding box center [728, 407] width 970 height 693
click at [336, 525] on div "Account settings Profile photo Replace photo Full name Chase Morrison Preferred…" at bounding box center [728, 407] width 970 height 693
click at [36, 29] on div "Back" at bounding box center [44, 31] width 47 height 21
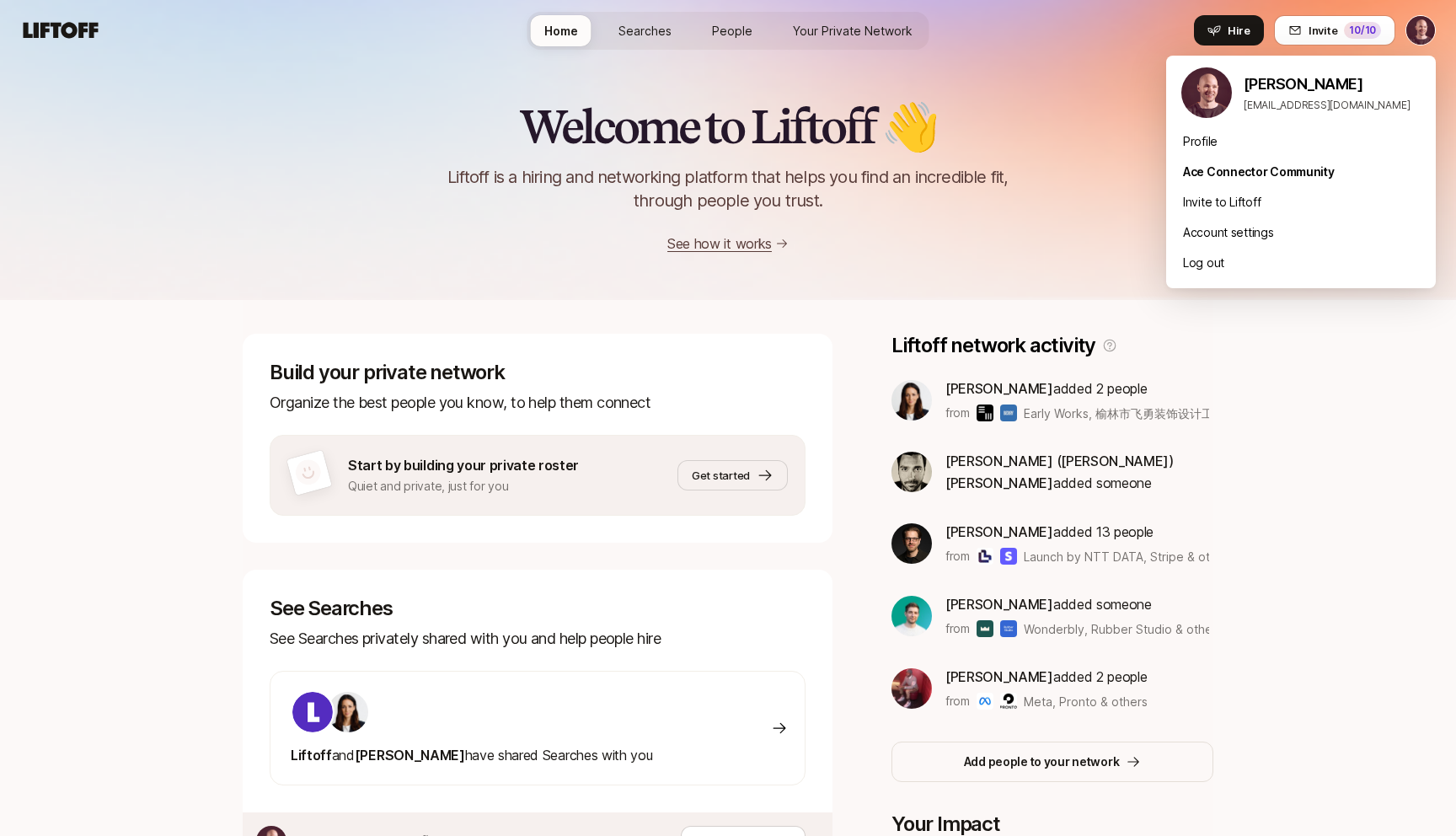
click at [1421, 34] on html "Home Searches People Your Private Network Hire Home Searches People Your Privat…" at bounding box center [728, 418] width 1456 height 836
click at [1244, 233] on div "Account settings" at bounding box center [1301, 232] width 269 height 30
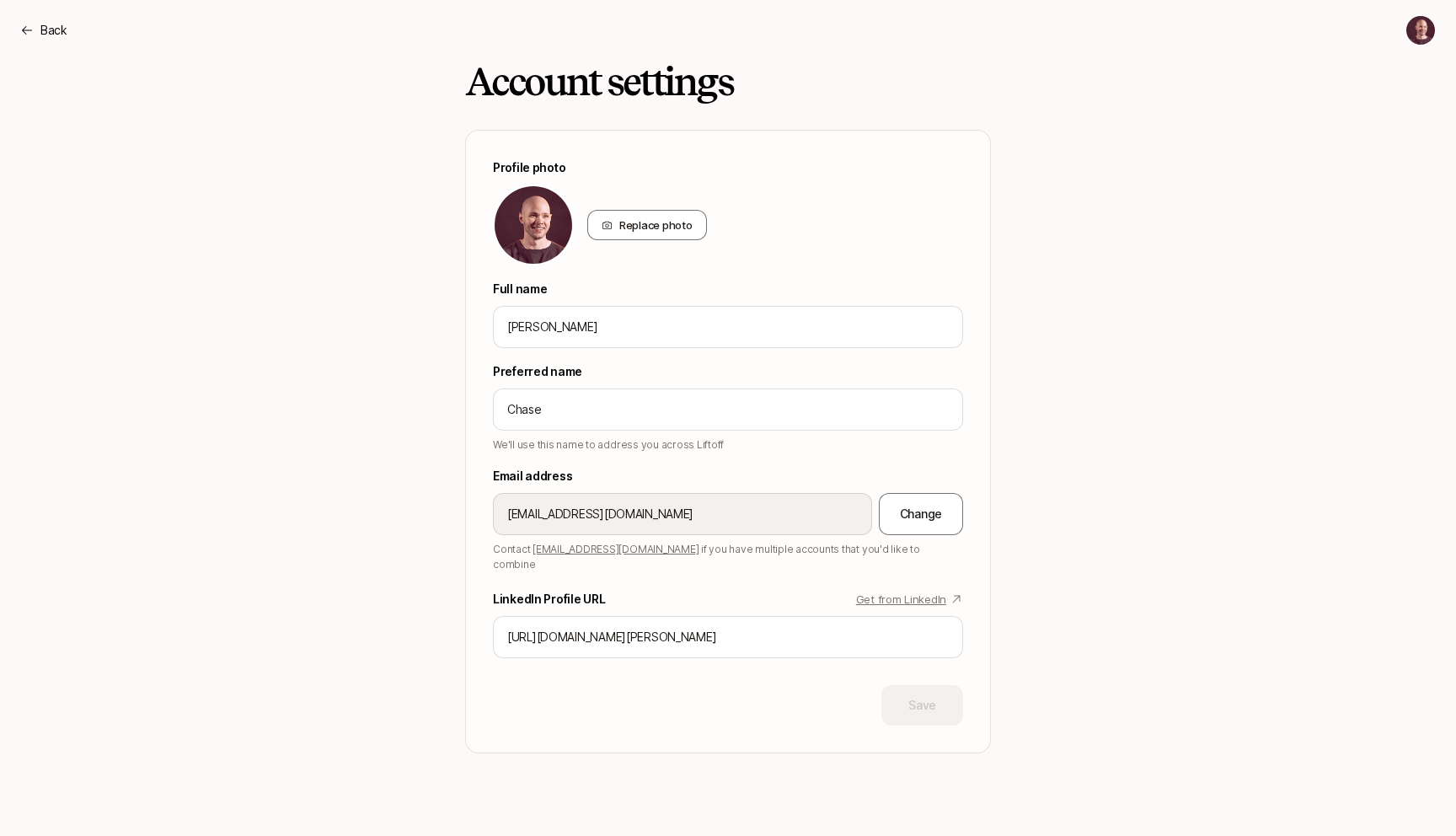
click at [1141, 191] on div "Account settings Profile photo Replace photo Full name Chase Morrison Preferred…" at bounding box center [728, 407] width 970 height 693
click at [1411, 27] on html "Back Back Account settings Profile photo Replace photo Full name Chase Morrison…" at bounding box center [728, 418] width 1456 height 836
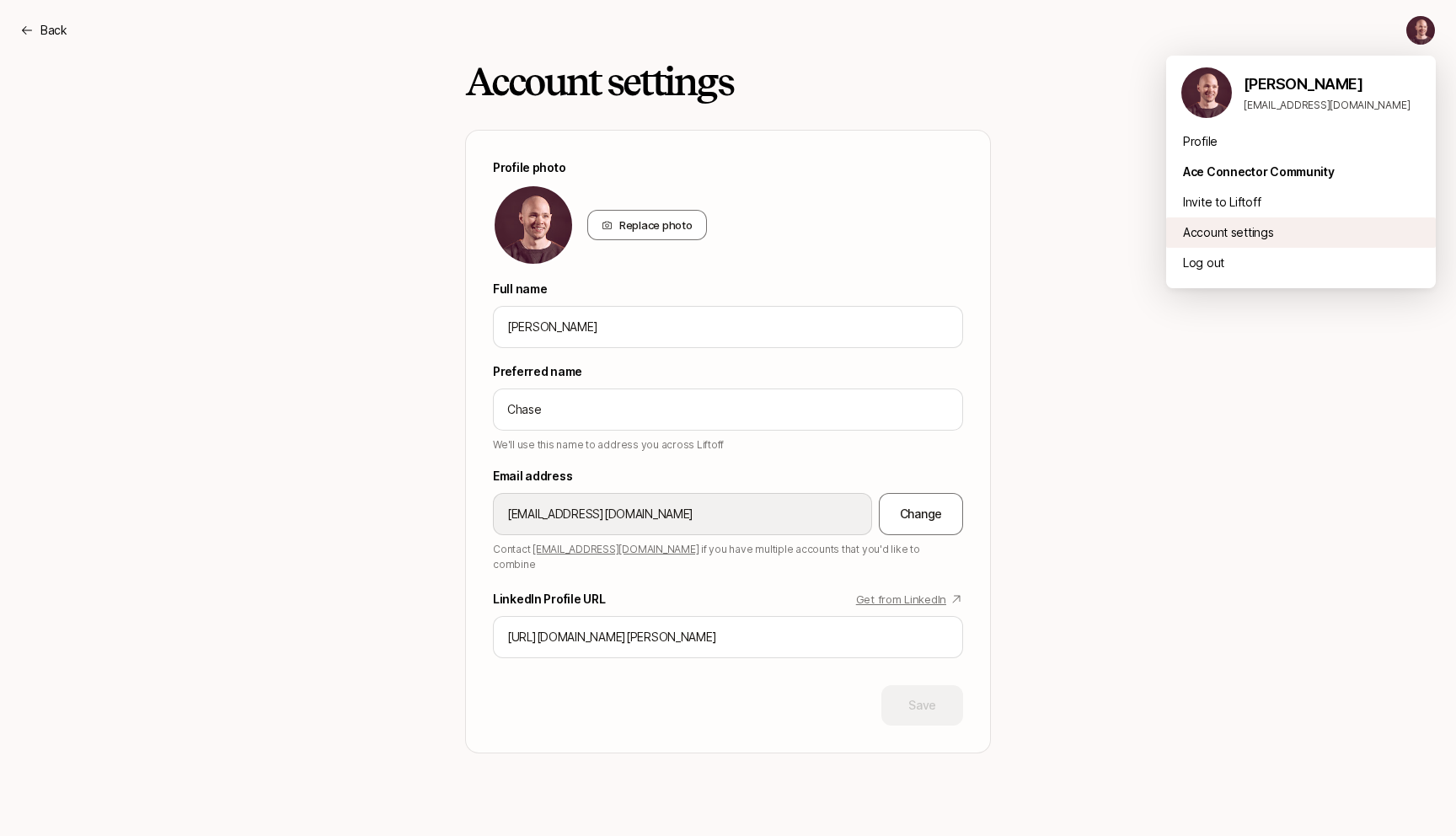
click at [1212, 227] on div "Account settings" at bounding box center [1301, 232] width 269 height 30
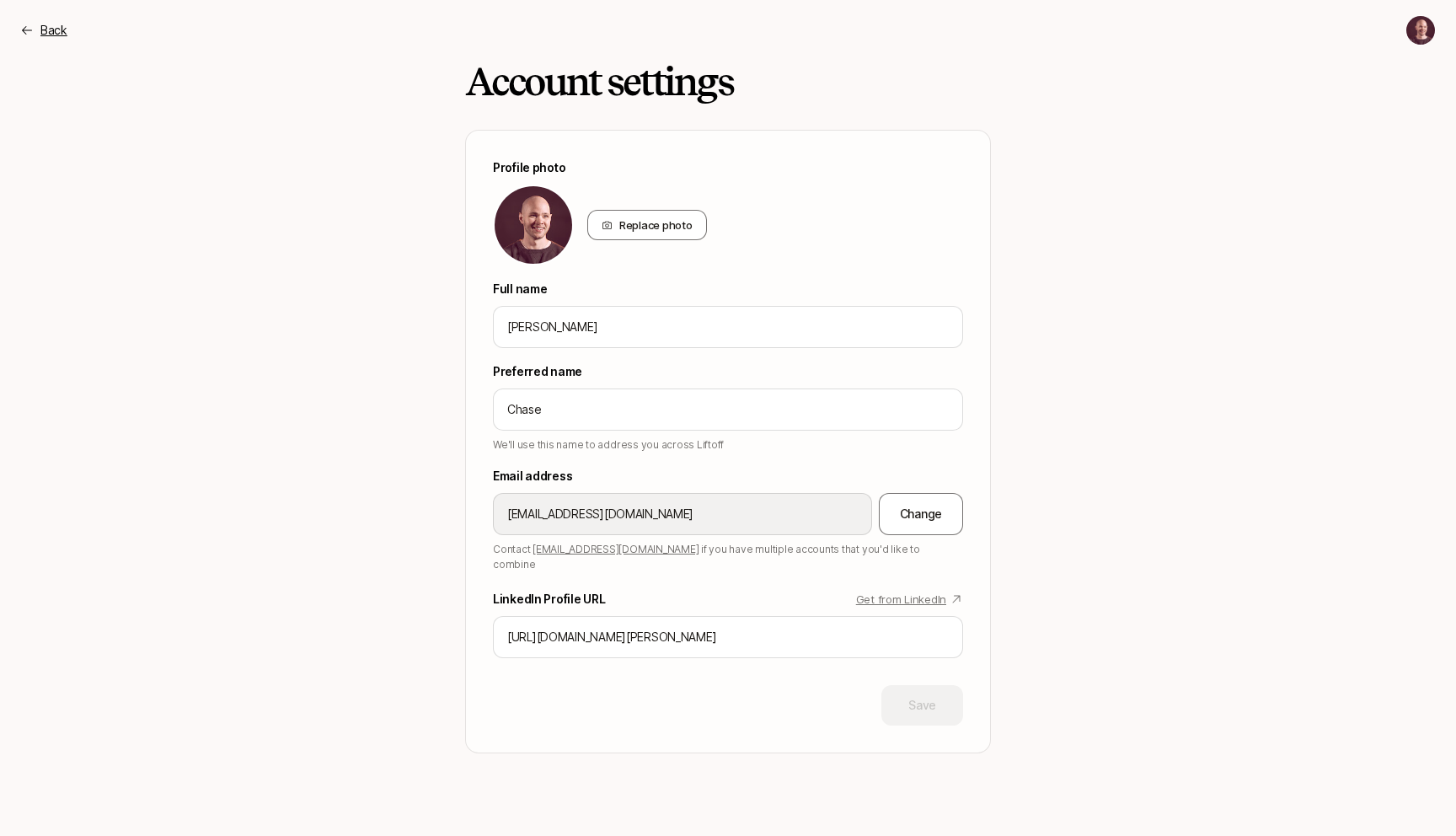
click at [51, 22] on p "Back" at bounding box center [53, 31] width 27 height 21
click at [41, 27] on icon at bounding box center [60, 30] width 75 height 16
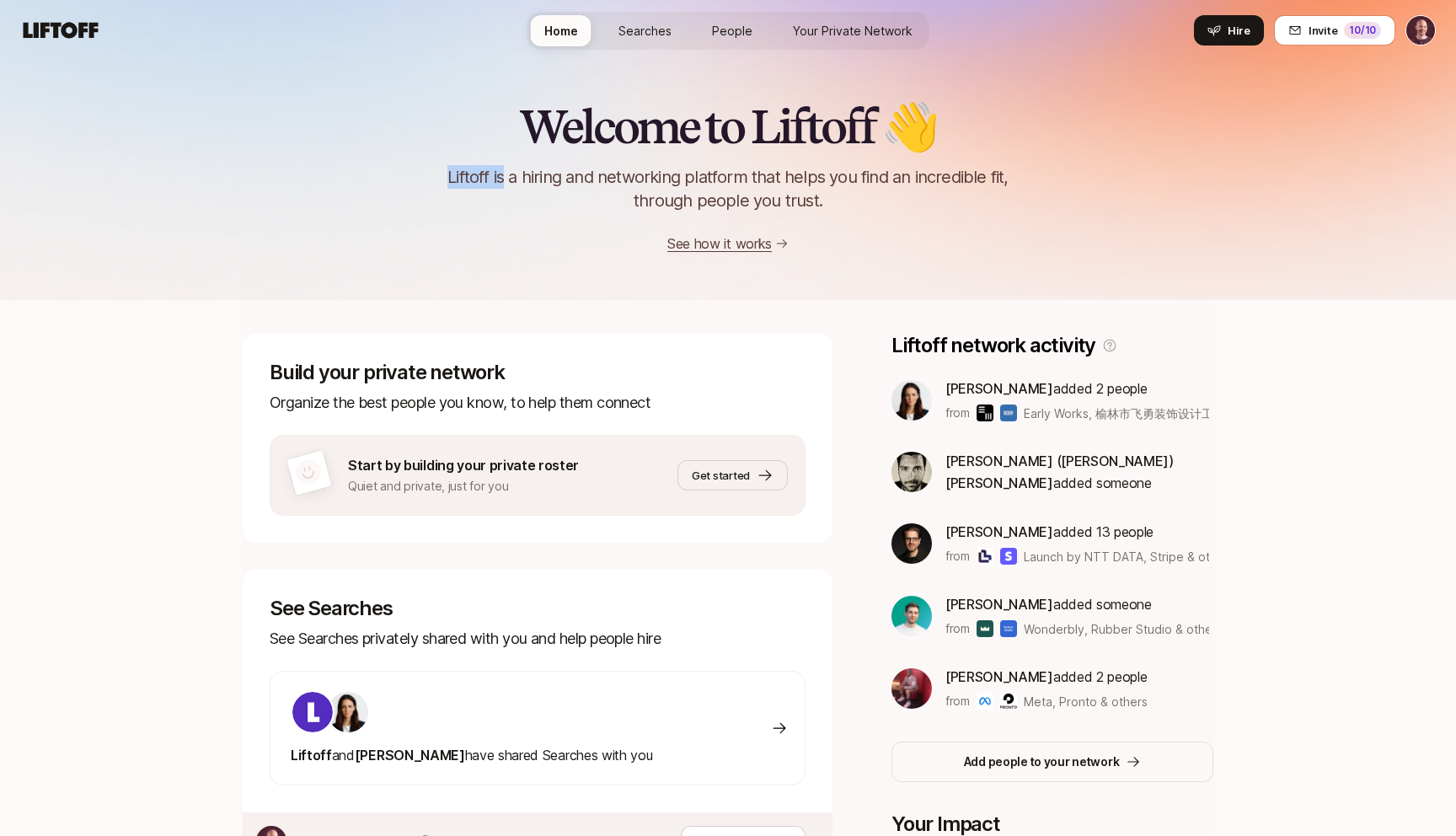
drag, startPoint x: 504, startPoint y: 173, endPoint x: 494, endPoint y: 162, distance: 14.9
click at [494, 162] on div "Welcome to Liftoff 👋 Liftoff is a hiring and networking platform that helps you…" at bounding box center [728, 178] width 1456 height 154
click at [490, 170] on p "Liftoff is a hiring and networking platform that helps you find an incredible f…" at bounding box center [728, 188] width 603 height 47
drag, startPoint x: 501, startPoint y: 173, endPoint x: 619, endPoint y: 173, distance: 118.0
click at [619, 173] on p "Liftoff is a hiring and networking platform that helps you find an incredible f…" at bounding box center [728, 188] width 603 height 47
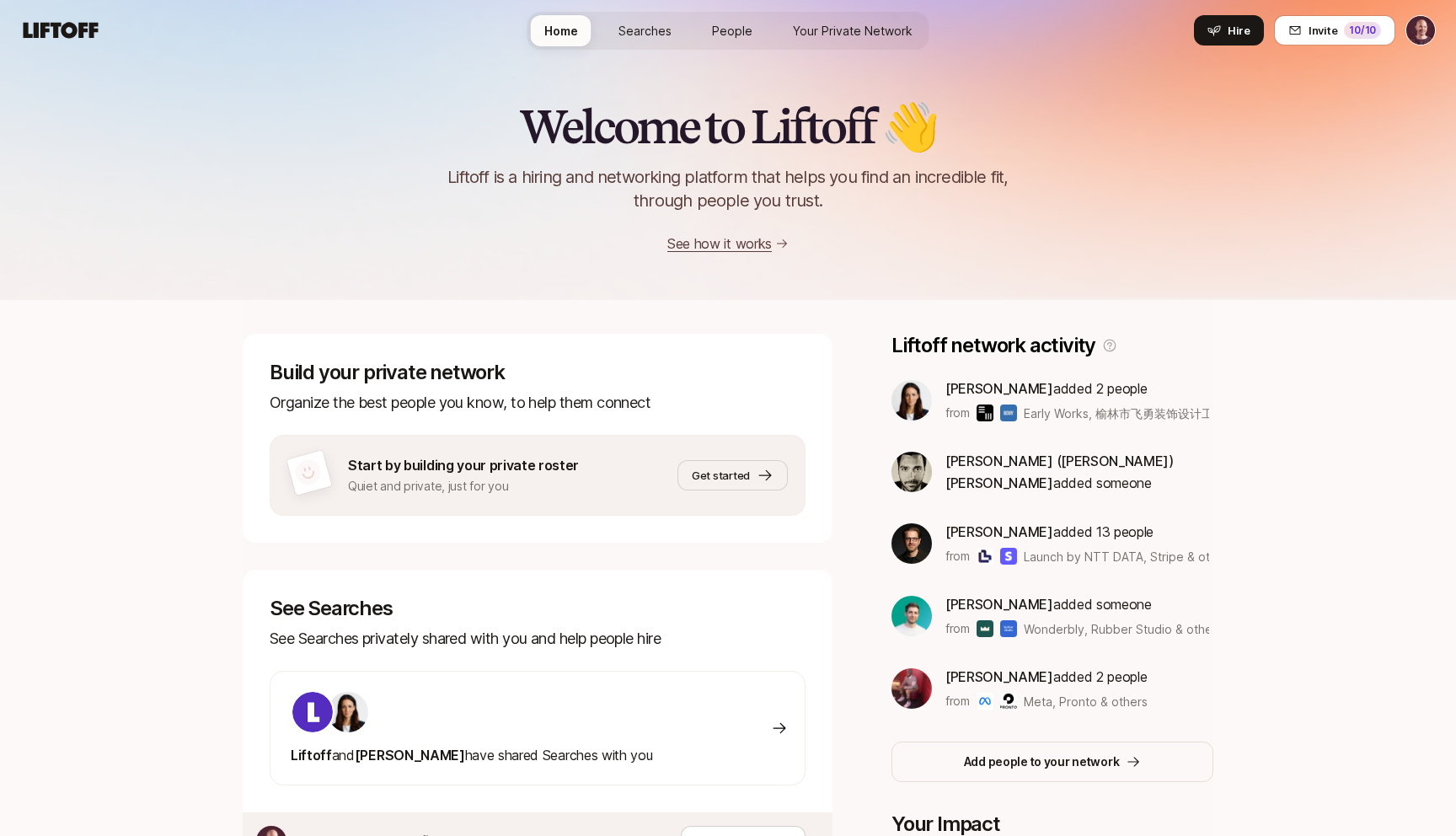
click at [866, 185] on p "Liftoff is a hiring and networking platform that helps you find an incredible f…" at bounding box center [728, 188] width 603 height 47
click at [747, 245] on link "See how it works" at bounding box center [720, 244] width 105 height 17
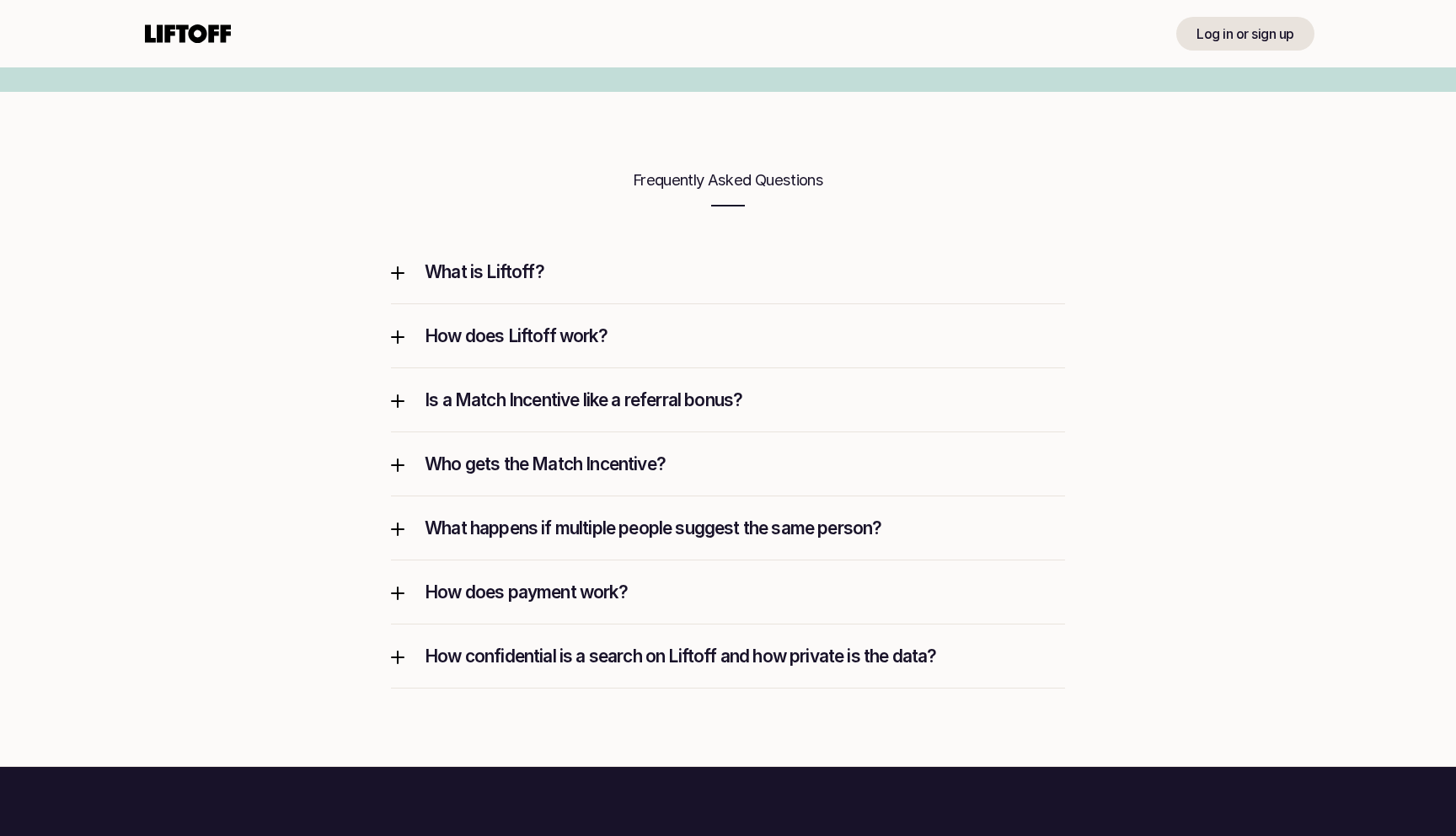
scroll to position [2131, 0]
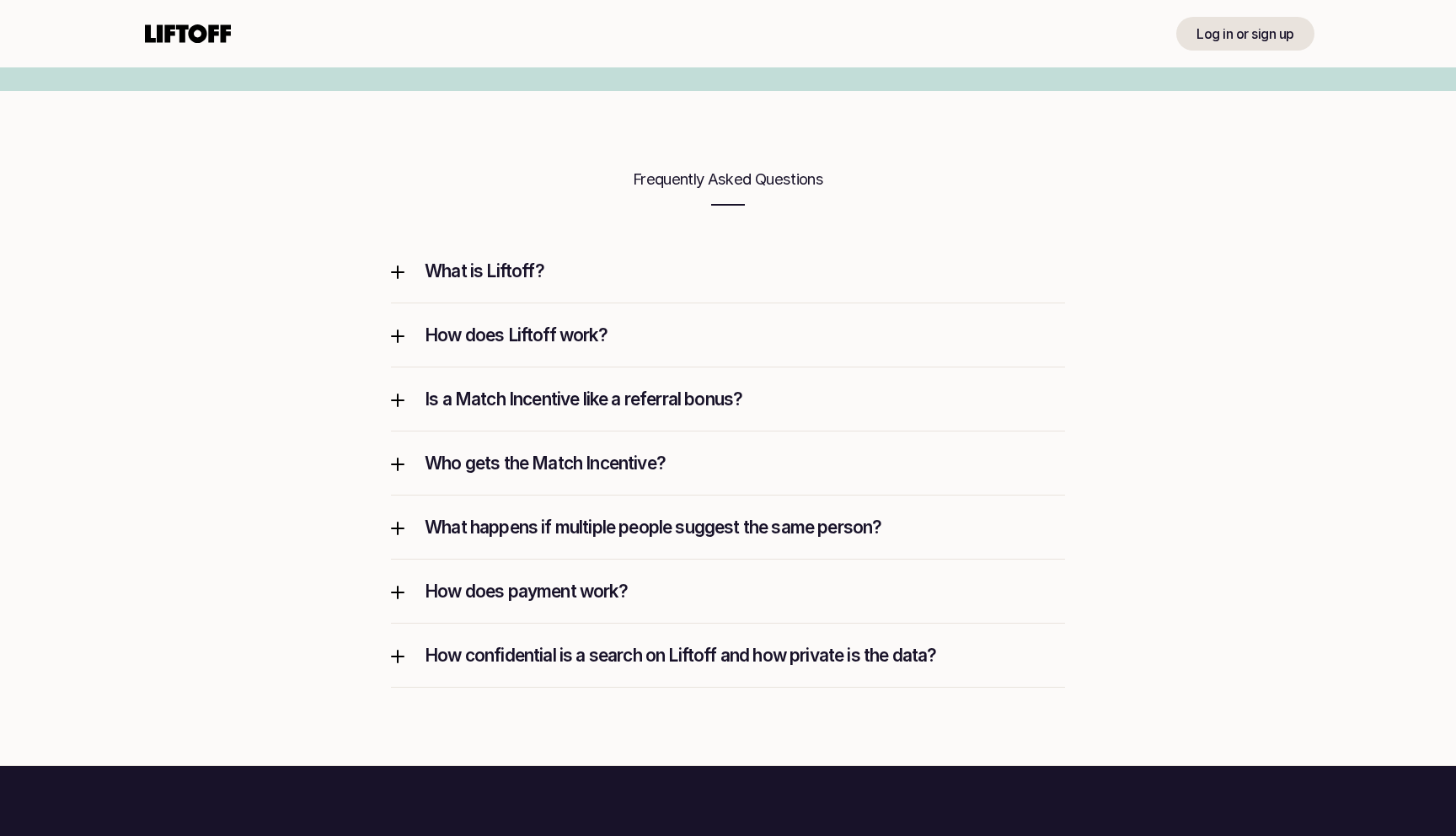
click at [561, 318] on div "How does Liftoff work?" at bounding box center [728, 336] width 674 height 64
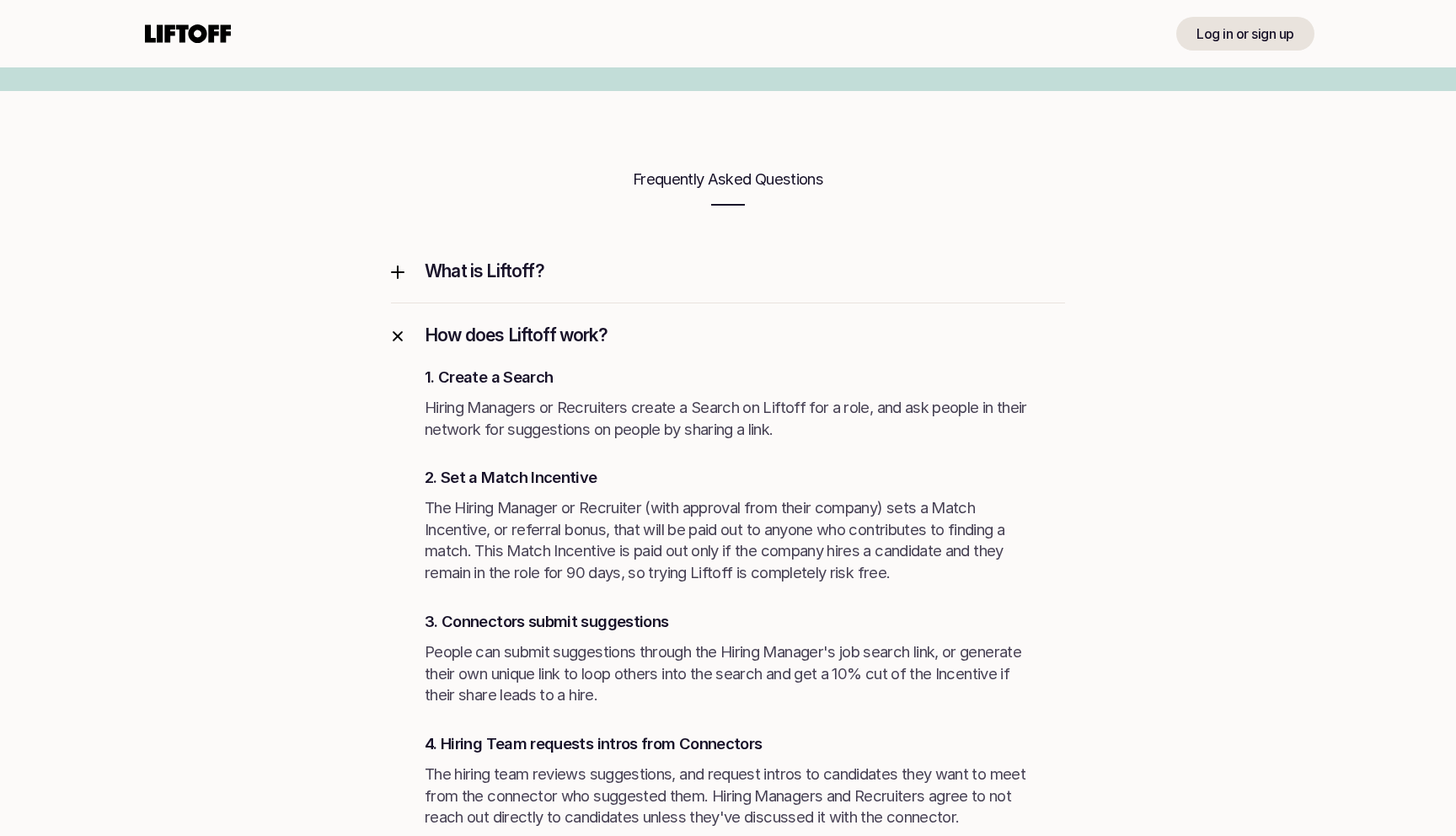
click at [549, 338] on p "How does Liftoff work?" at bounding box center [745, 335] width 640 height 23
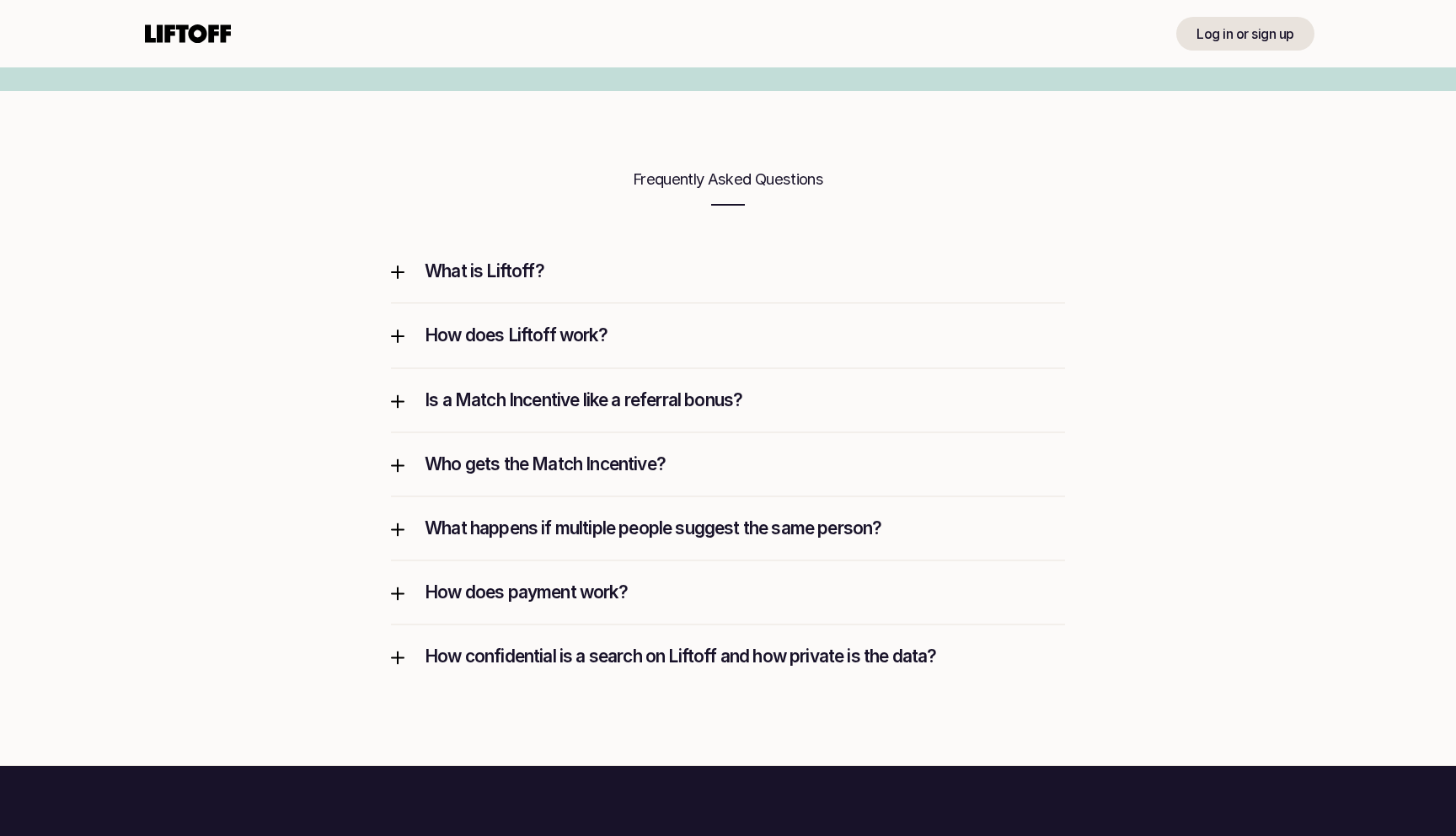
click at [549, 338] on p "How does Liftoff work?" at bounding box center [745, 335] width 640 height 23
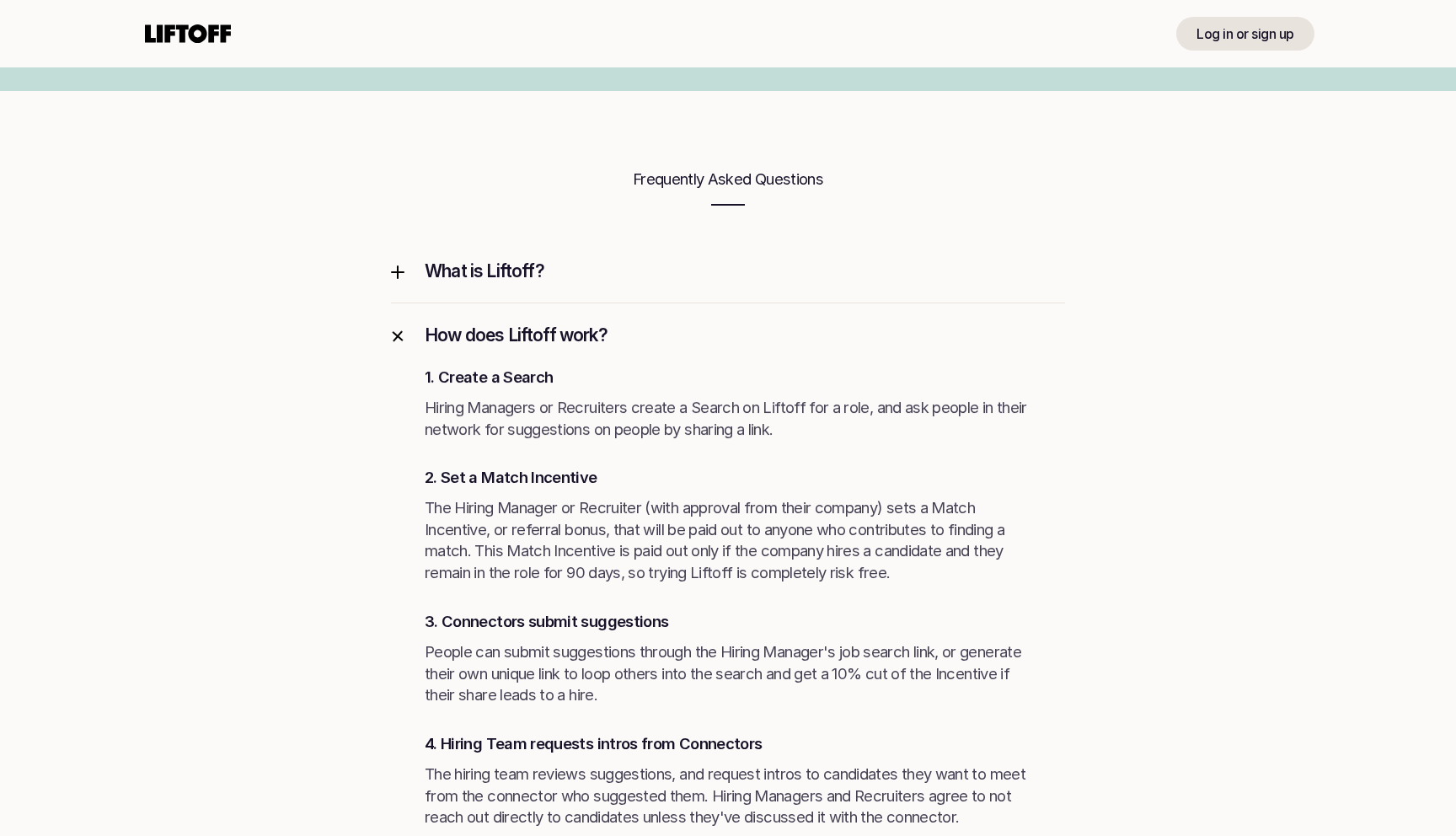
click at [549, 338] on p "How does Liftoff work?" at bounding box center [745, 335] width 640 height 23
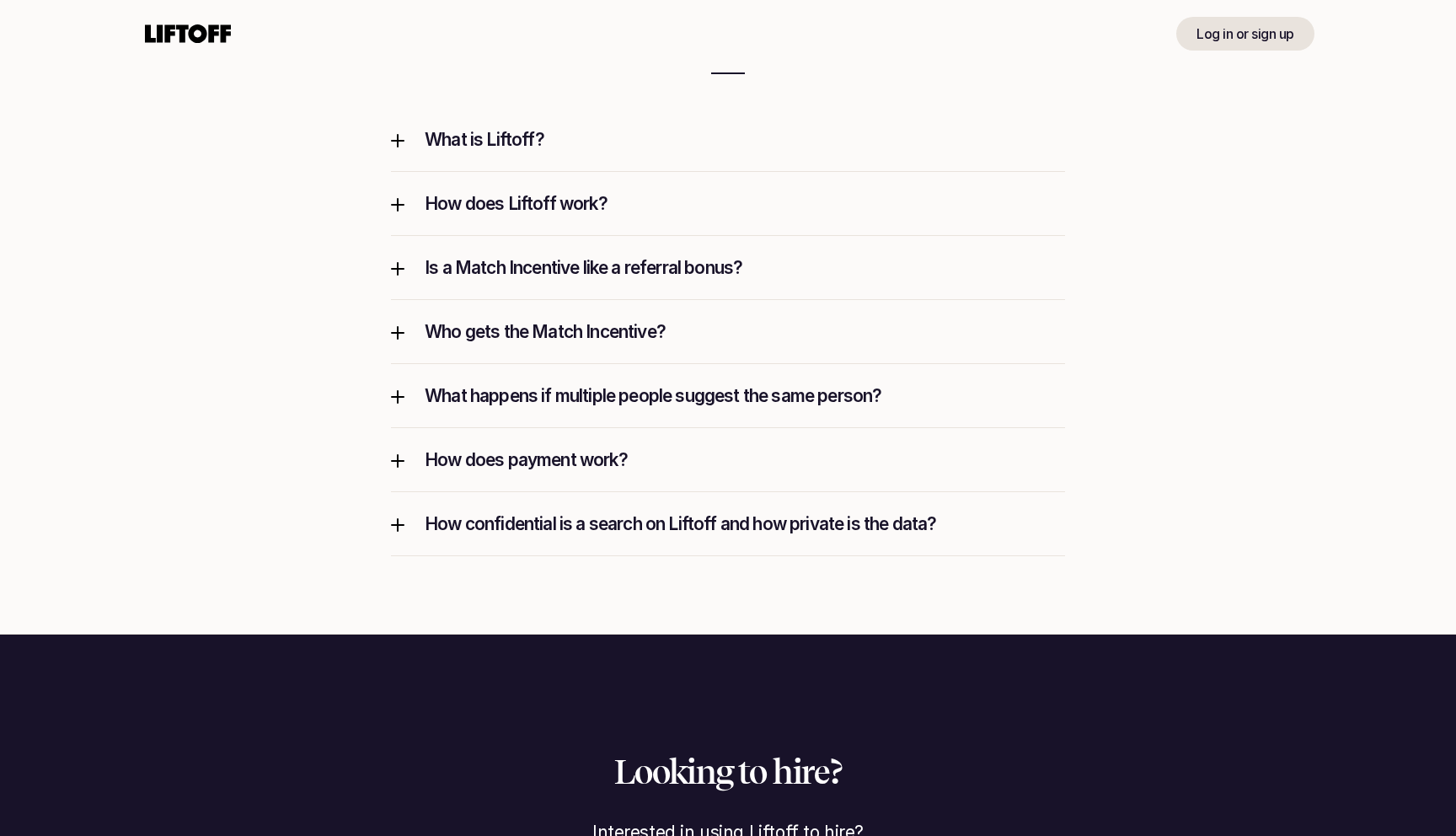
scroll to position [2565, 0]
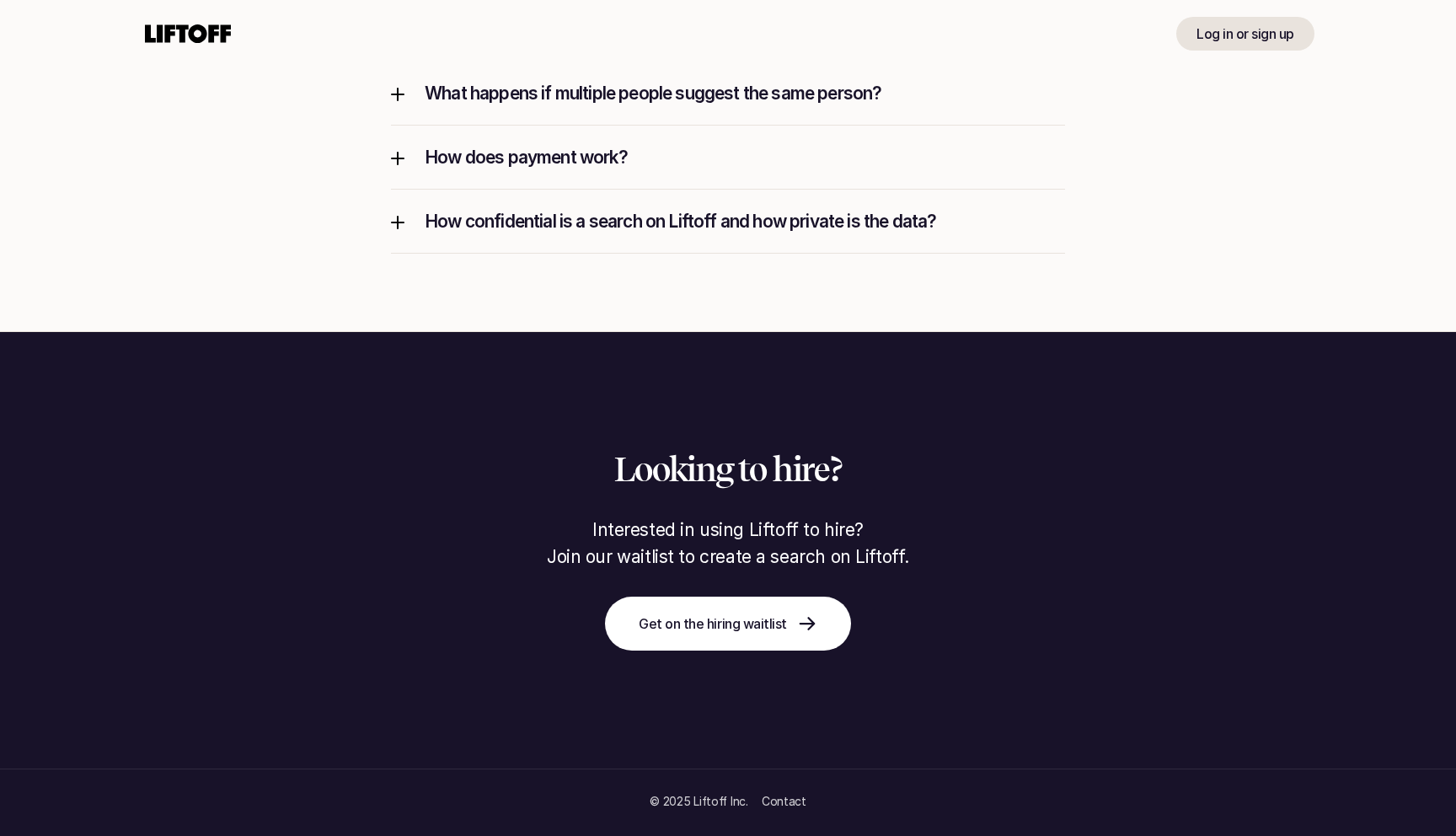
click at [534, 217] on p "How confidential is a search on Liftoff and how private is the data?" at bounding box center [745, 221] width 640 height 23
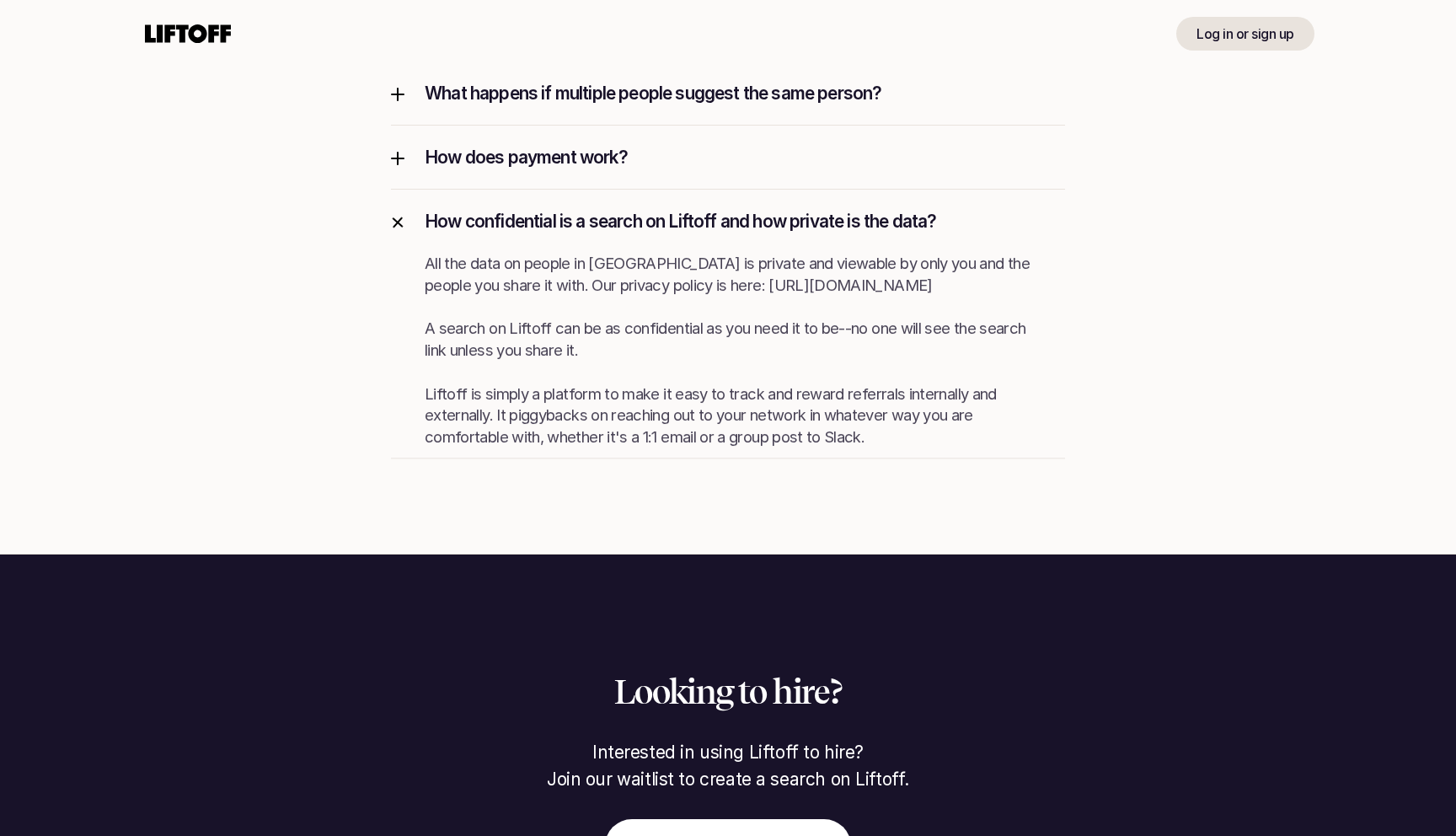
click at [534, 217] on p "How confidential is a search on Liftoff and how private is the data?" at bounding box center [745, 221] width 640 height 23
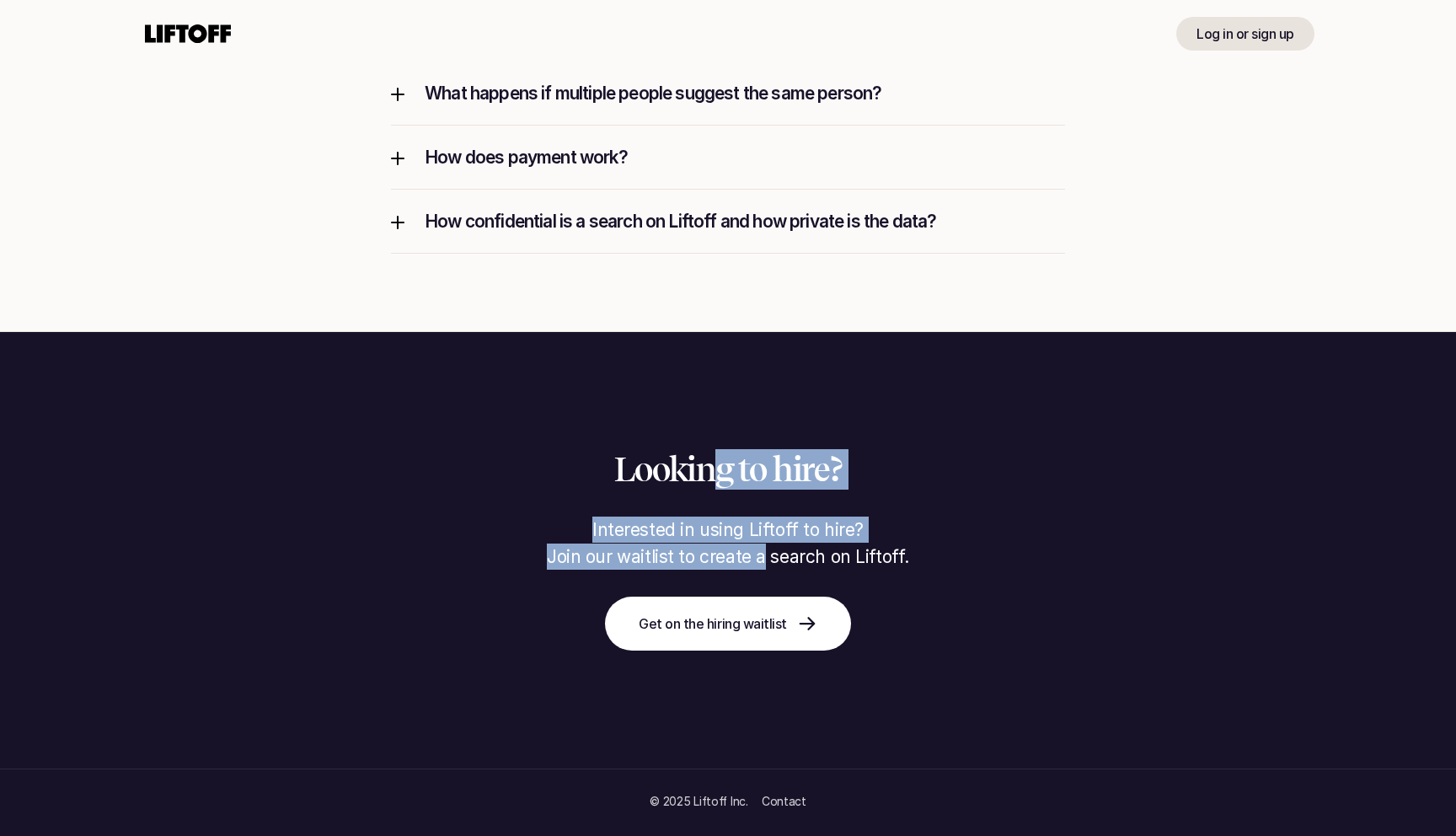
drag, startPoint x: 719, startPoint y: 488, endPoint x: 768, endPoint y: 566, distance: 92.1
click at [768, 566] on div "Looking to hire? Interested in using Liftoff to hire? Join our waitlist to crea…" at bounding box center [728, 549] width 1456 height 201
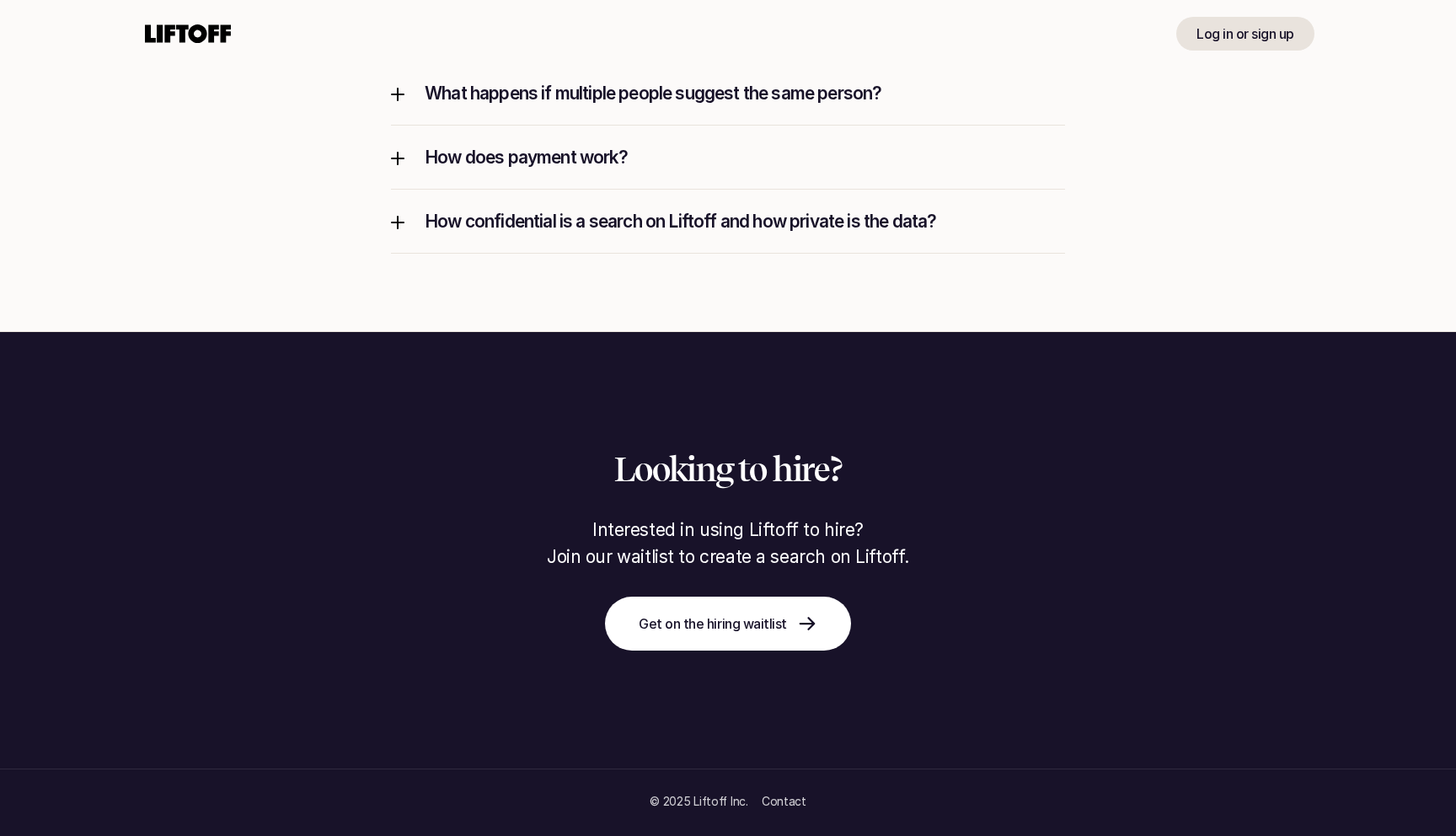
click at [837, 547] on span "Join our waitlist to create a search on Liftoff." at bounding box center [728, 556] width 362 height 21
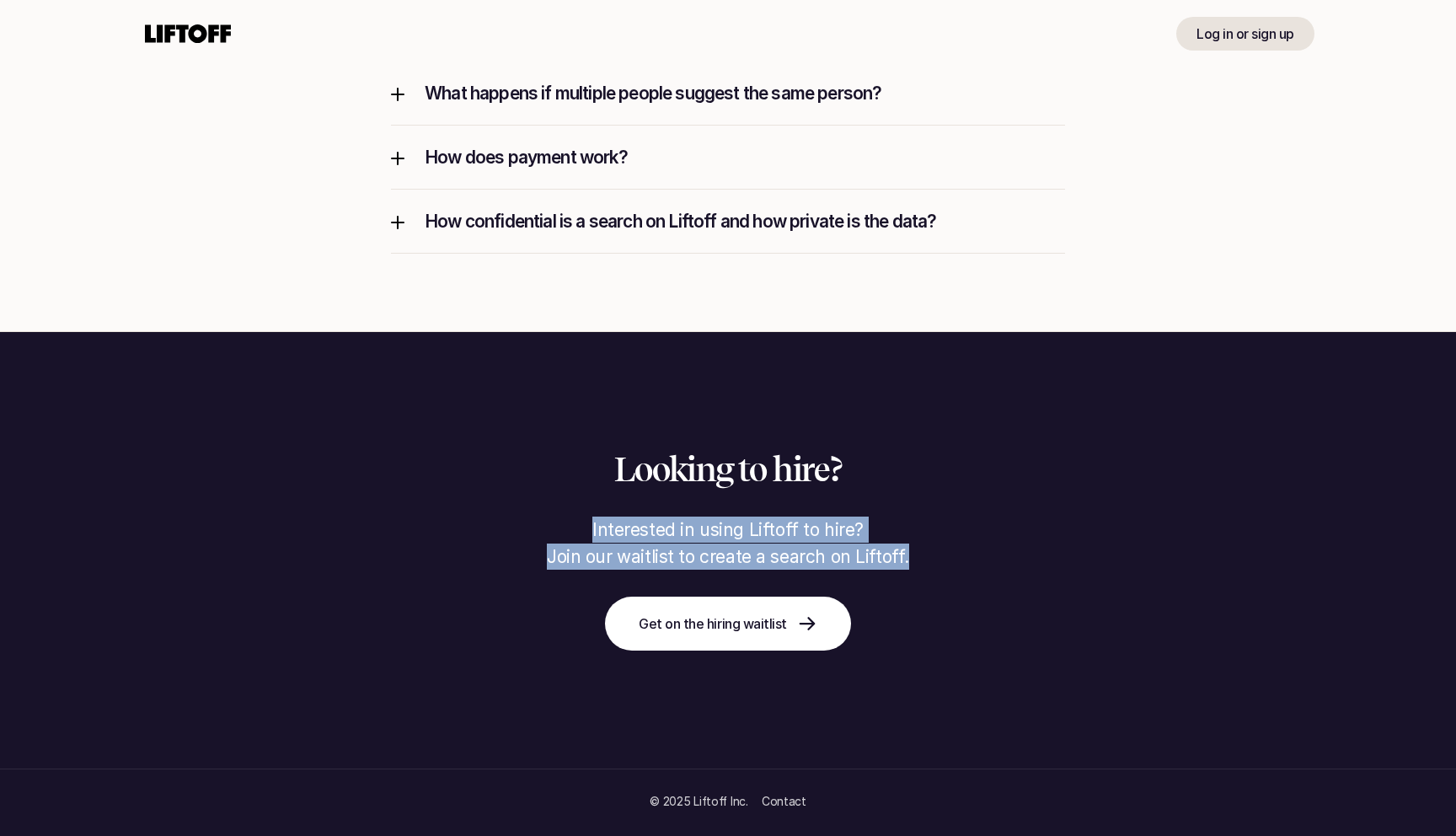
drag, startPoint x: 904, startPoint y: 548, endPoint x: 451, endPoint y: 515, distance: 454.2
click at [451, 515] on div "Looking to hire? Interested in using Liftoff to hire? Join our waitlist to crea…" at bounding box center [728, 549] width 1456 height 201
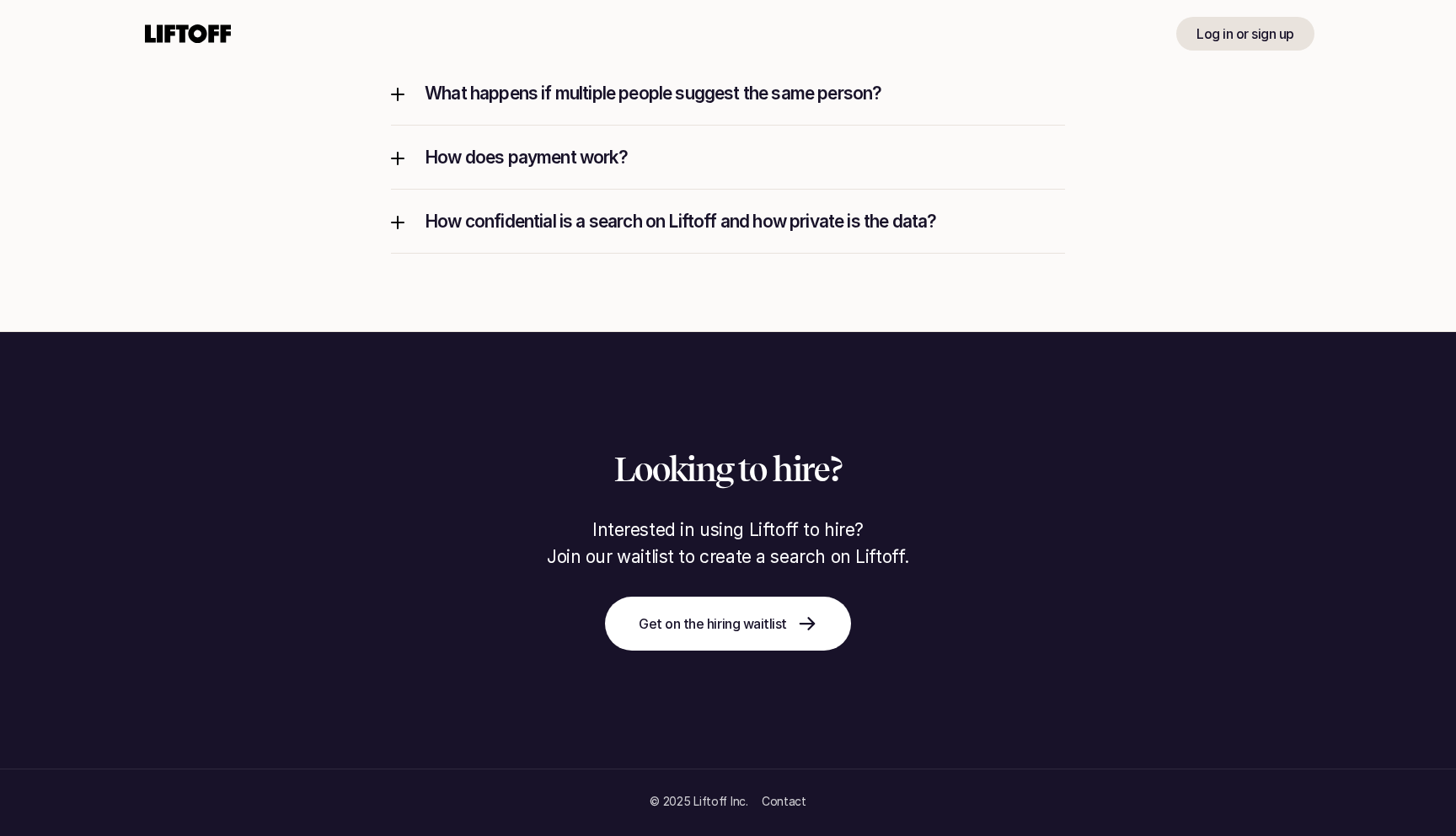
click at [664, 512] on div "Looking to hire? Interested in using Liftoff to hire? Join our waitlist to crea…" at bounding box center [728, 549] width 1456 height 201
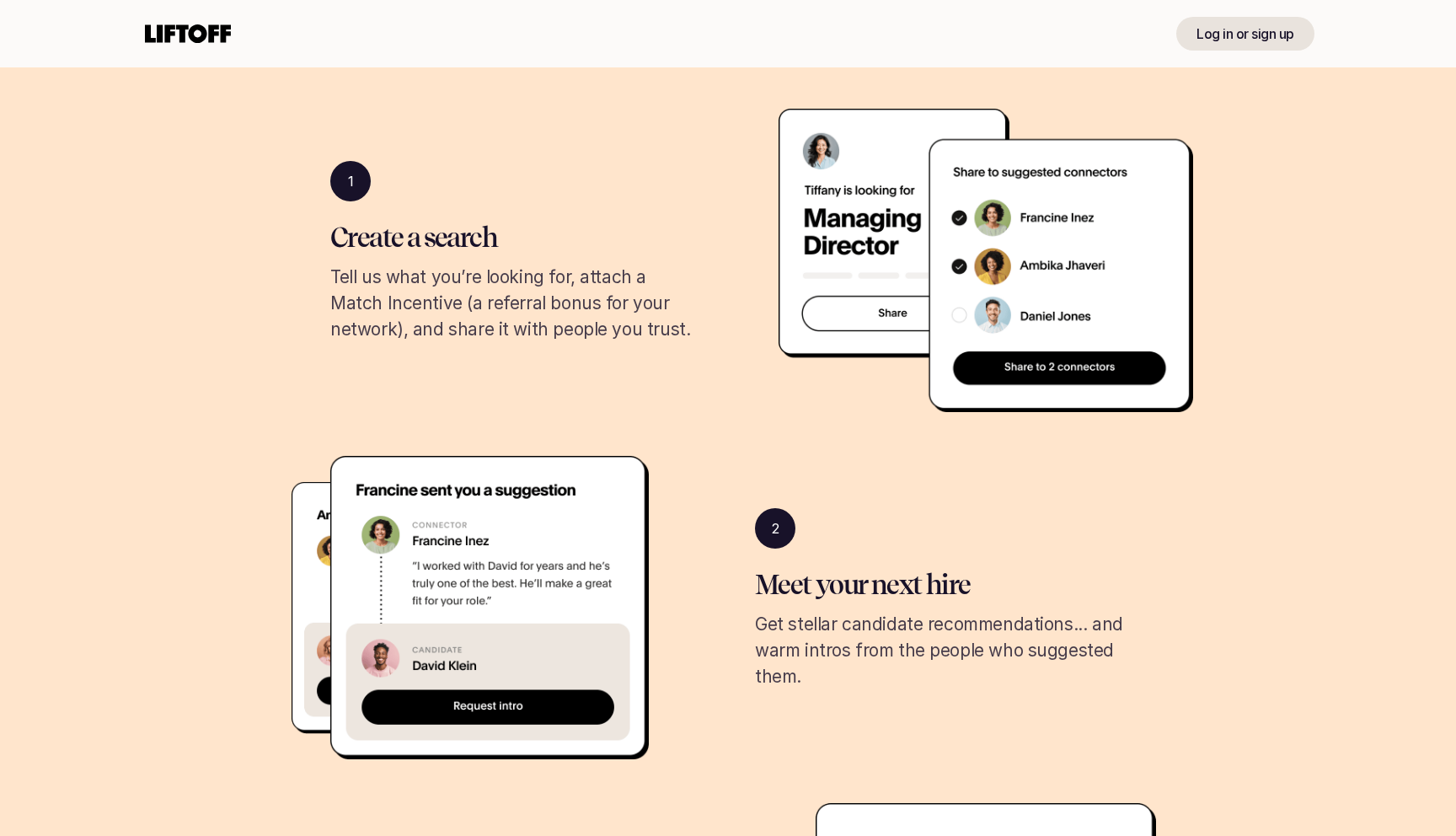
scroll to position [0, 0]
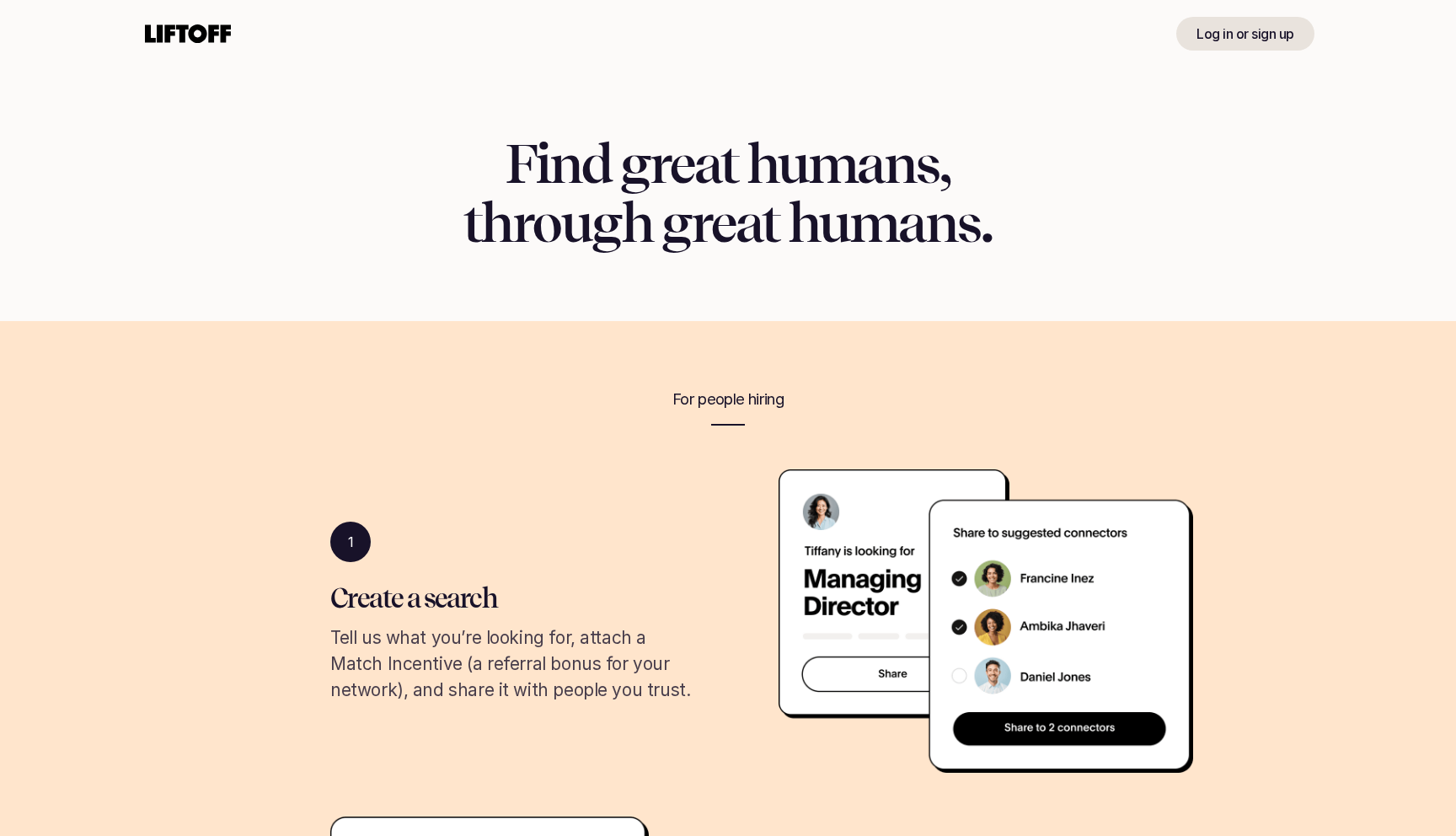
click at [199, 10] on div "Log in or sign up" at bounding box center [728, 33] width 1213 height 68
click at [202, 36] on use at bounding box center [188, 33] width 86 height 19
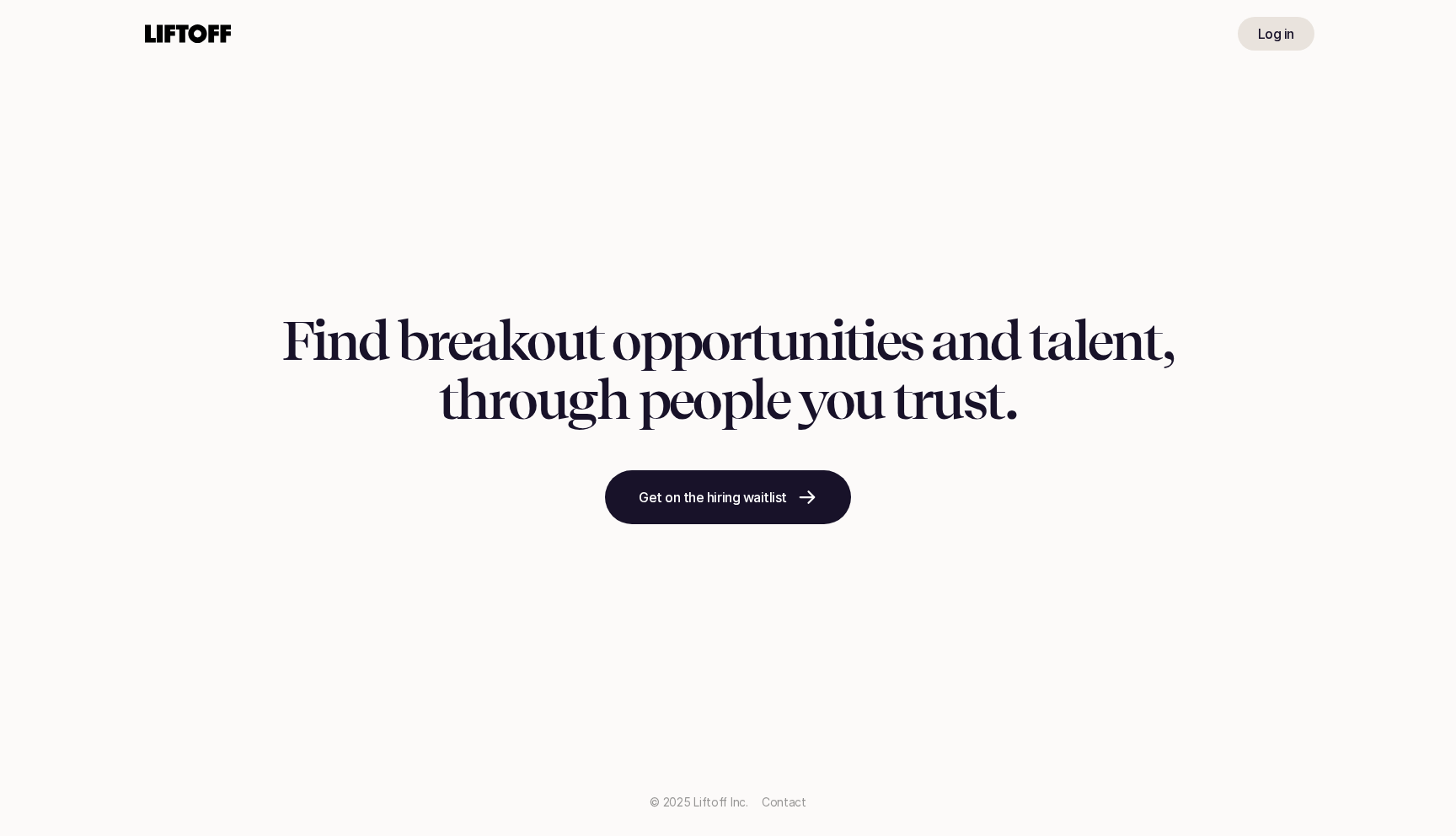
click at [764, 591] on div "Find breakout opportunities and talent, through people you trust. Get on the hi…" at bounding box center [728, 418] width 1456 height 836
click at [1238, 142] on div "Find breakout opportunities and talent, through people you trust. Get on the hi…" at bounding box center [728, 418] width 1456 height 836
